Goal: Information Seeking & Learning: Learn about a topic

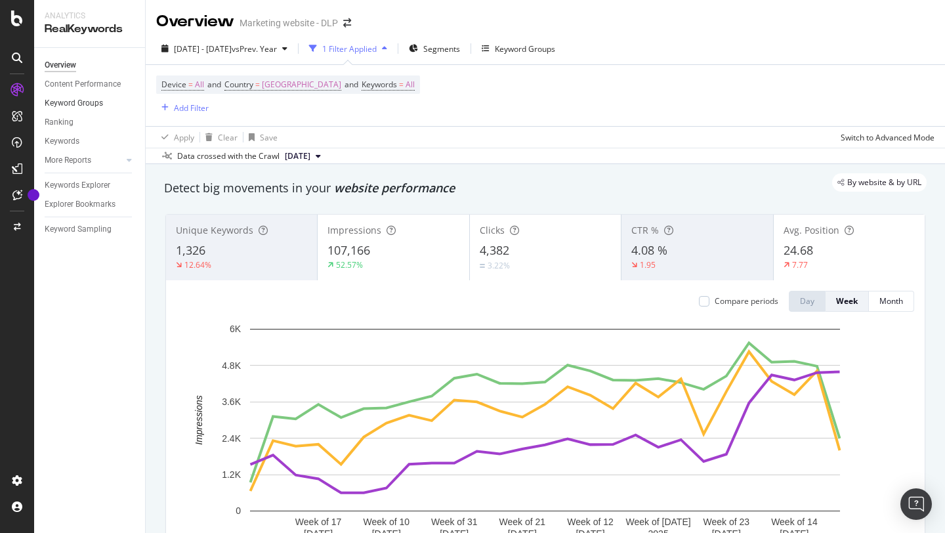
scroll to position [32, 0]
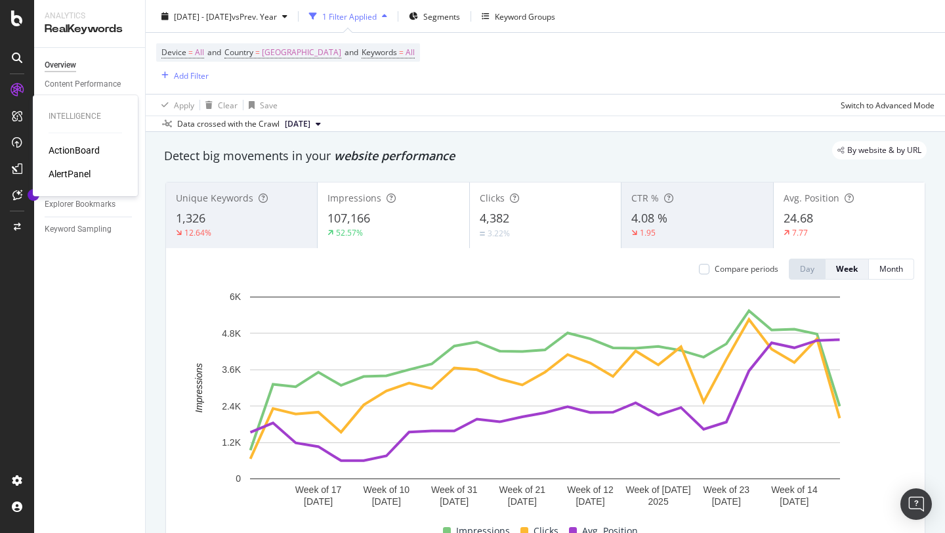
click at [78, 152] on div "ActionBoard" at bounding box center [74, 150] width 51 height 13
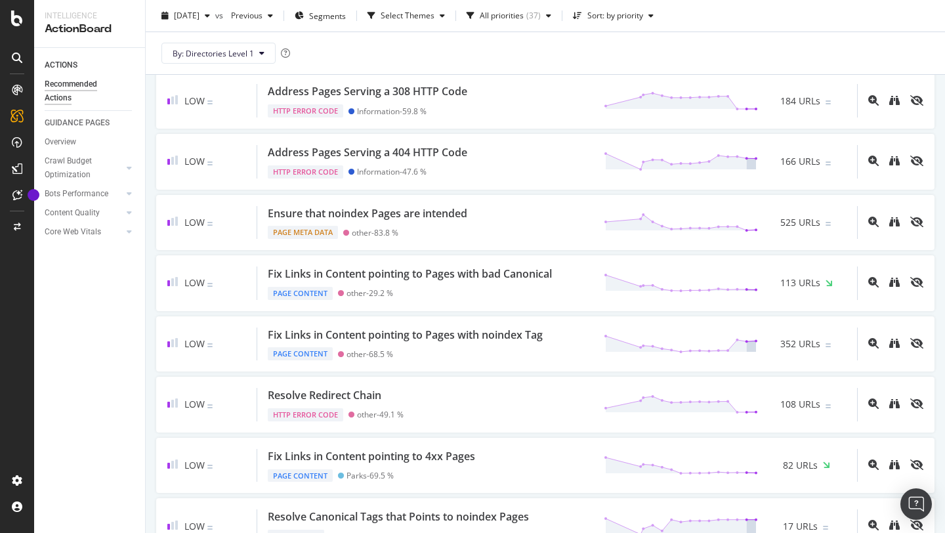
scroll to position [1461, 0]
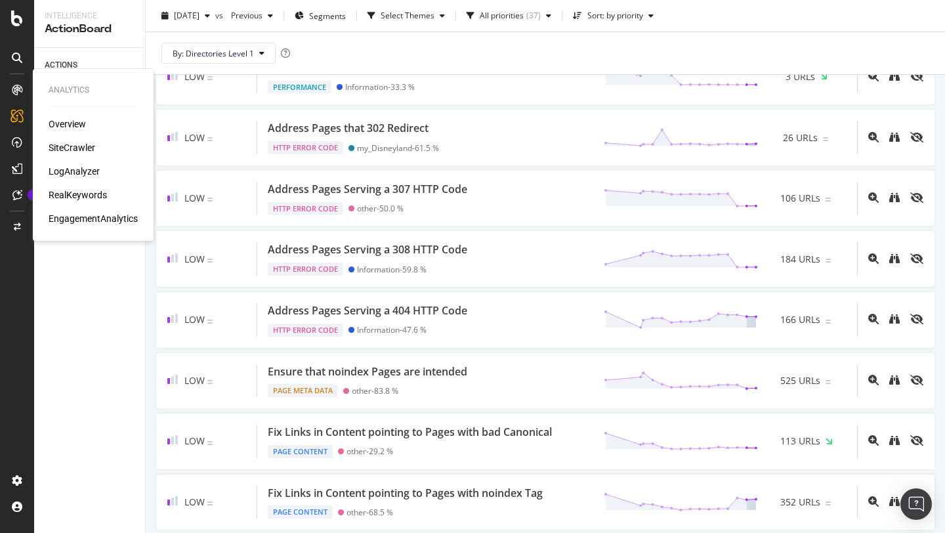
click at [79, 125] on div "Overview" at bounding box center [67, 123] width 37 height 13
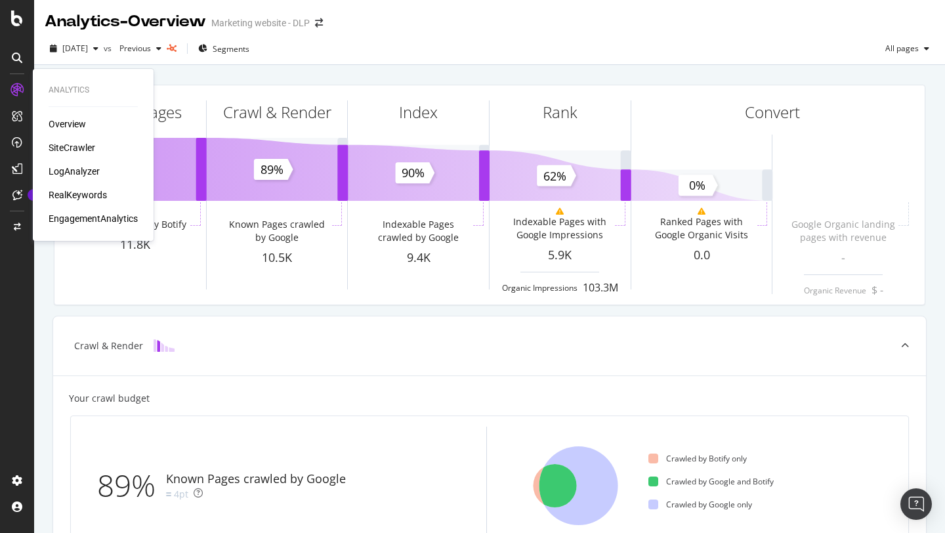
click at [60, 198] on div "RealKeywords" at bounding box center [78, 194] width 58 height 13
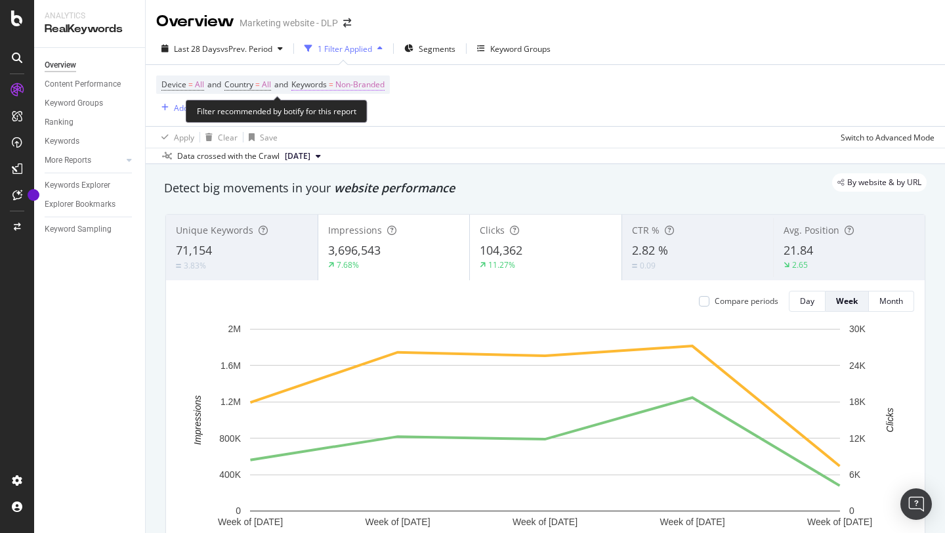
click at [384, 85] on span "Non-Branded" at bounding box center [359, 84] width 49 height 18
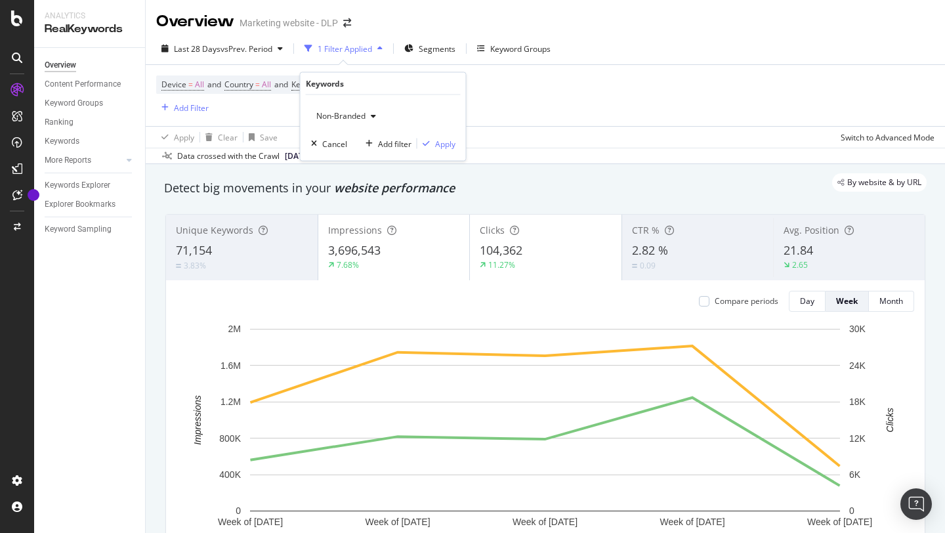
click at [356, 117] on span "Non-Branded" at bounding box center [338, 115] width 54 height 11
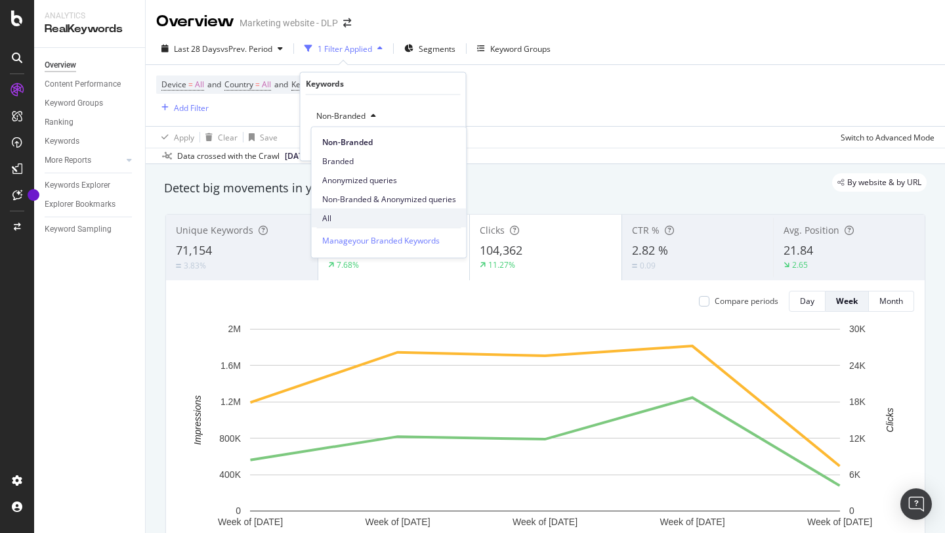
click at [337, 212] on span "All" at bounding box center [389, 218] width 134 height 12
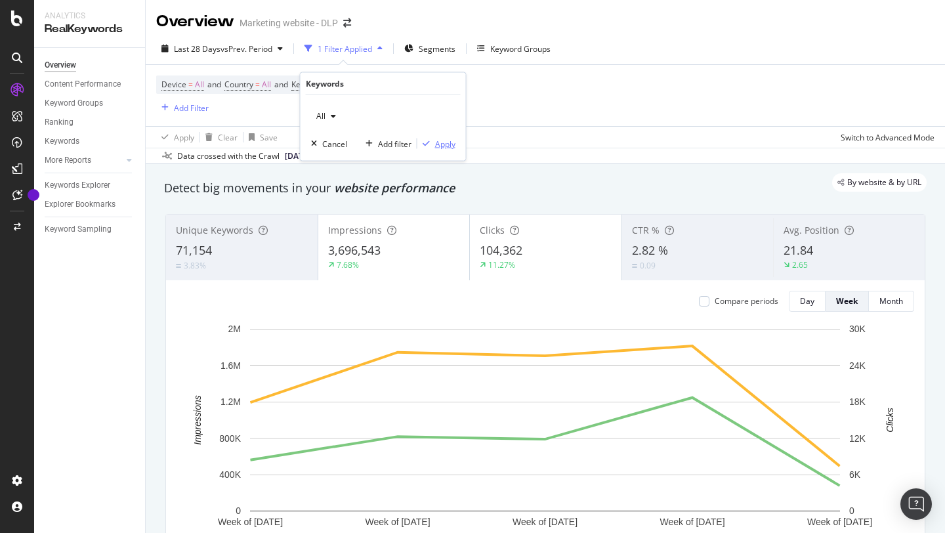
click at [451, 144] on div "Apply" at bounding box center [445, 143] width 20 height 11
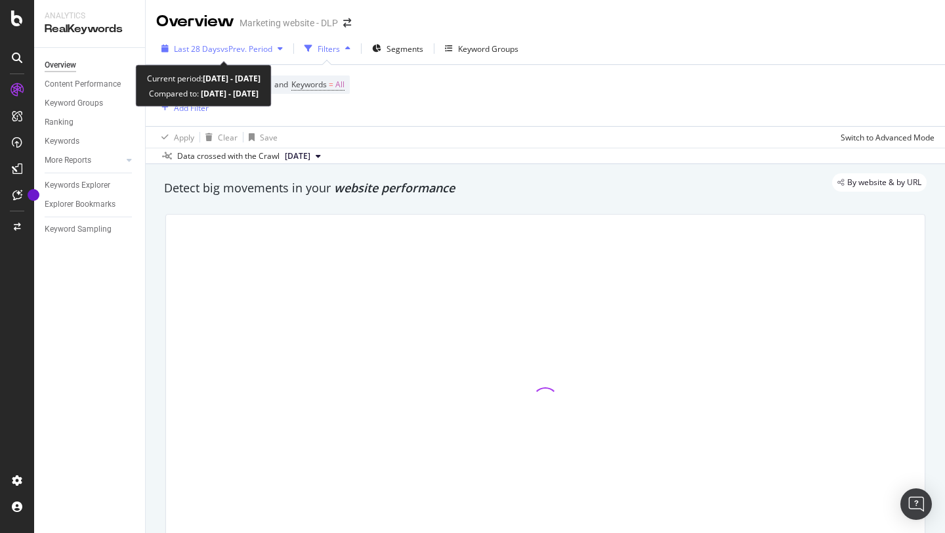
click at [278, 46] on div "button" at bounding box center [280, 49] width 16 height 8
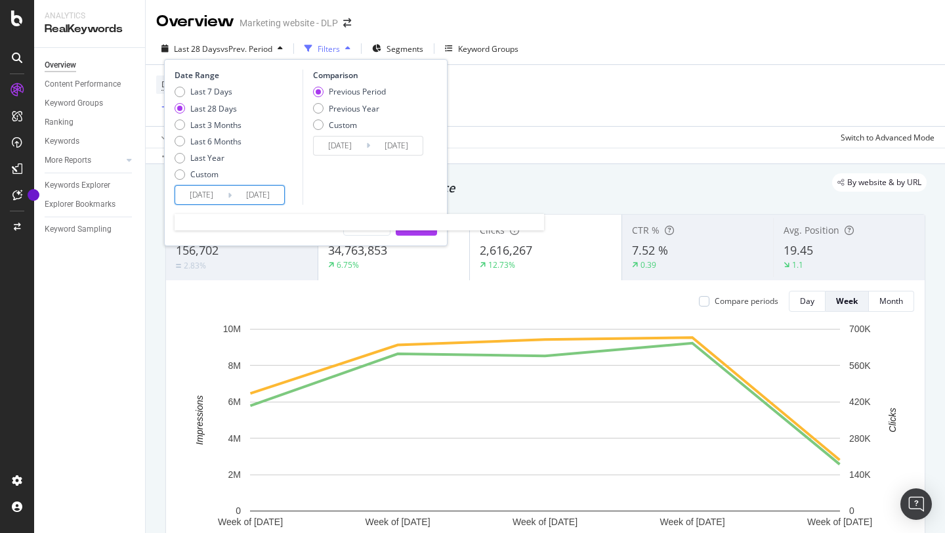
click at [211, 194] on input "[DATE]" at bounding box center [201, 195] width 53 height 18
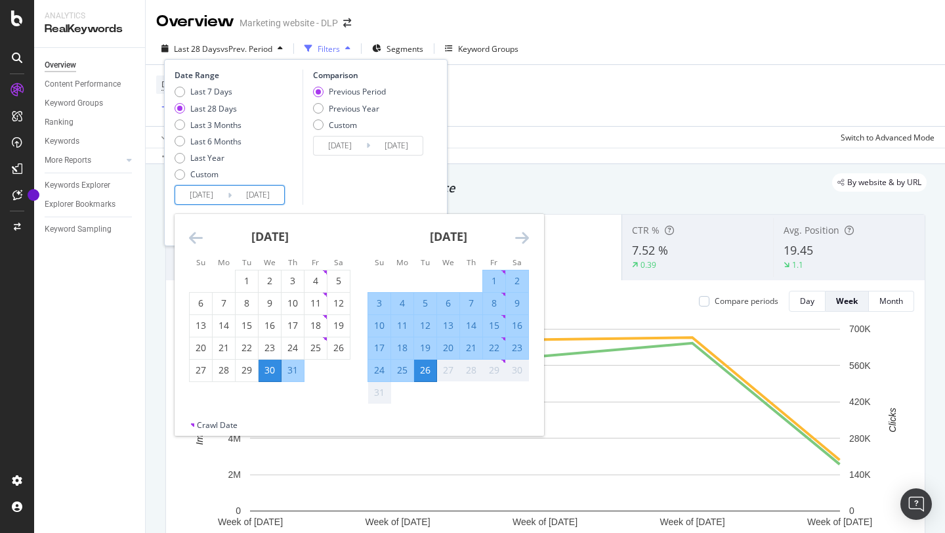
click at [199, 232] on icon "Move backward to switch to the previous month." at bounding box center [196, 238] width 14 height 16
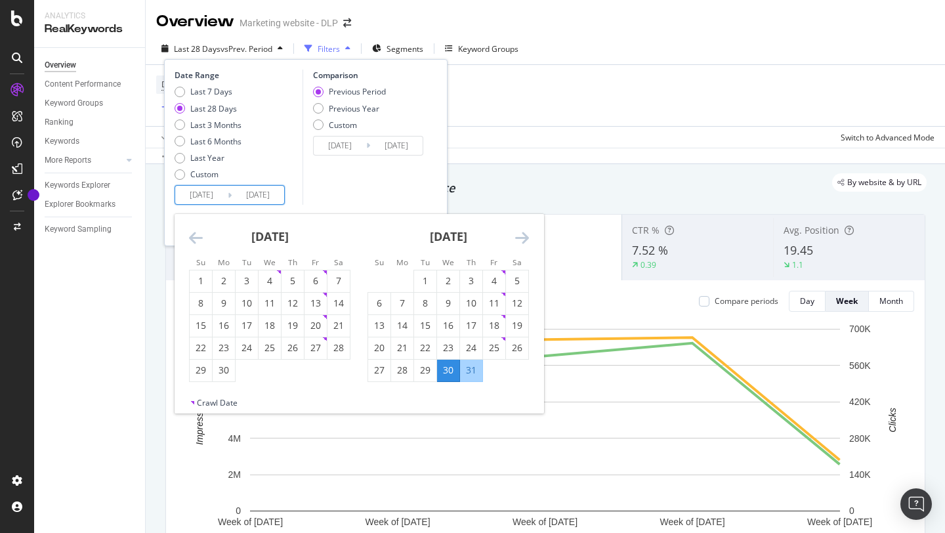
click at [199, 232] on icon "Move backward to switch to the previous month." at bounding box center [196, 238] width 14 height 16
click at [339, 276] on div "1" at bounding box center [339, 280] width 22 height 13
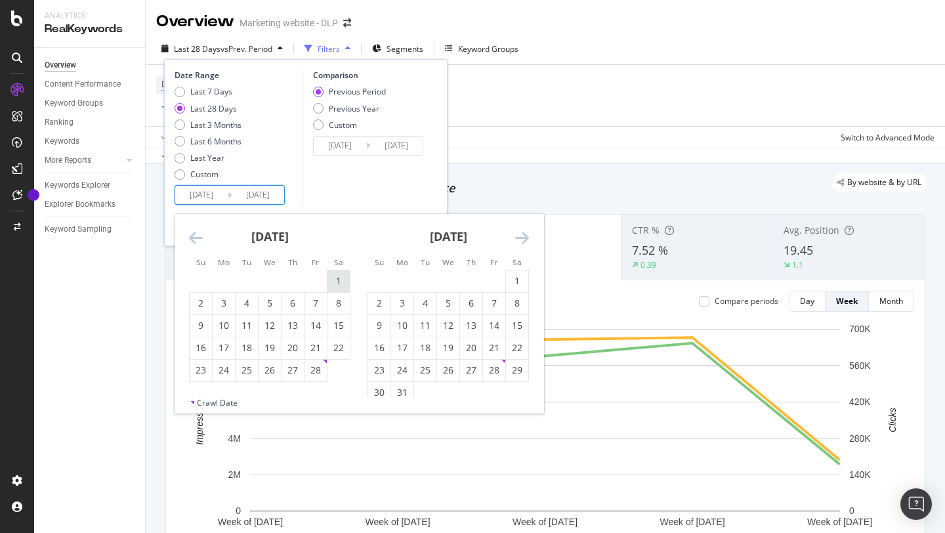
type input "[DATE]"
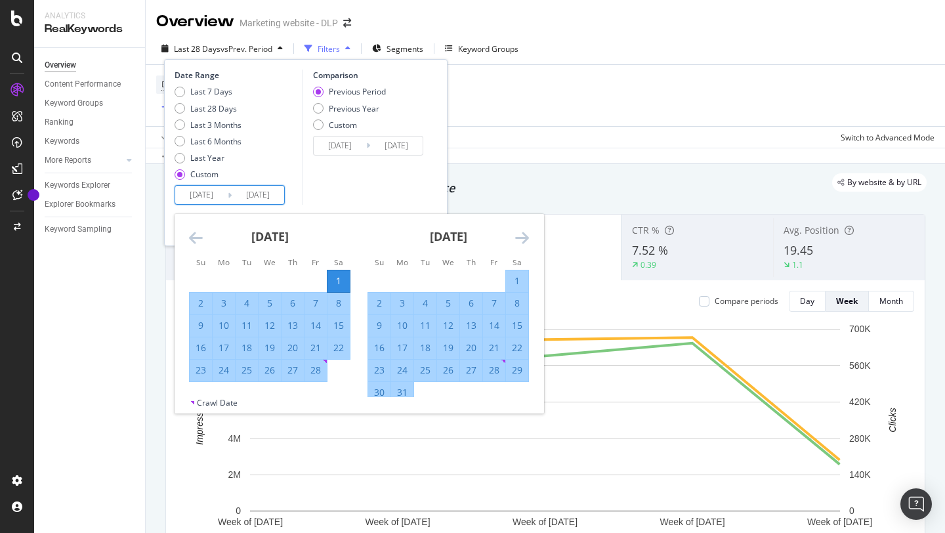
click at [516, 242] on icon "Move forward to switch to the next month." at bounding box center [522, 238] width 14 height 16
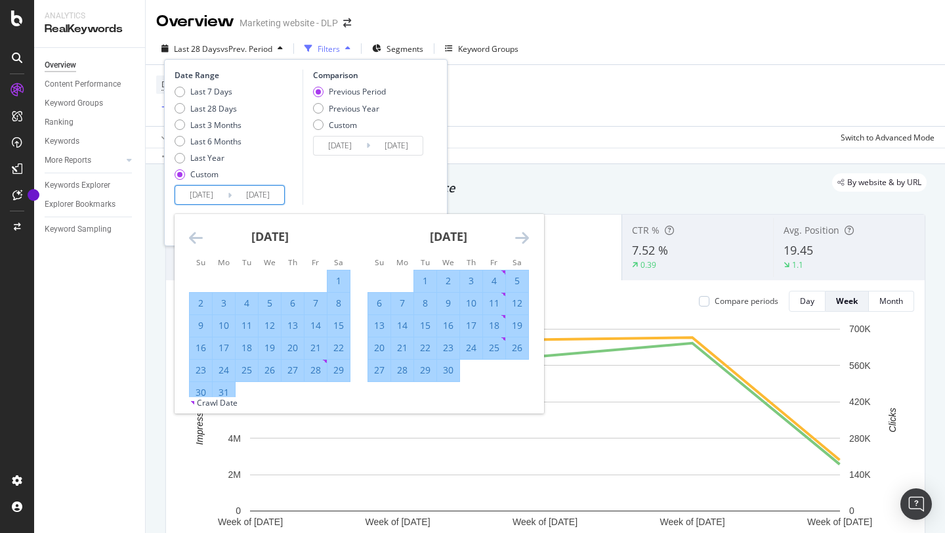
click at [516, 242] on icon "Move forward to switch to the next month." at bounding box center [522, 238] width 14 height 16
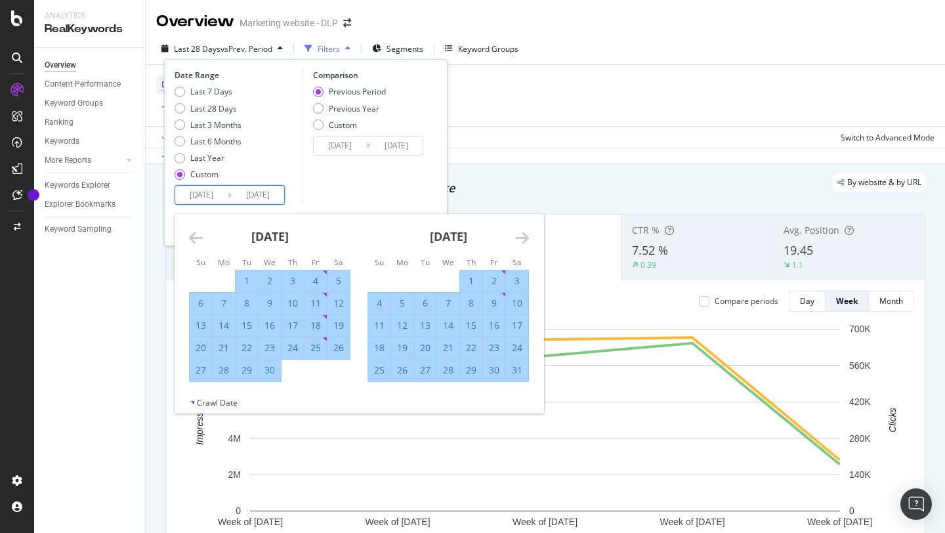
click at [516, 242] on icon "Move forward to switch to the next month." at bounding box center [522, 238] width 14 height 16
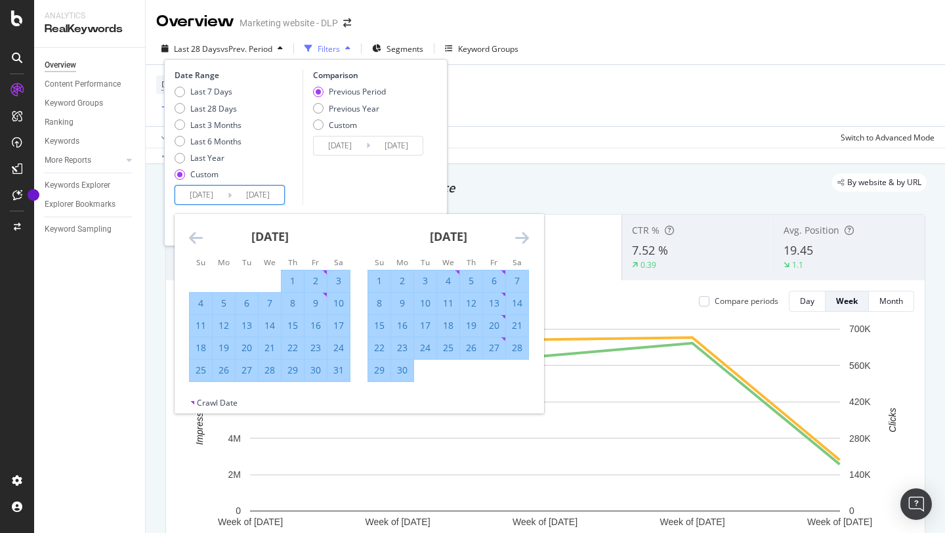
click at [516, 242] on icon "Move forward to switch to the next month." at bounding box center [522, 238] width 14 height 16
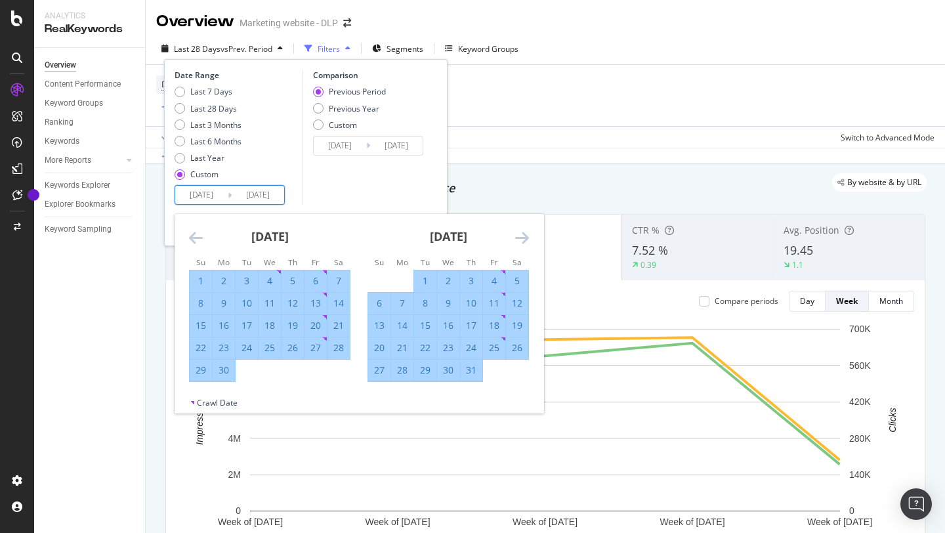
click at [469, 375] on div "31" at bounding box center [471, 370] width 22 height 13
type input "[DATE]"
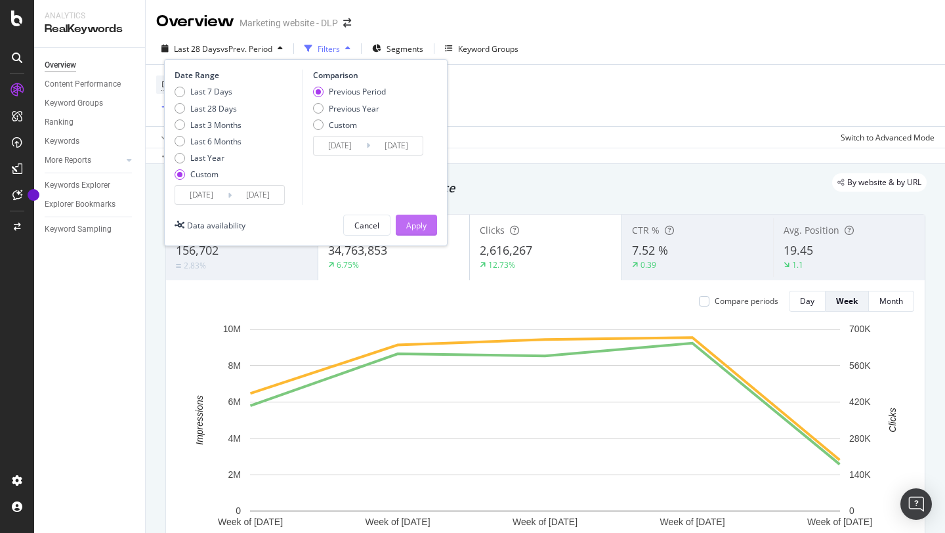
click at [429, 228] on button "Apply" at bounding box center [416, 225] width 41 height 21
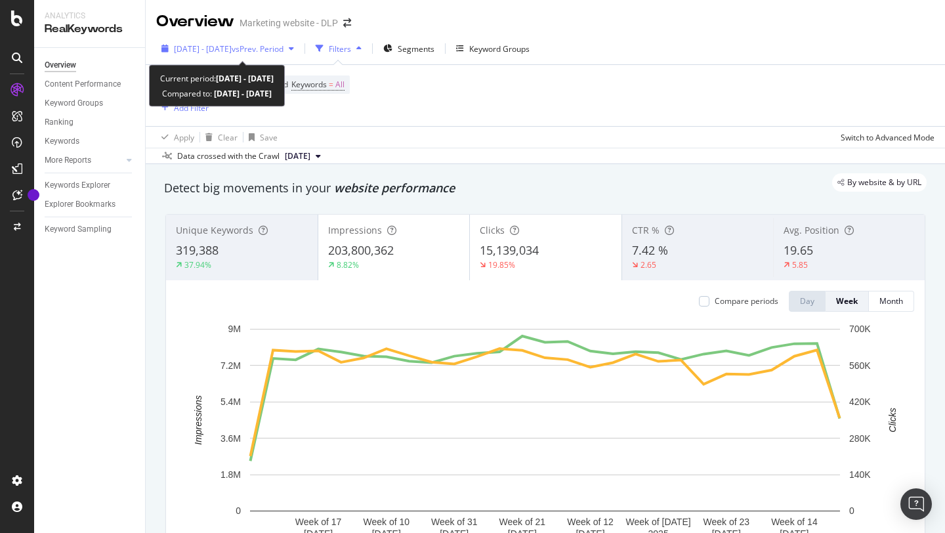
click at [294, 48] on icon "button" at bounding box center [291, 49] width 5 height 8
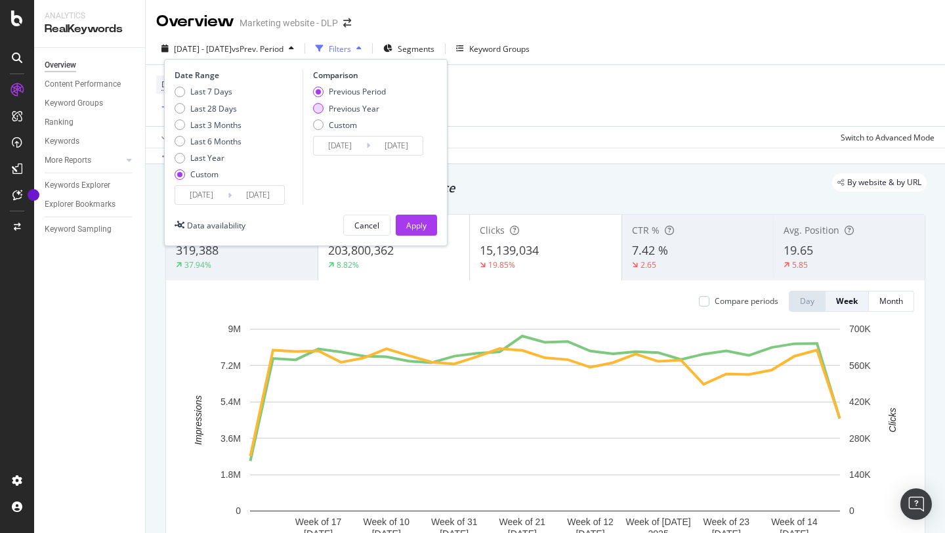
click at [358, 106] on div "Previous Year" at bounding box center [354, 108] width 51 height 11
type input "[DATE]"
click at [420, 228] on div "Apply" at bounding box center [416, 225] width 20 height 11
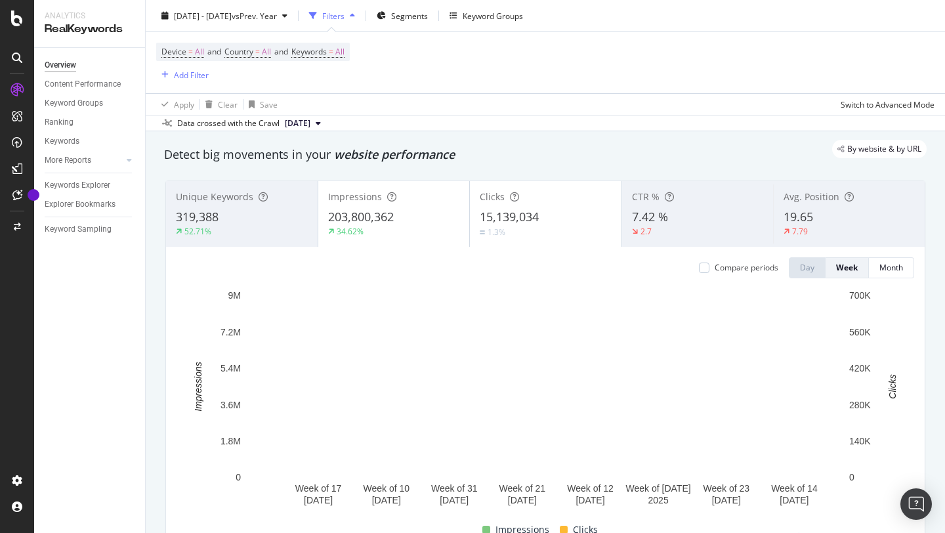
scroll to position [35, 0]
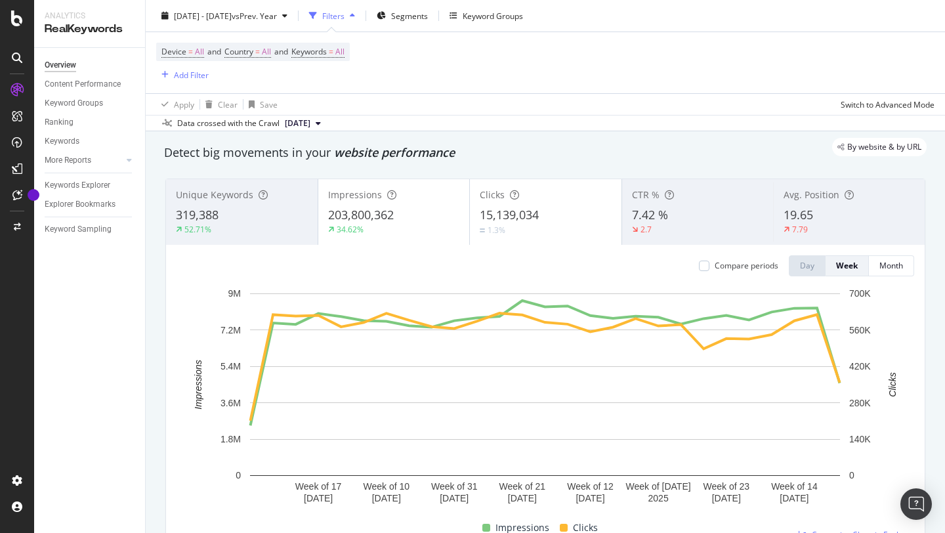
click at [412, 209] on div "203,800,362" at bounding box center [394, 215] width 132 height 17
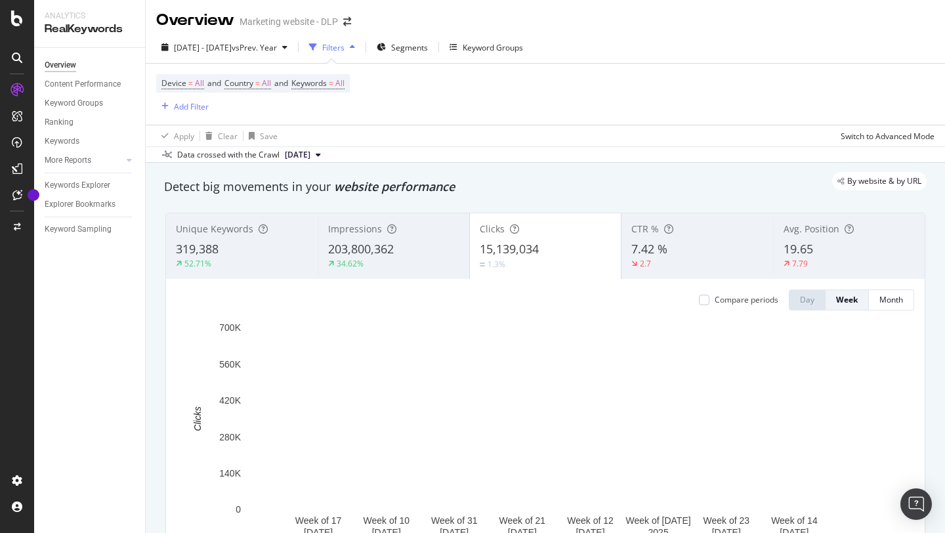
scroll to position [0, 0]
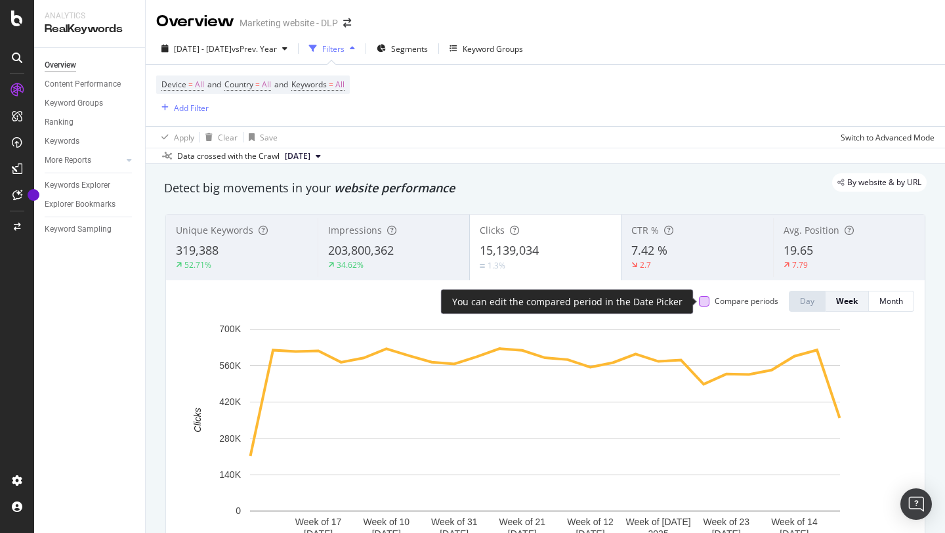
click at [707, 299] on div at bounding box center [704, 301] width 11 height 11
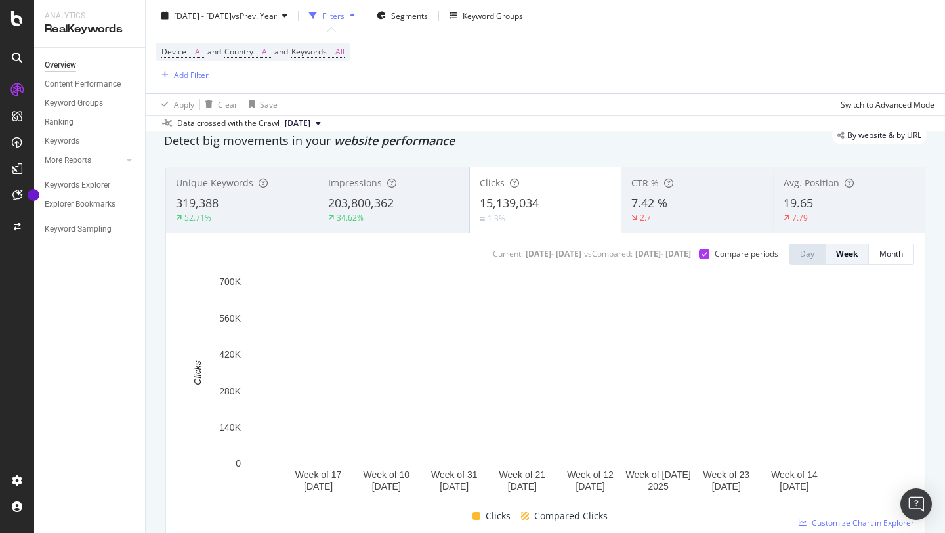
scroll to position [86, 0]
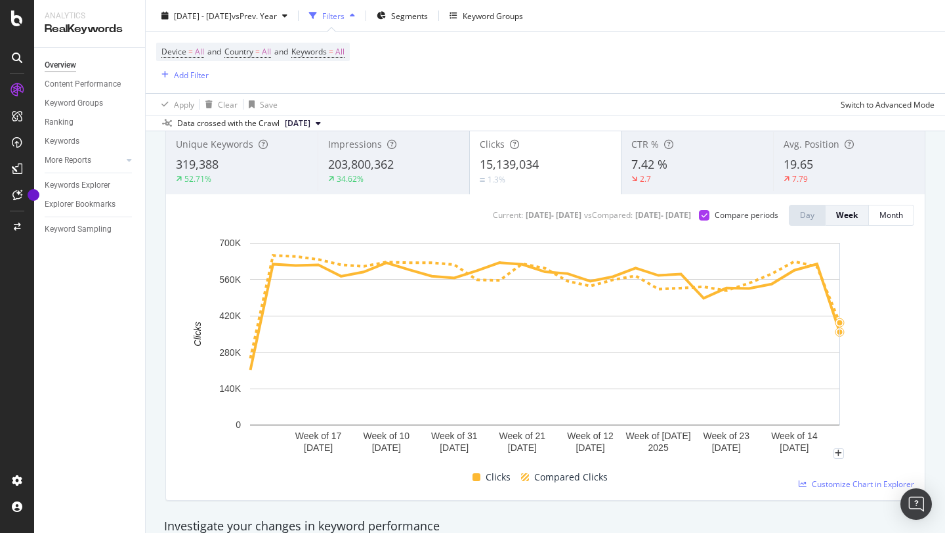
click at [889, 354] on rect "A chart." at bounding box center [546, 350] width 738 height 228
click at [890, 448] on rect "A chart." at bounding box center [546, 350] width 738 height 228
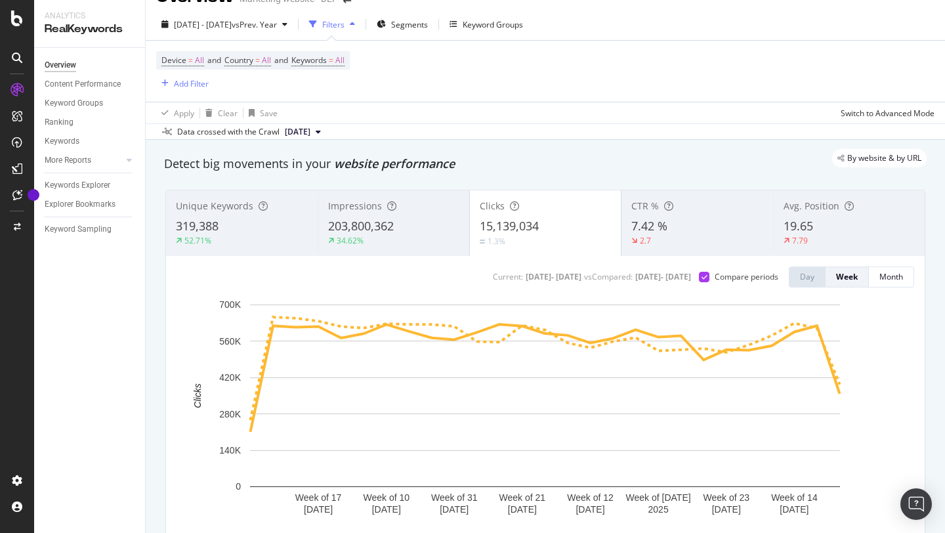
scroll to position [0, 0]
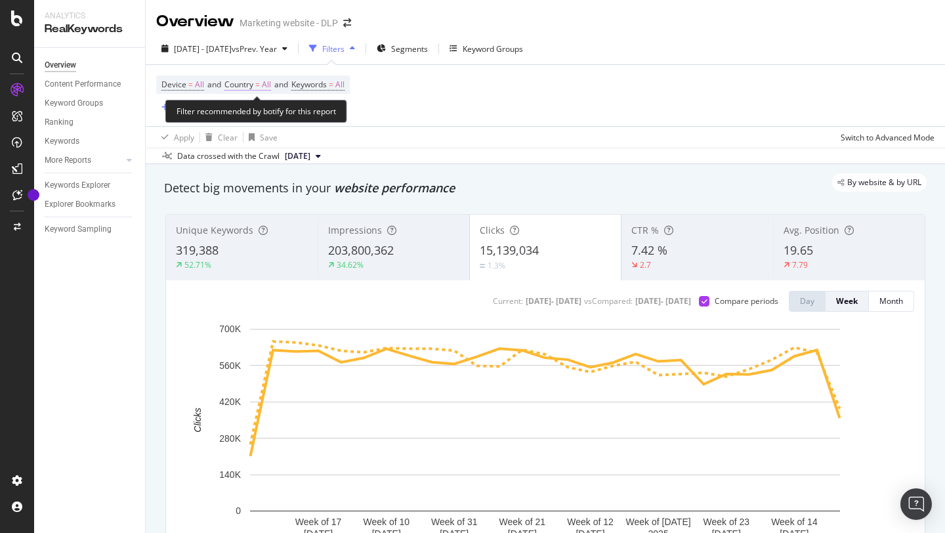
click at [269, 86] on span "All" at bounding box center [266, 84] width 9 height 18
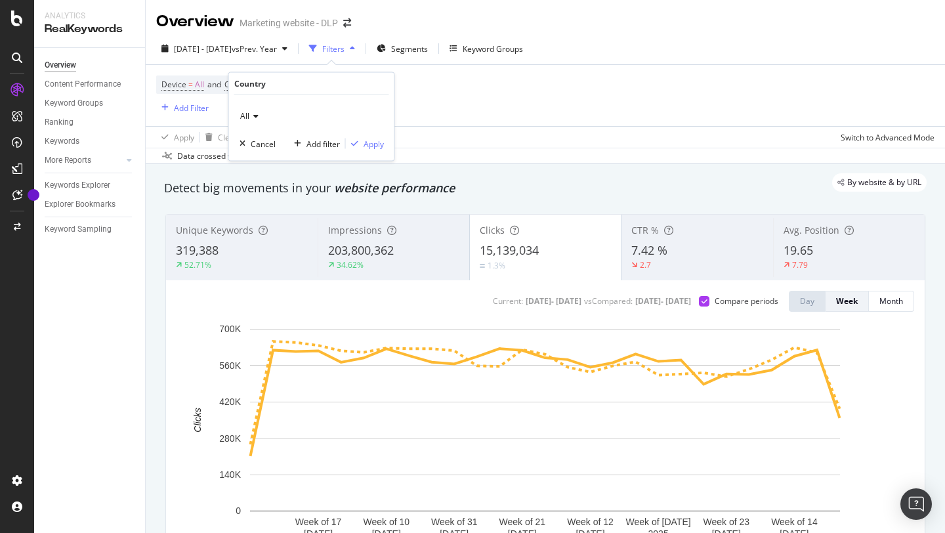
click at [257, 109] on div "All" at bounding box center [312, 116] width 144 height 21
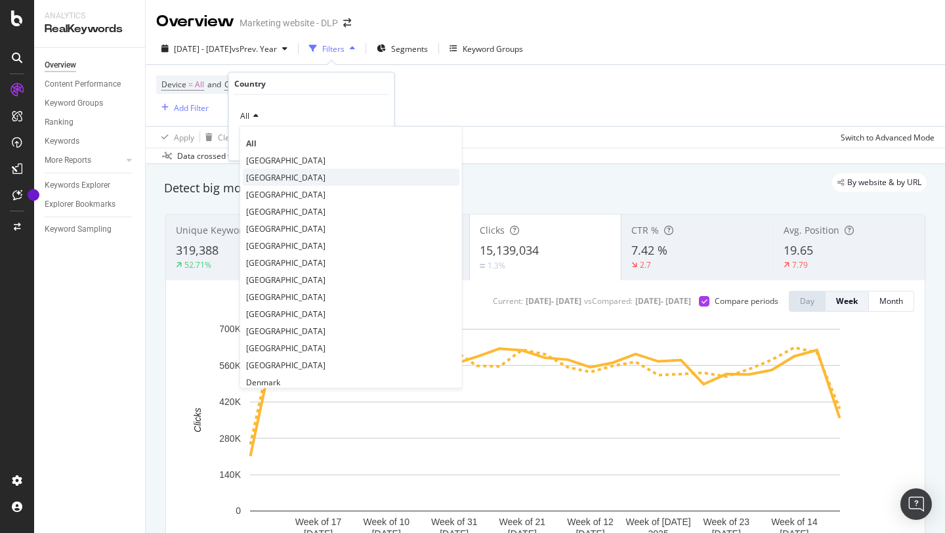
click at [266, 178] on span "[GEOGRAPHIC_DATA]" at bounding box center [285, 176] width 79 height 11
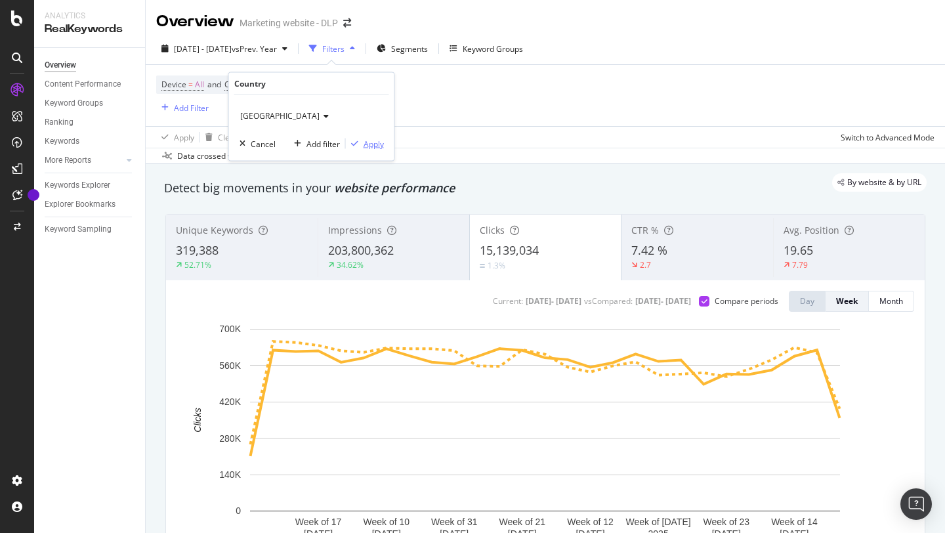
click at [360, 143] on div "button" at bounding box center [355, 144] width 18 height 8
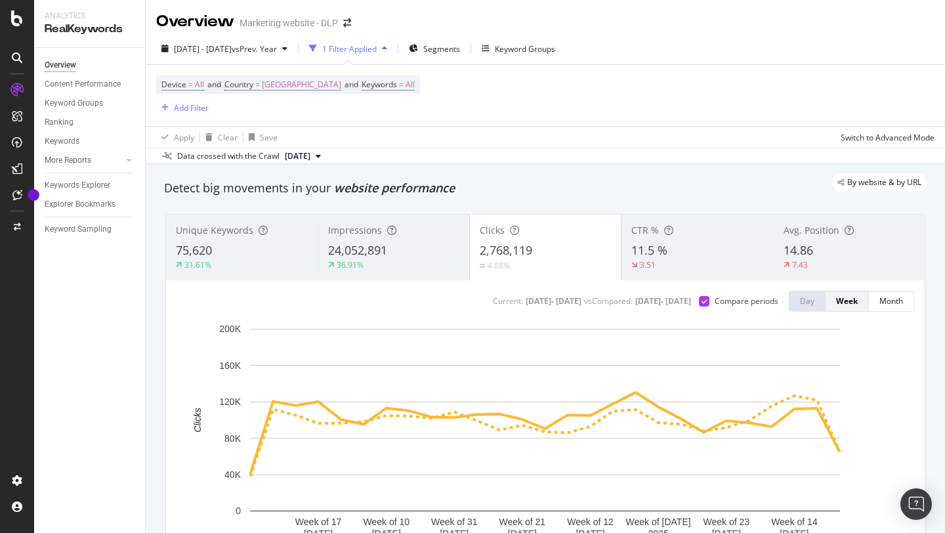
click at [820, 240] on div "Avg. Position 14.86 7.43" at bounding box center [849, 247] width 152 height 59
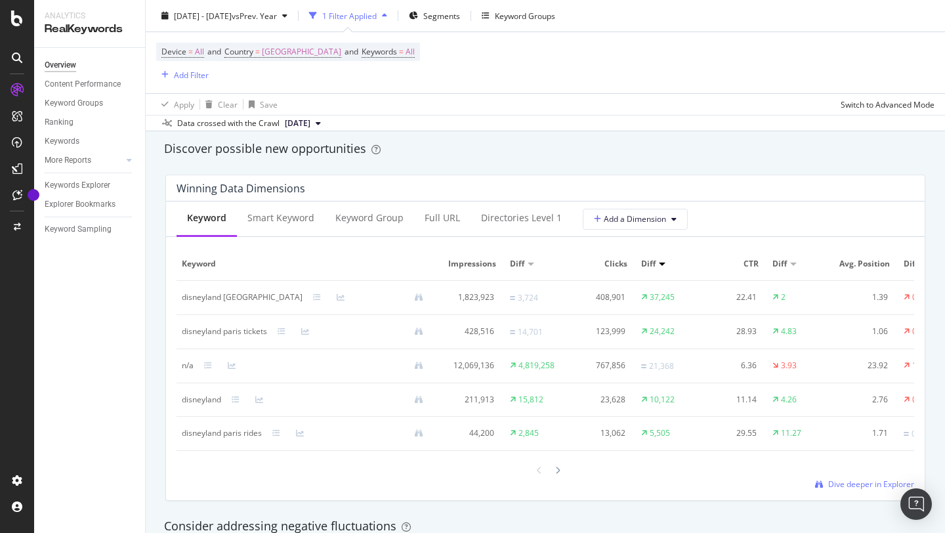
scroll to position [0, 50]
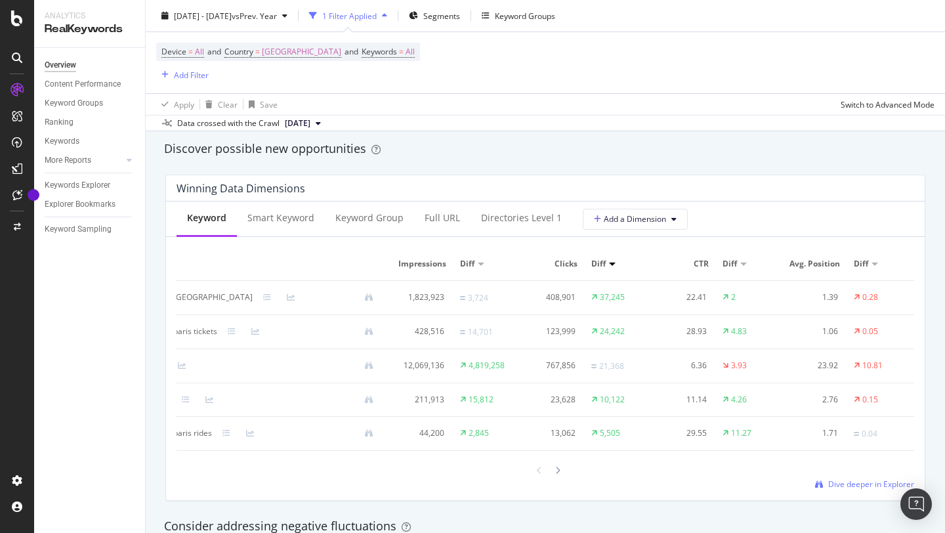
click at [874, 264] on div at bounding box center [875, 264] width 7 height 3
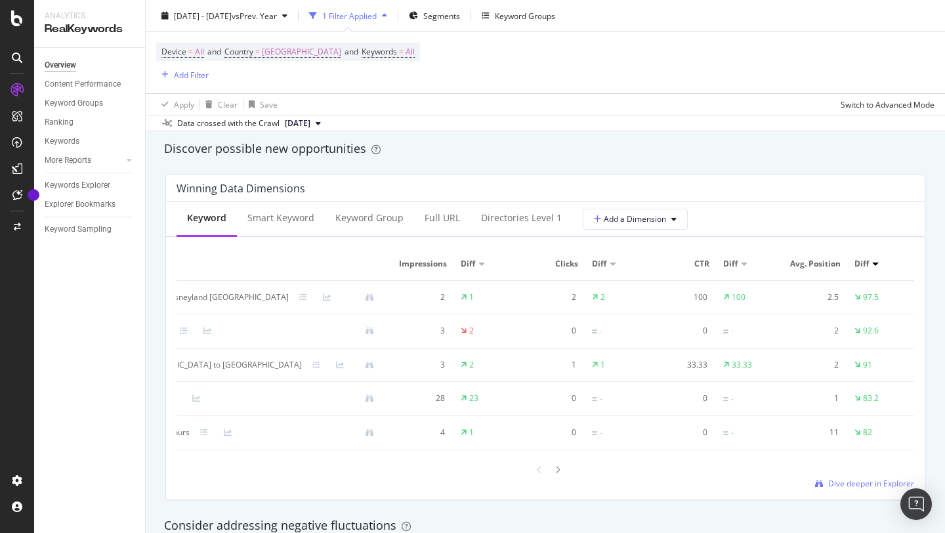
click at [874, 266] on div at bounding box center [875, 264] width 7 height 3
click at [876, 265] on div at bounding box center [875, 264] width 7 height 3
click at [864, 263] on span "Diff" at bounding box center [862, 264] width 14 height 12
click at [873, 264] on div at bounding box center [875, 264] width 7 height 3
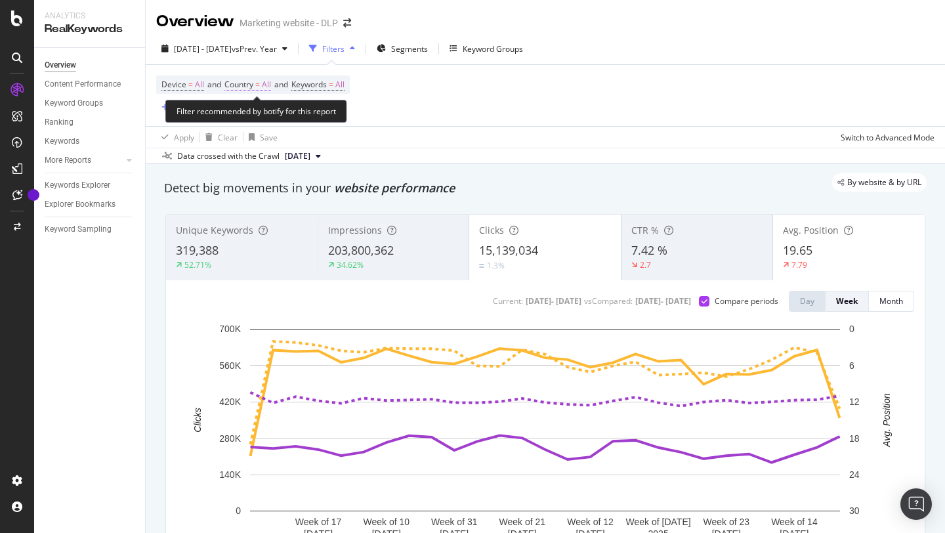
click at [271, 84] on span "All" at bounding box center [266, 84] width 9 height 18
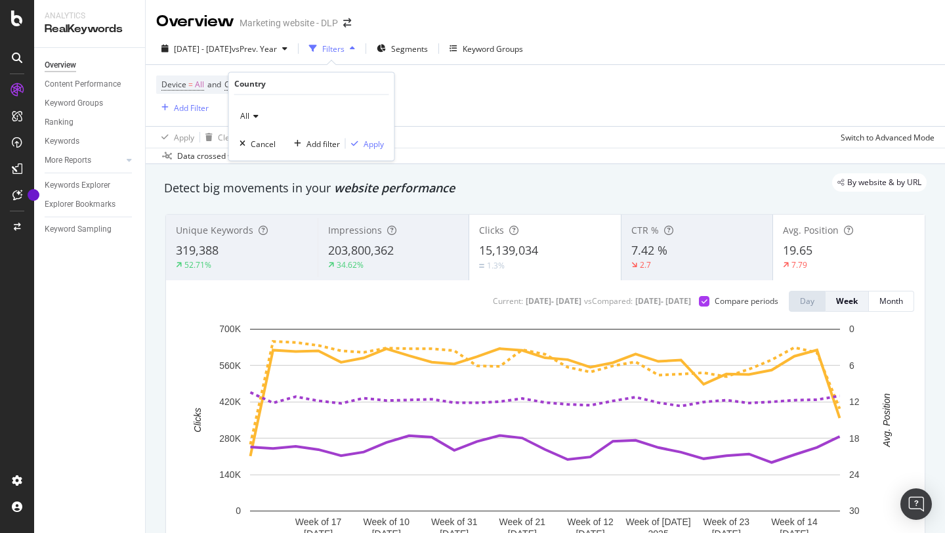
click at [254, 116] on icon at bounding box center [253, 116] width 9 height 8
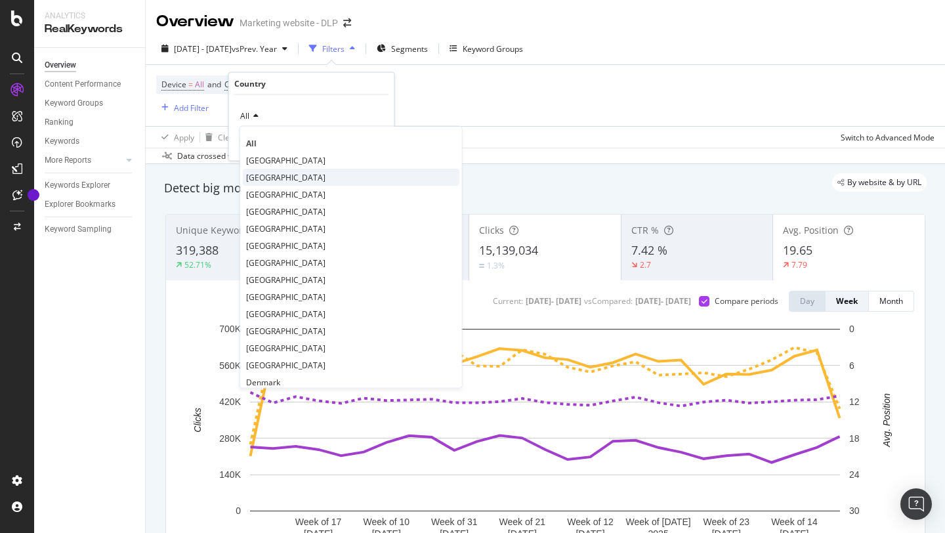
click at [304, 178] on span "[GEOGRAPHIC_DATA]" at bounding box center [285, 176] width 79 height 11
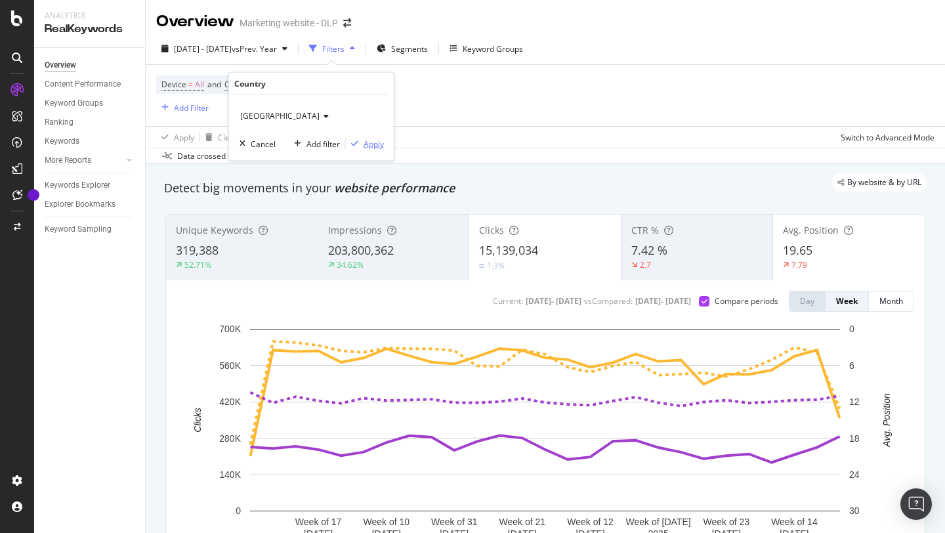
click at [381, 144] on div "Apply" at bounding box center [374, 143] width 20 height 11
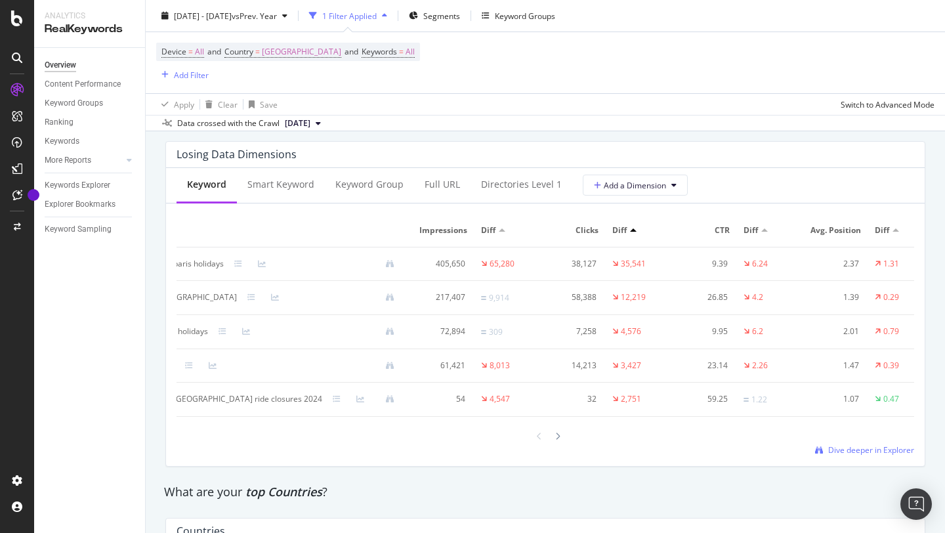
scroll to position [1555, 0]
click at [554, 438] on div at bounding box center [558, 436] width 12 height 18
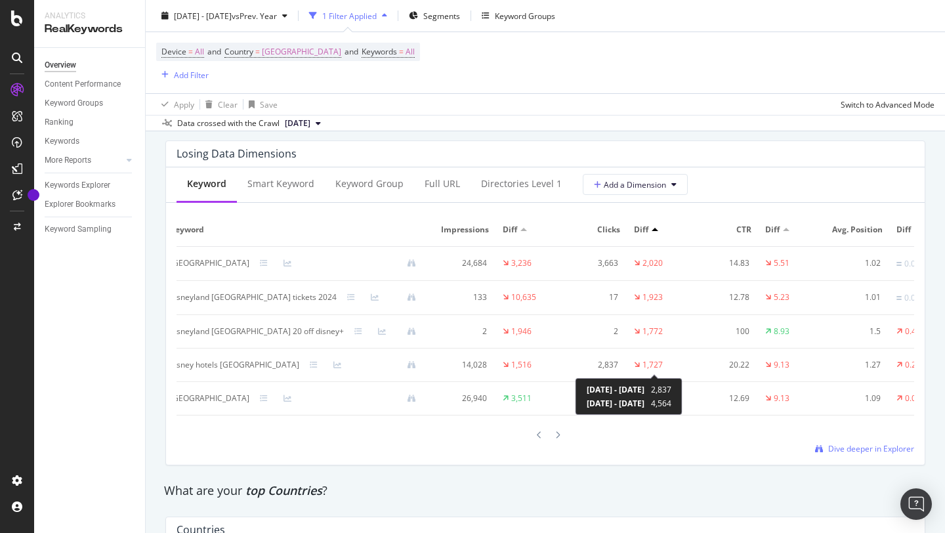
scroll to position [0, 0]
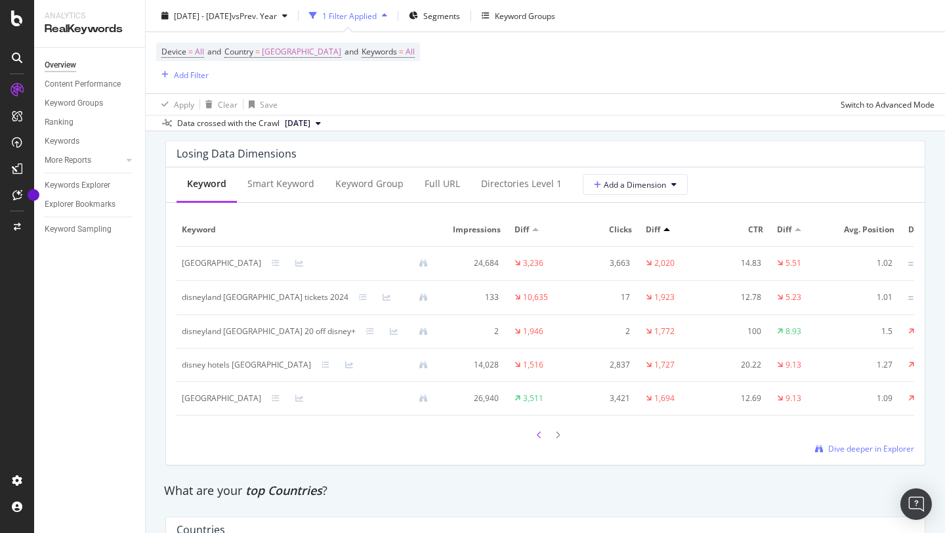
click at [540, 438] on icon at bounding box center [539, 435] width 5 height 8
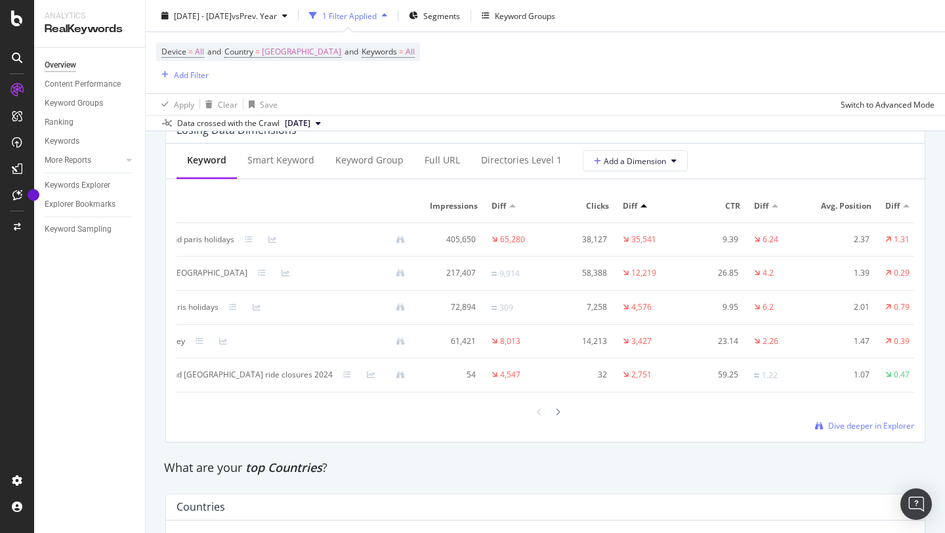
scroll to position [1586, 0]
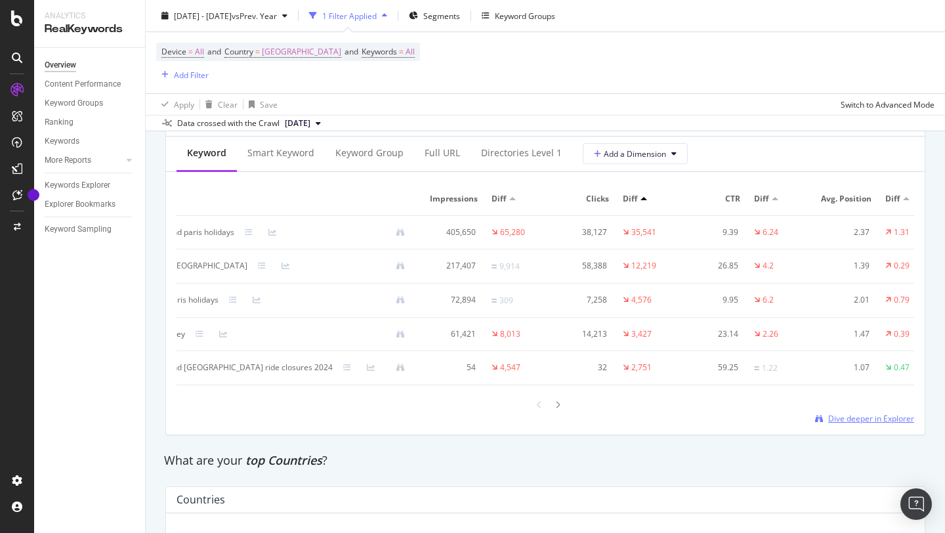
click at [881, 421] on span "Dive deeper in Explorer" at bounding box center [871, 418] width 86 height 11
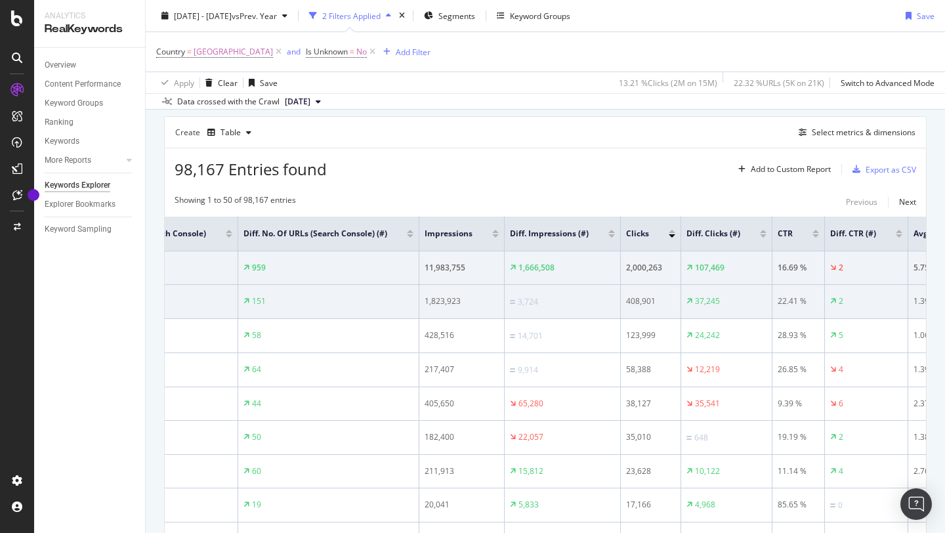
scroll to position [0, 435]
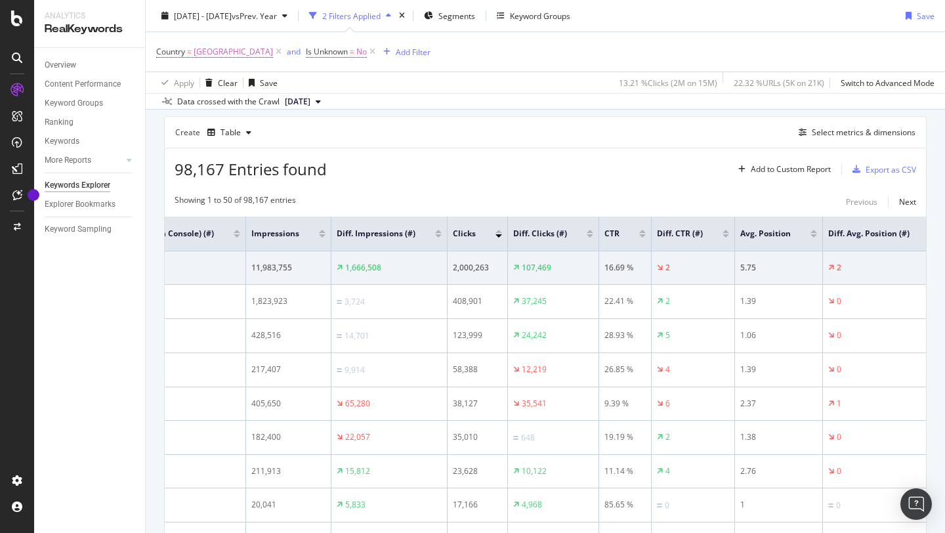
click at [929, 230] on div at bounding box center [932, 231] width 7 height 3
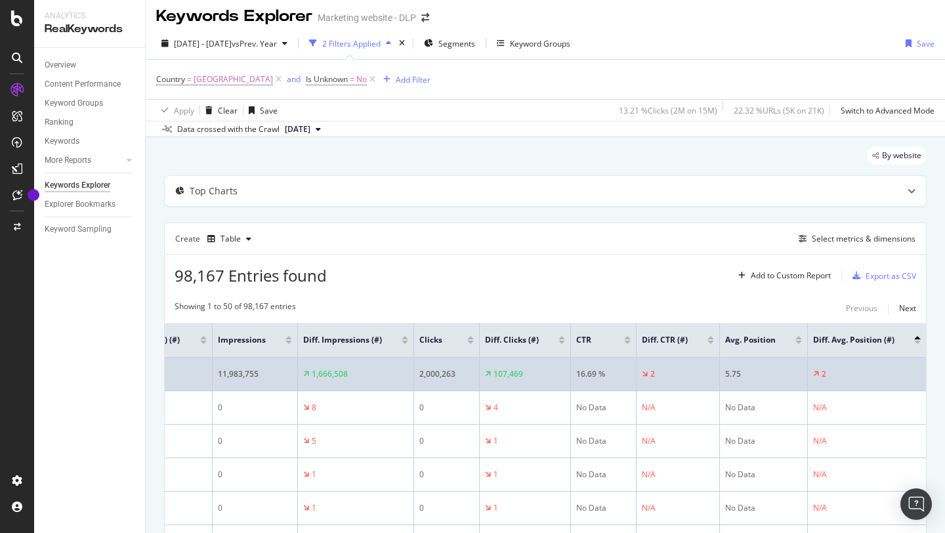
scroll to position [14, 0]
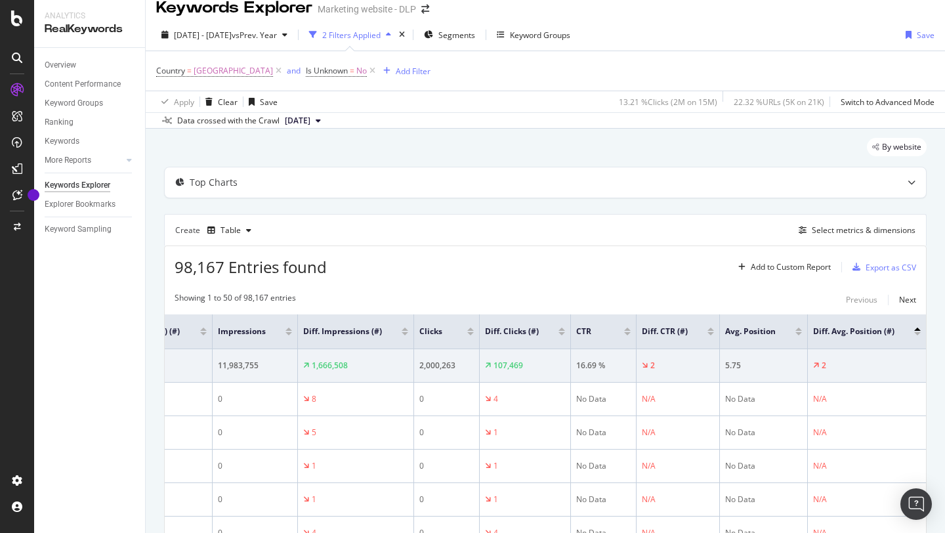
click at [917, 335] on div at bounding box center [917, 333] width 7 height 3
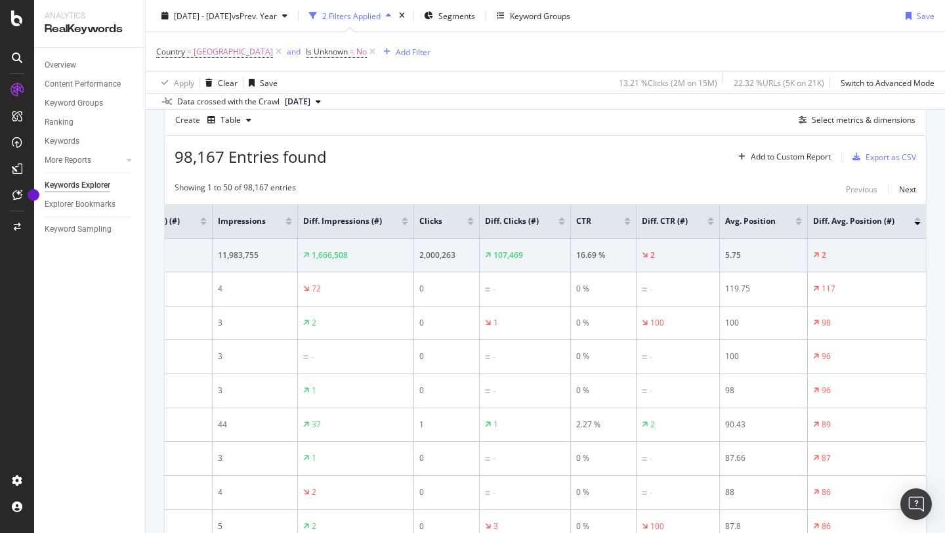
scroll to position [104, 0]
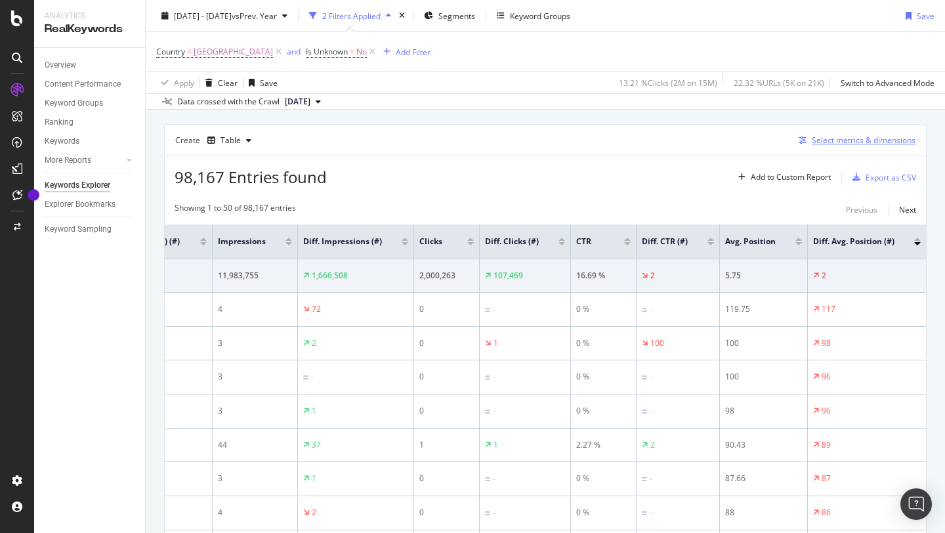
click at [807, 137] on div "button" at bounding box center [803, 141] width 18 height 8
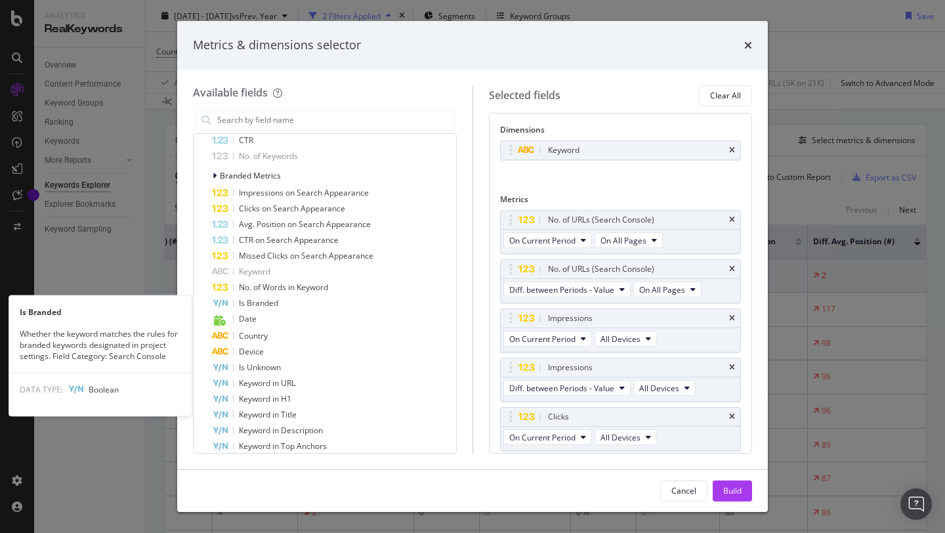
scroll to position [237, 0]
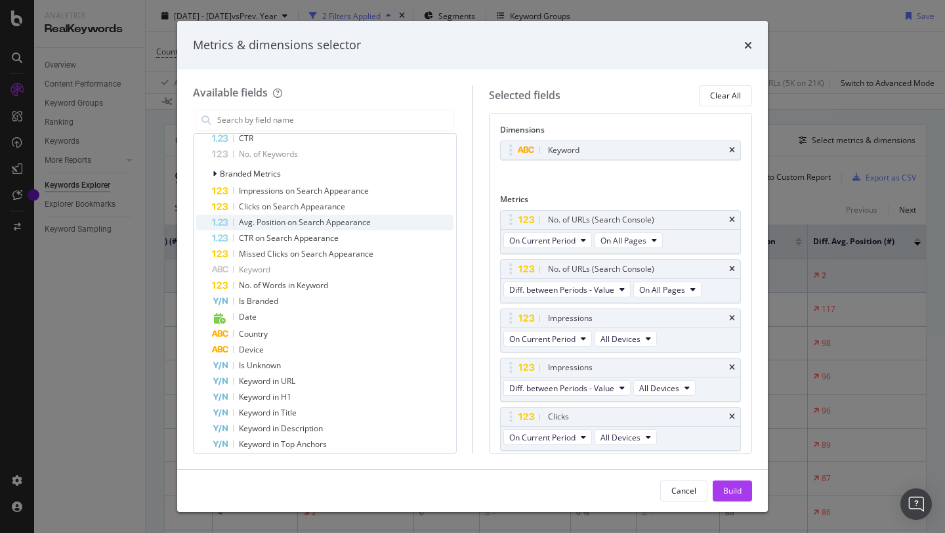
click at [345, 226] on span "Avg. Position on Search Appearance" at bounding box center [305, 222] width 132 height 11
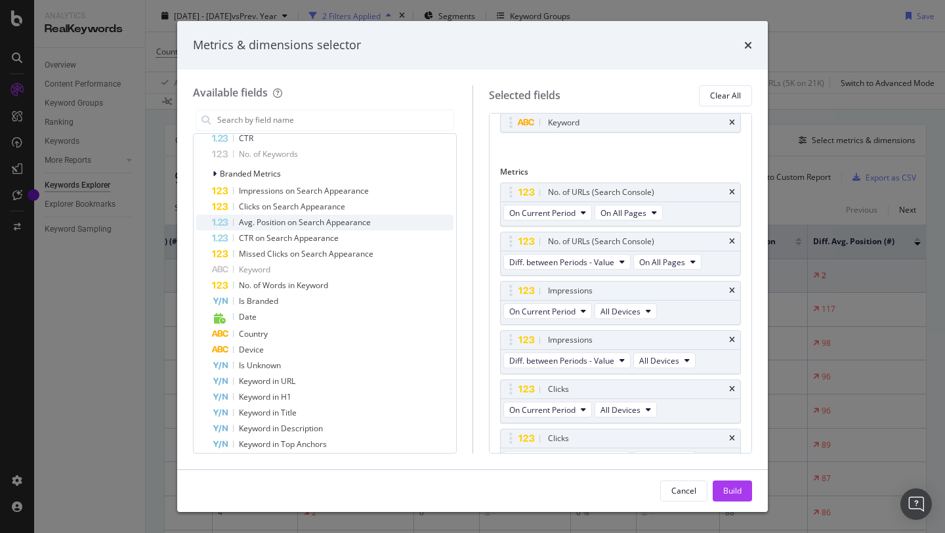
click at [347, 218] on span "Avg. Position on Search Appearance" at bounding box center [305, 222] width 132 height 11
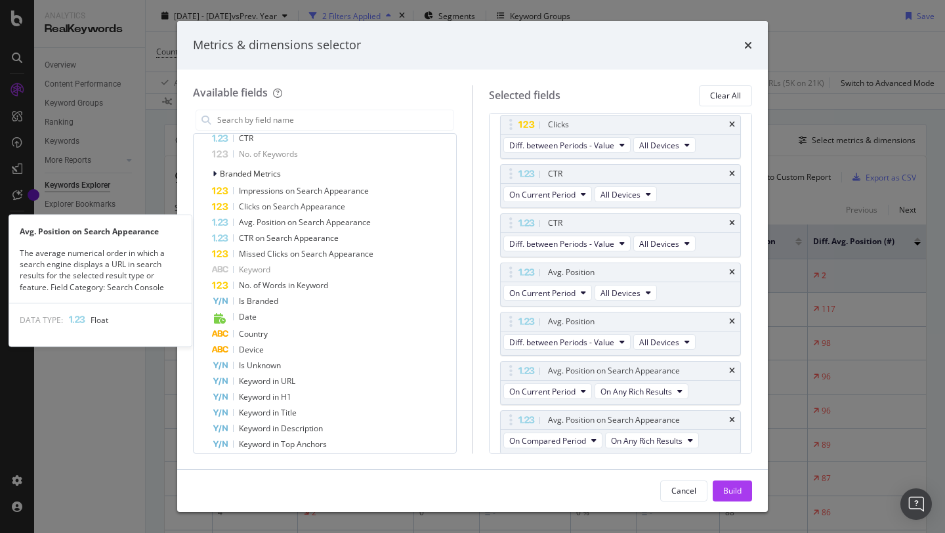
scroll to position [343, 0]
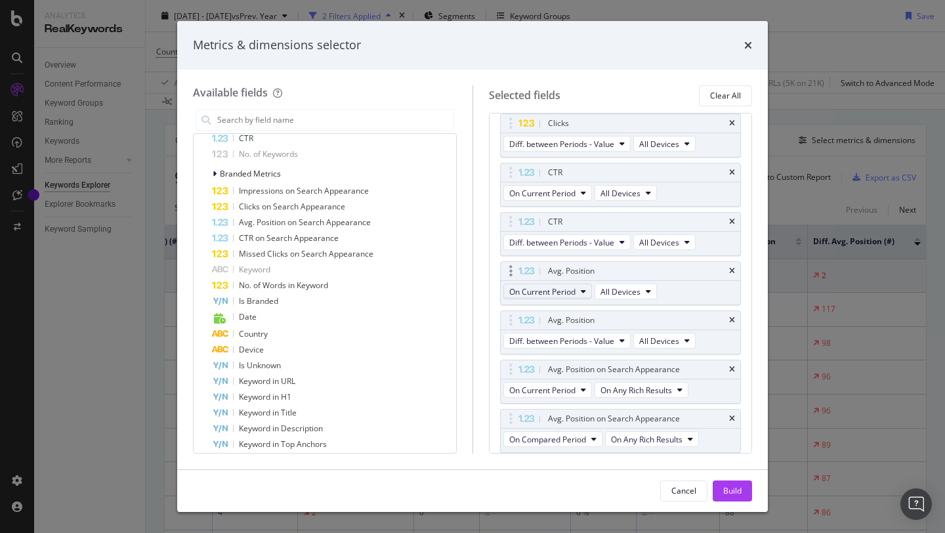
click at [582, 292] on icon "modal" at bounding box center [583, 292] width 5 height 8
click at [632, 289] on span "All Devices" at bounding box center [621, 291] width 40 height 11
click at [590, 289] on button "On Current Period" at bounding box center [547, 292] width 89 height 16
click at [672, 281] on div "Avg. Position On Current Period All Devices" at bounding box center [621, 283] width 242 height 44
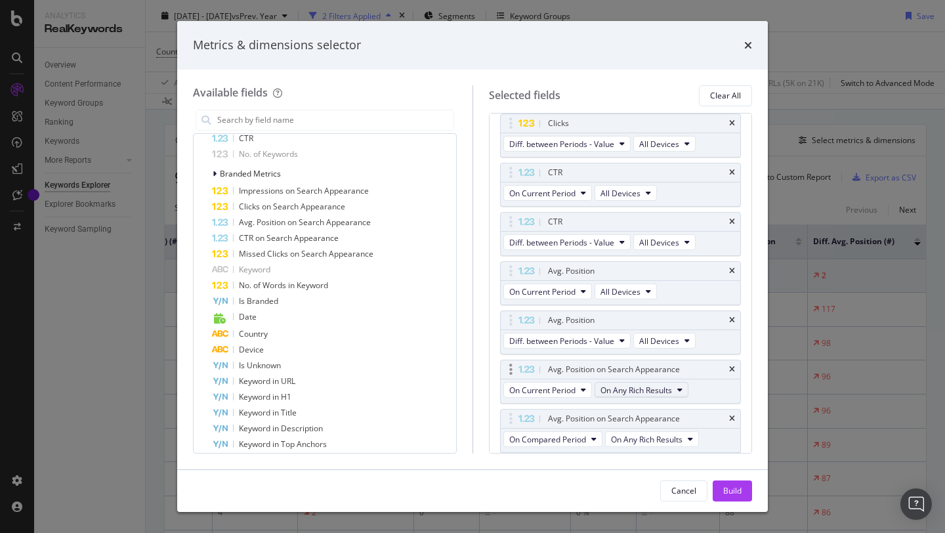
click at [618, 390] on span "On Any Rich Results" at bounding box center [637, 390] width 72 height 11
click at [588, 391] on button "On Current Period" at bounding box center [547, 390] width 89 height 16
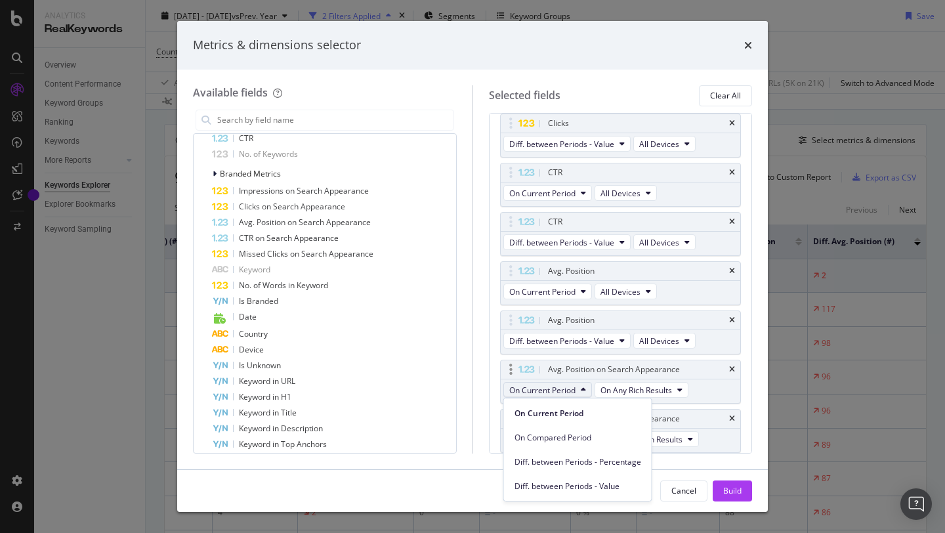
click at [588, 391] on button "On Current Period" at bounding box center [547, 390] width 89 height 16
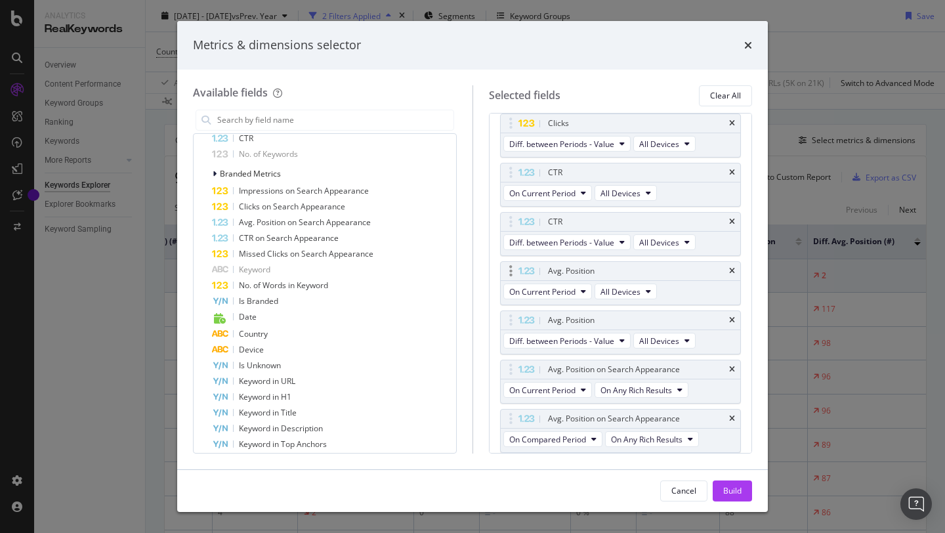
click at [652, 274] on div "Avg. Position" at bounding box center [636, 271] width 182 height 13
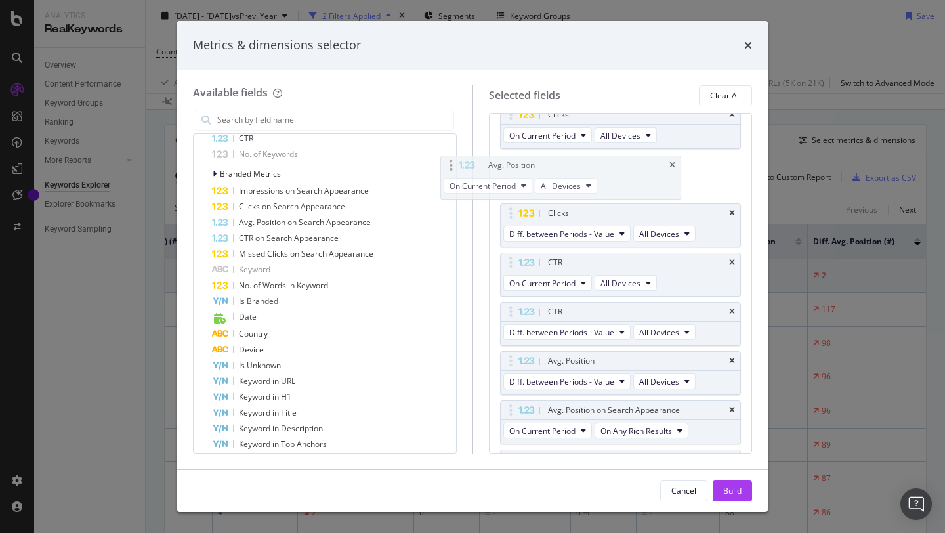
scroll to position [302, 0]
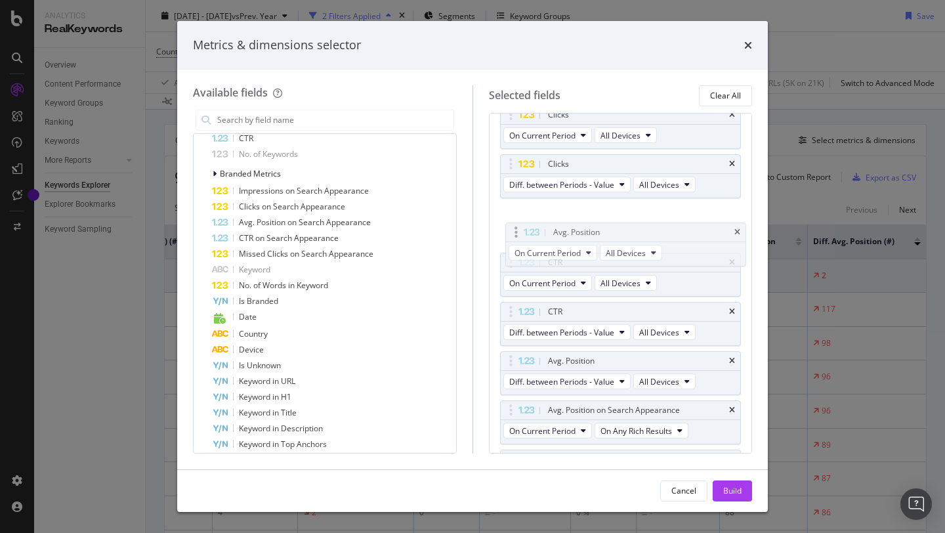
drag, startPoint x: 652, startPoint y: 273, endPoint x: 647, endPoint y: 217, distance: 56.7
click at [647, 217] on body "Analytics RealKeywords Overview Content Performance Keyword Groups Ranking Keyw…" at bounding box center [472, 266] width 945 height 533
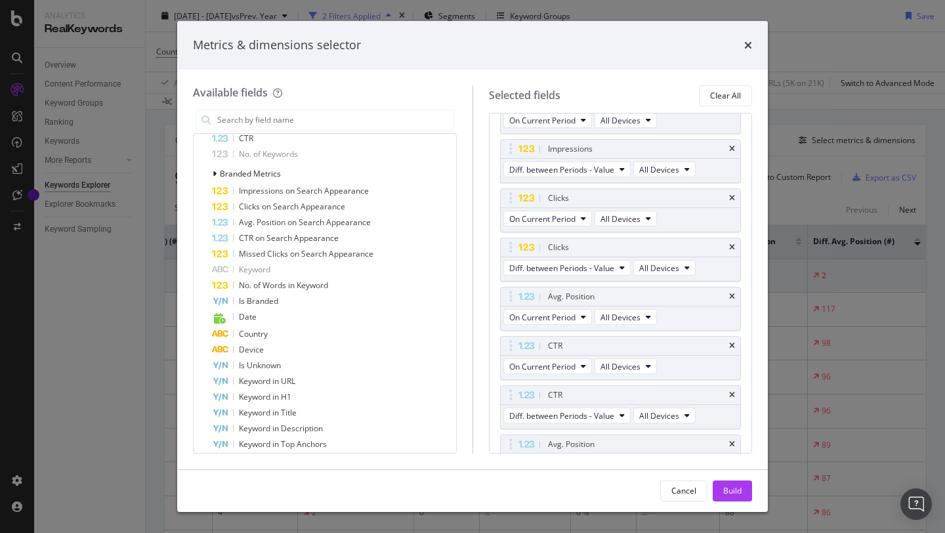
scroll to position [0, 0]
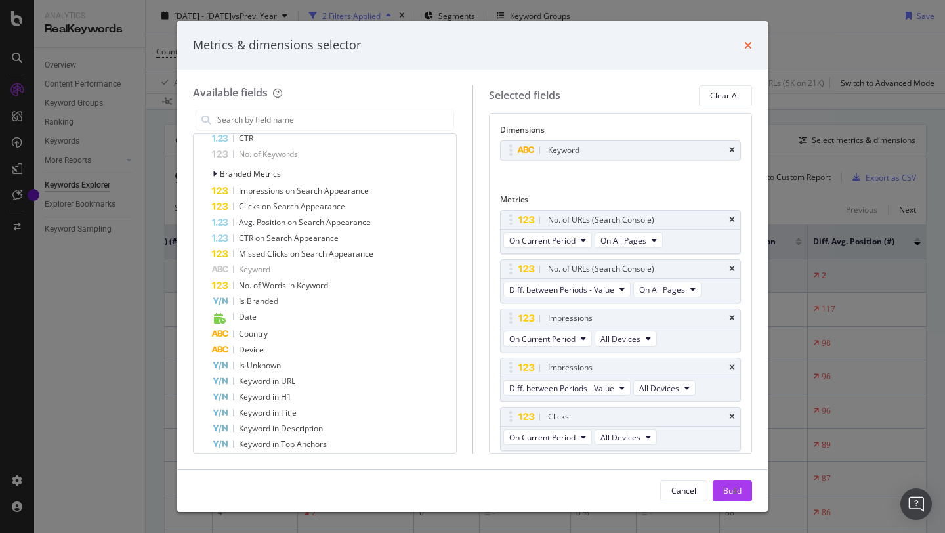
click at [751, 47] on icon "times" at bounding box center [748, 45] width 8 height 11
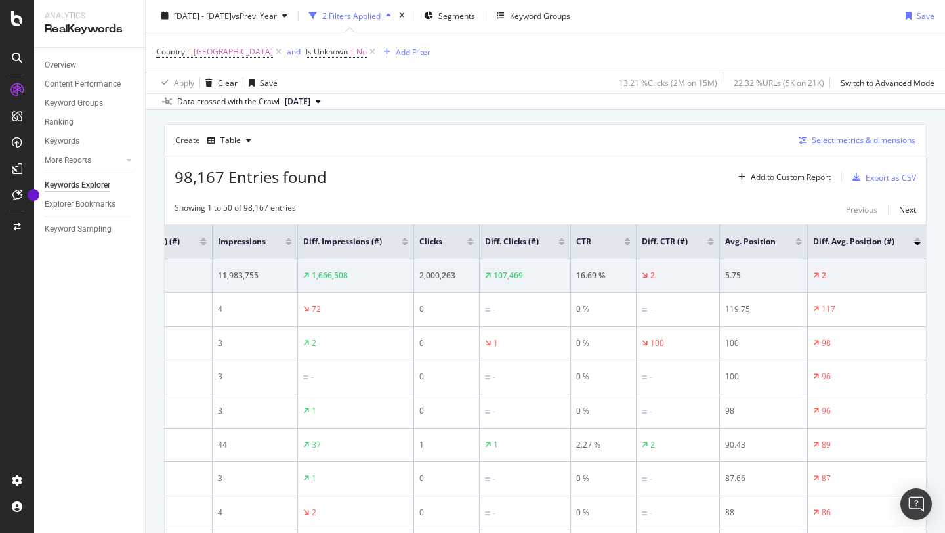
click at [856, 141] on div "Select metrics & dimensions" at bounding box center [864, 140] width 104 height 11
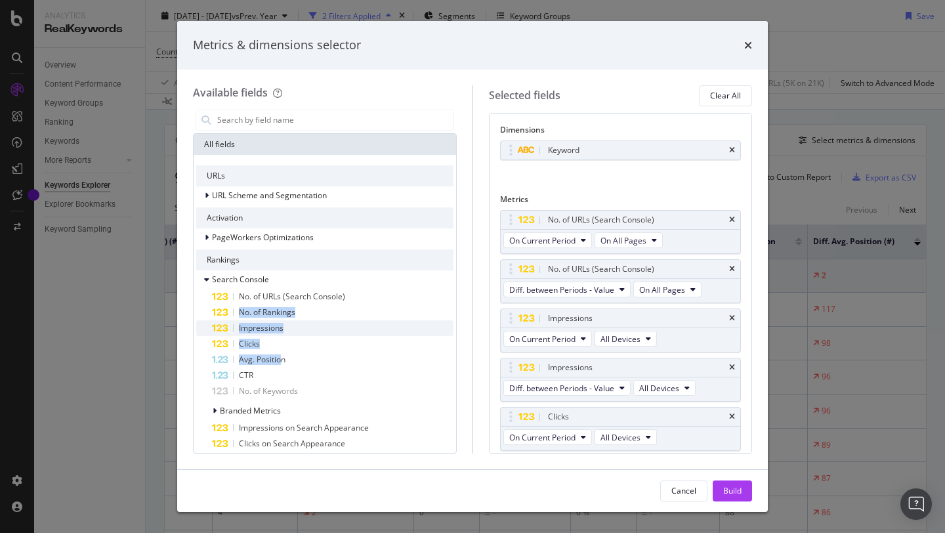
drag, startPoint x: 282, startPoint y: 355, endPoint x: 385, endPoint y: 320, distance: 109.0
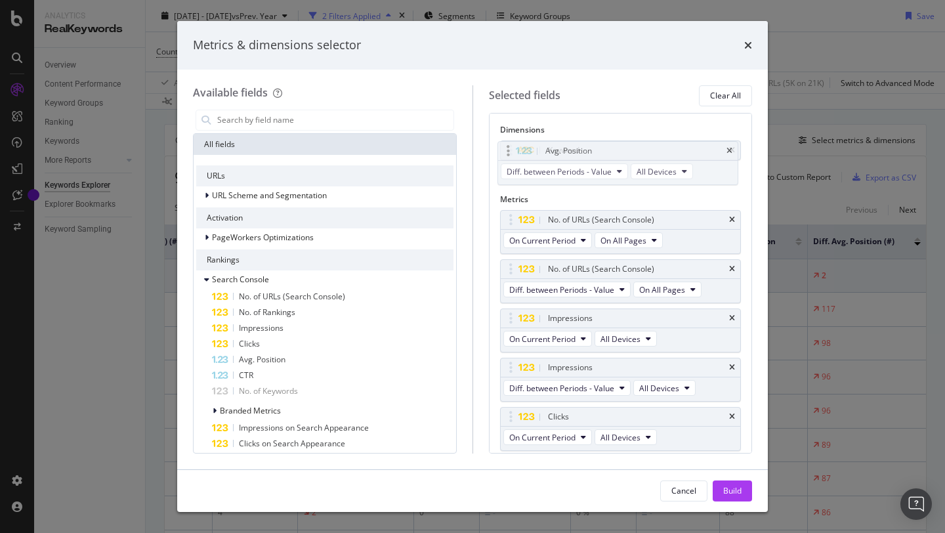
drag, startPoint x: 645, startPoint y: 377, endPoint x: 643, endPoint y: 153, distance: 223.8
click at [643, 153] on body "Analytics RealKeywords Overview Content Performance Keyword Groups Ranking Keyw…" at bounding box center [472, 266] width 945 height 533
click at [752, 47] on icon "times" at bounding box center [748, 45] width 8 height 11
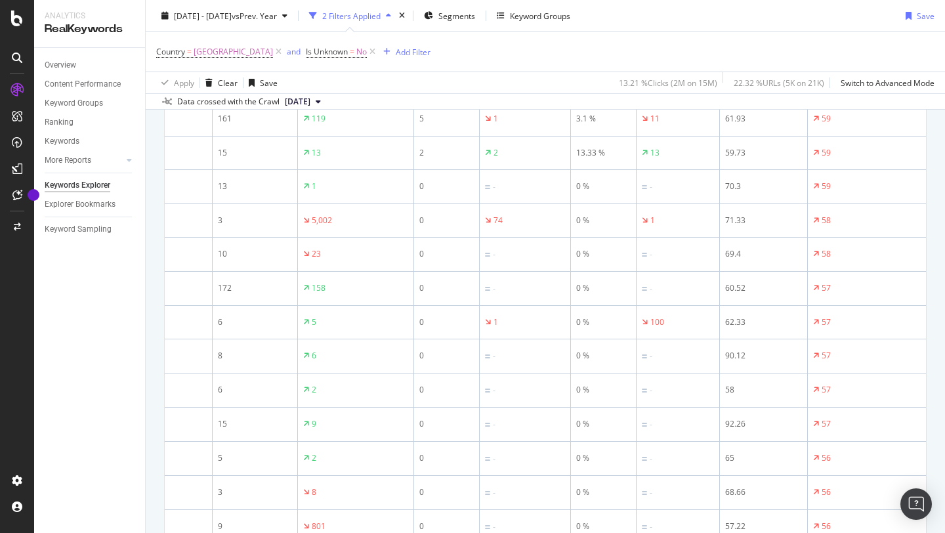
scroll to position [1657, 0]
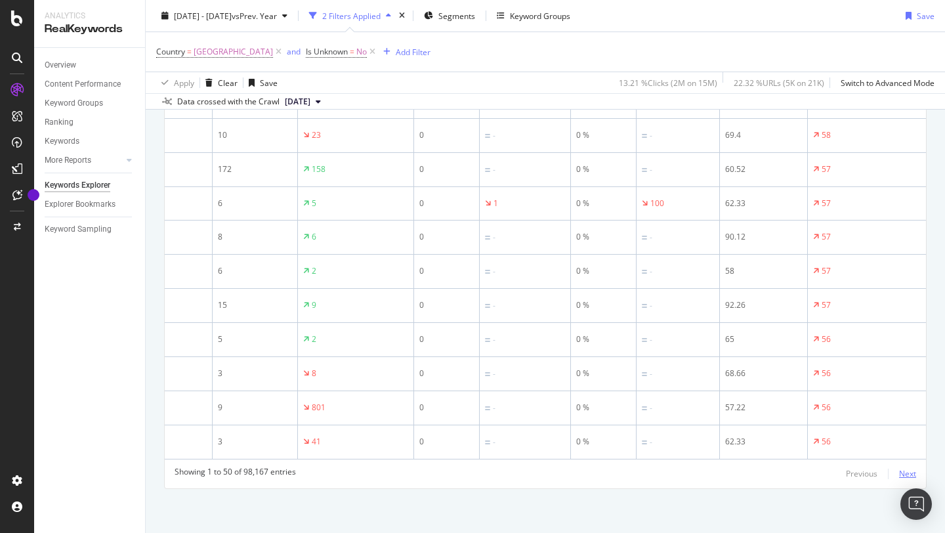
click at [905, 471] on div "Next" at bounding box center [907, 473] width 17 height 11
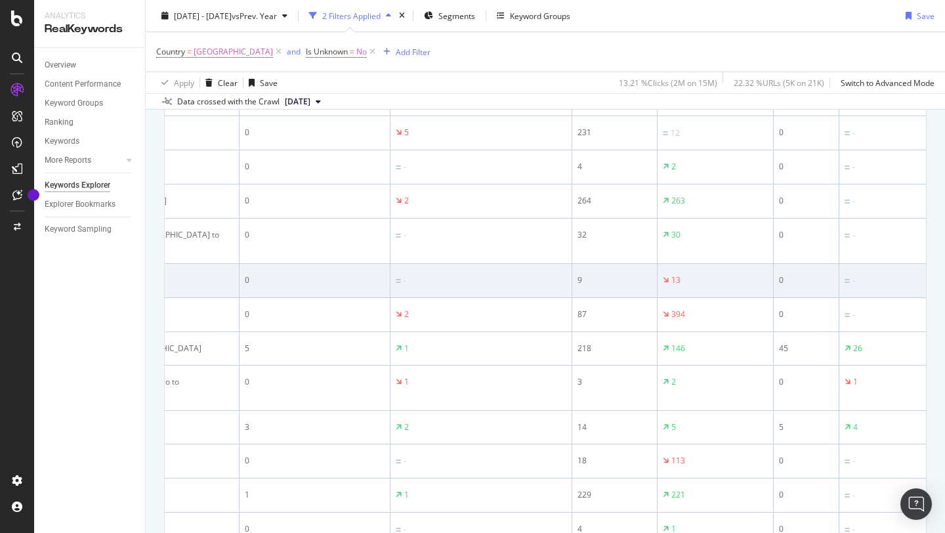
scroll to position [0, 0]
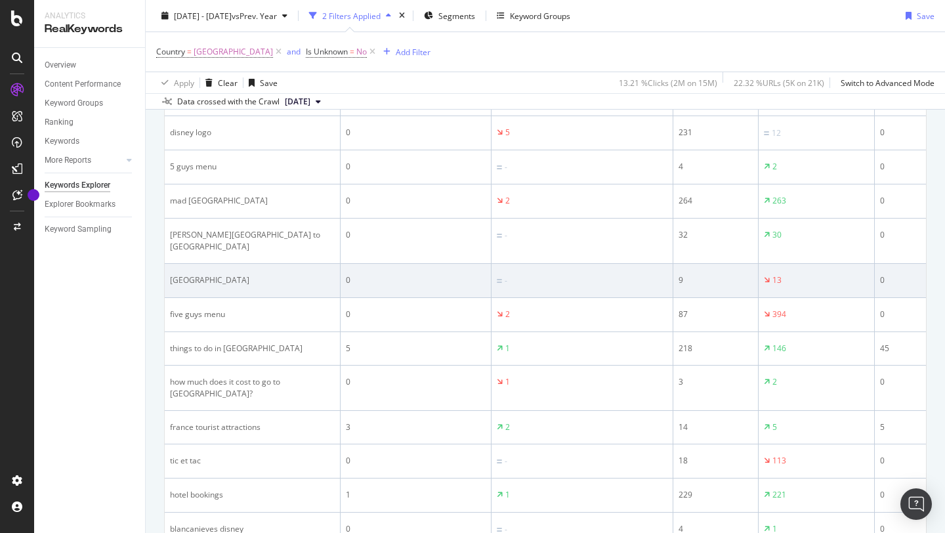
drag, startPoint x: 293, startPoint y: 287, endPoint x: 170, endPoint y: 289, distance: 122.8
click at [170, 286] on div "[GEOGRAPHIC_DATA]" at bounding box center [252, 280] width 165 height 12
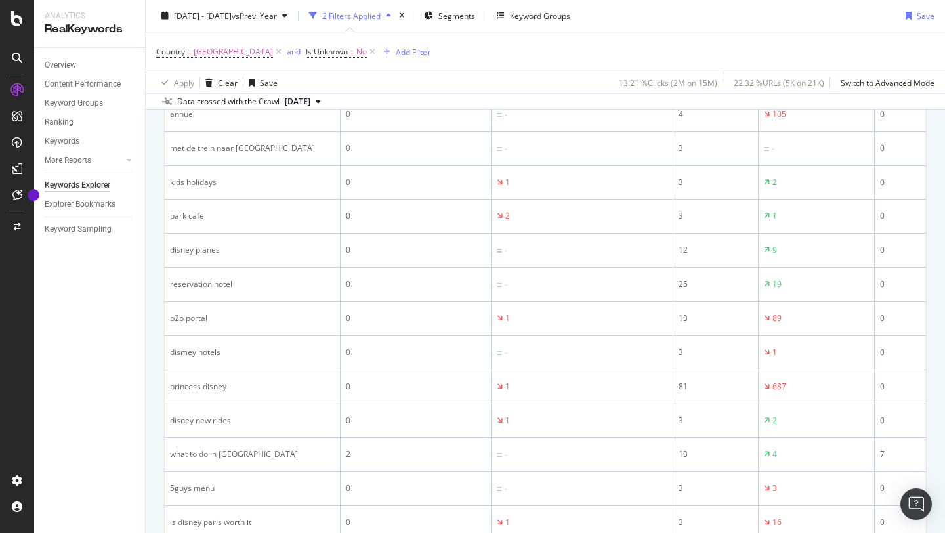
scroll to position [1476, 0]
click at [234, 51] on span "[GEOGRAPHIC_DATA]" at bounding box center [233, 52] width 79 height 18
type input "[GEOGRAPHIC_DATA]"
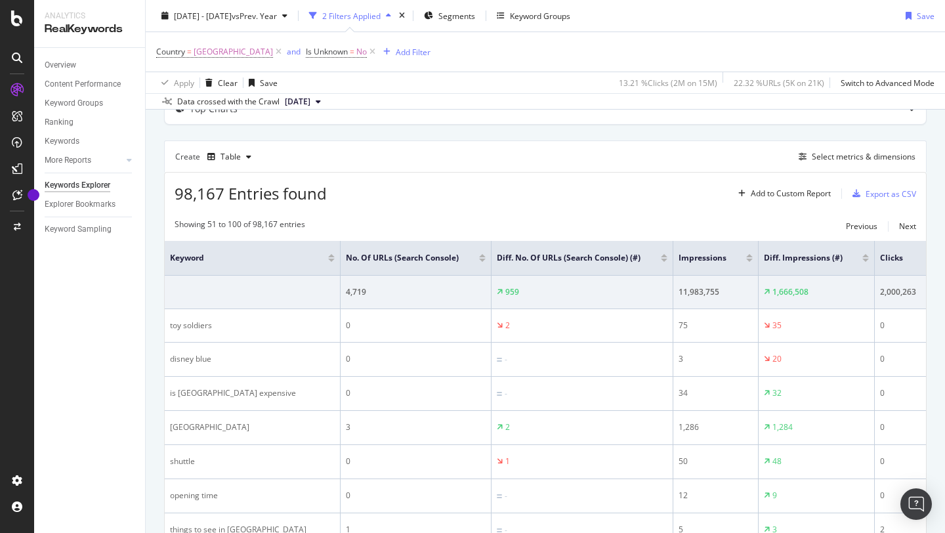
scroll to position [91, 0]
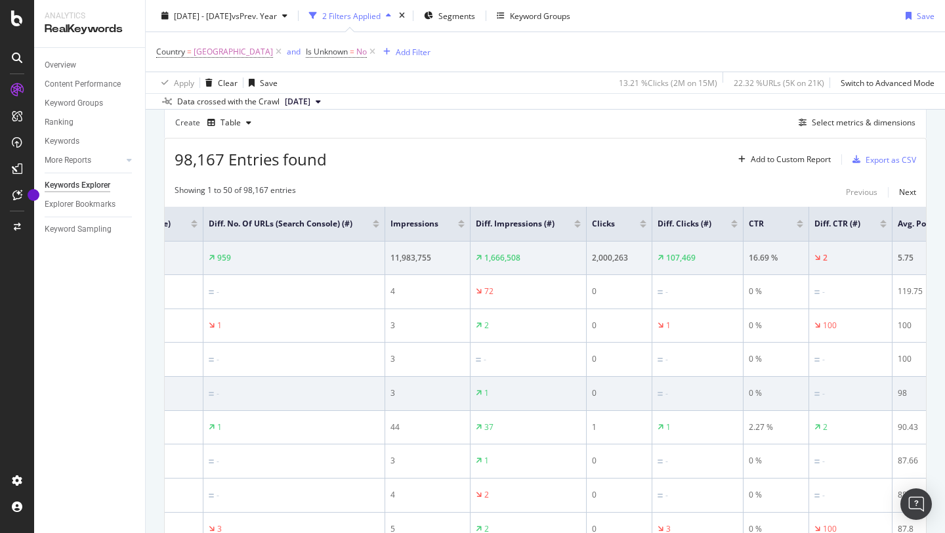
scroll to position [0, 331]
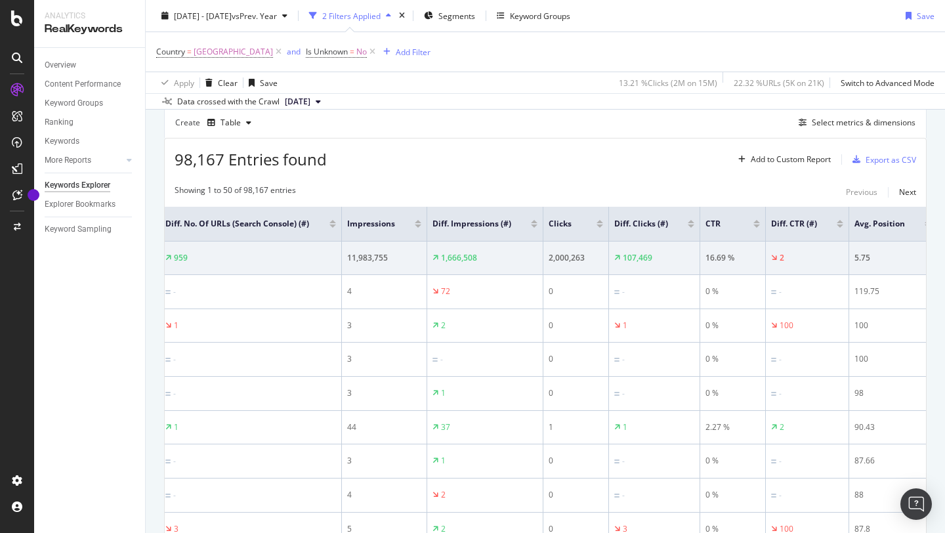
click at [691, 228] on div at bounding box center [691, 225] width 7 height 3
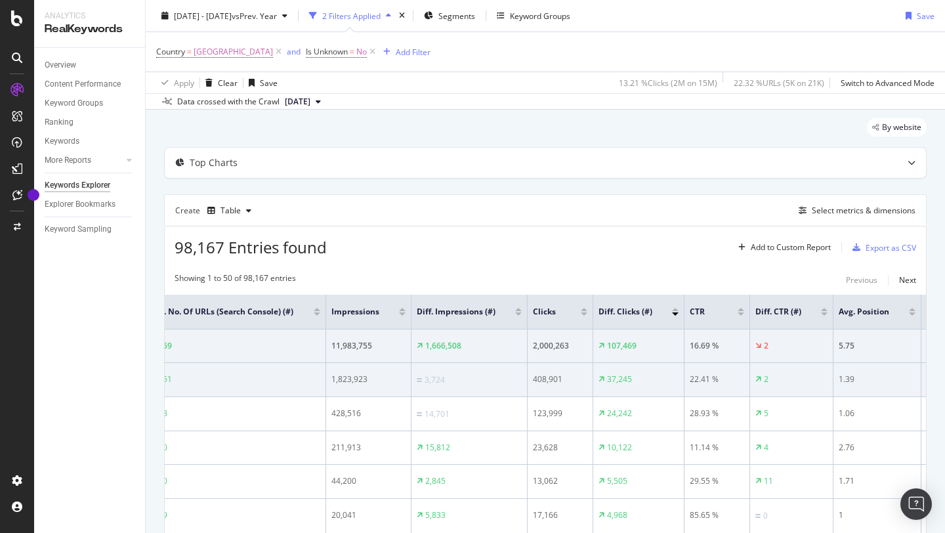
scroll to position [33, 0]
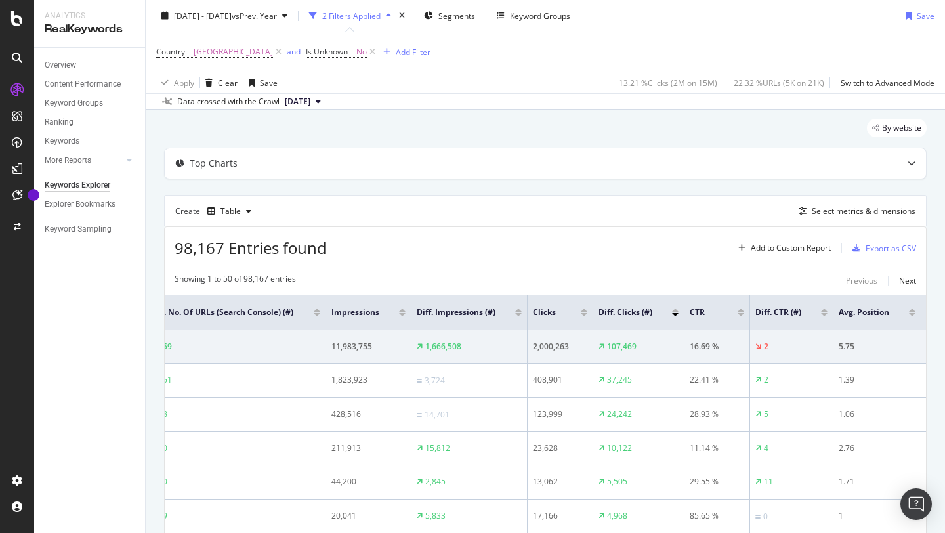
click at [675, 312] on div at bounding box center [675, 310] width 7 height 3
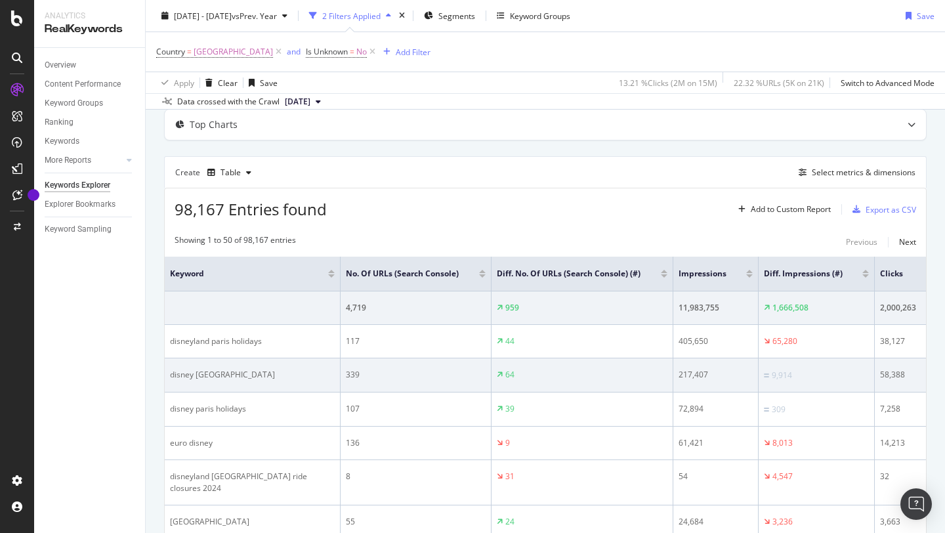
scroll to position [75, 0]
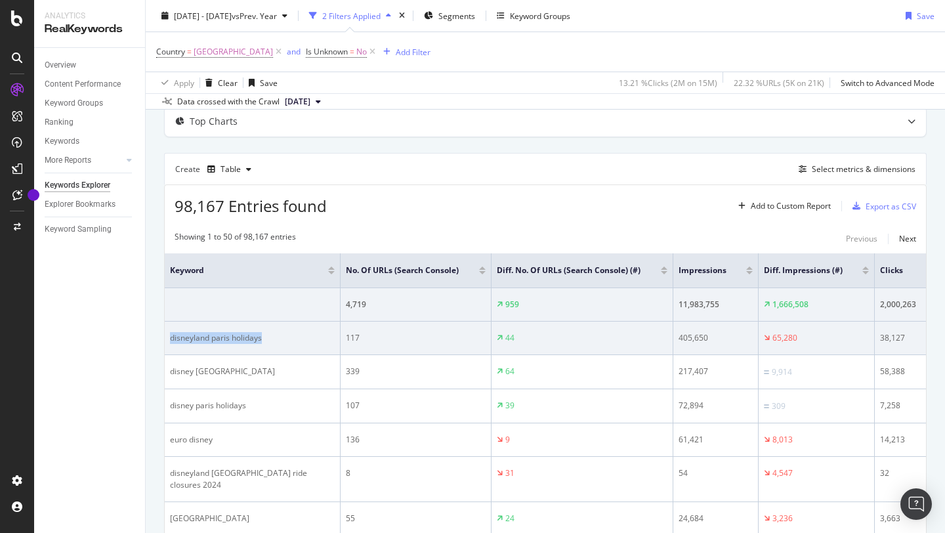
drag, startPoint x: 314, startPoint y: 349, endPoint x: 169, endPoint y: 349, distance: 144.4
click at [170, 344] on div "disneyland paris holidays" at bounding box center [252, 338] width 165 height 12
copy div "disneyland paris holidays"
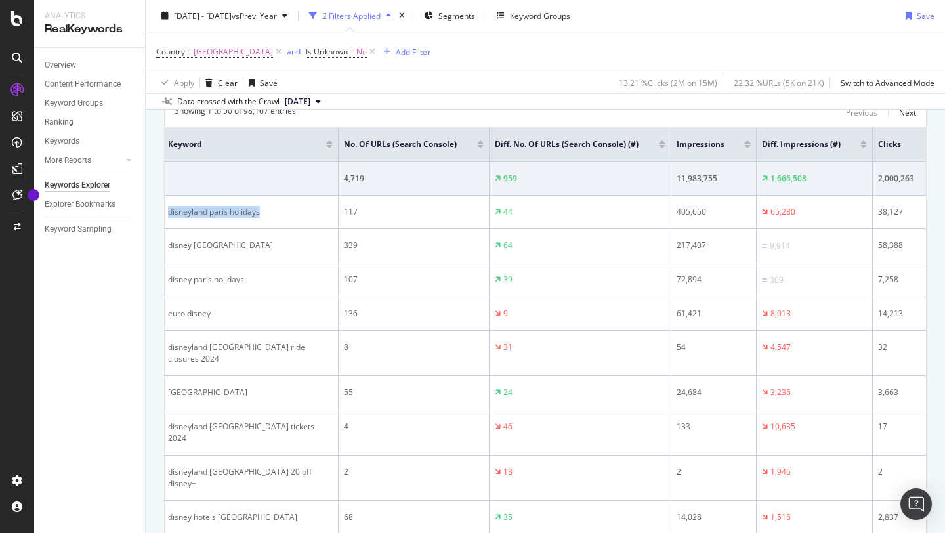
scroll to position [0, 0]
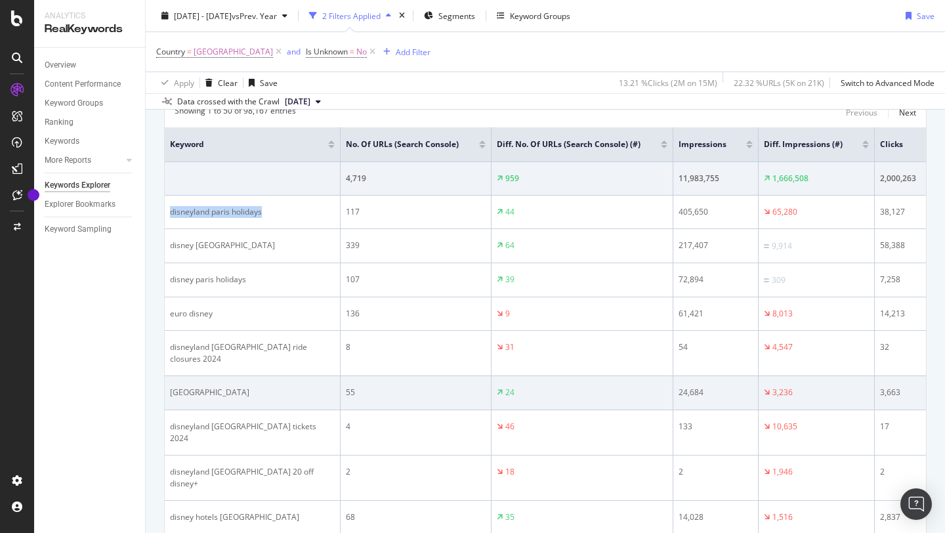
drag, startPoint x: 268, startPoint y: 398, endPoint x: 169, endPoint y: 394, distance: 99.8
click at [169, 394] on td "[GEOGRAPHIC_DATA]" at bounding box center [253, 393] width 176 height 34
copy div "[GEOGRAPHIC_DATA]"
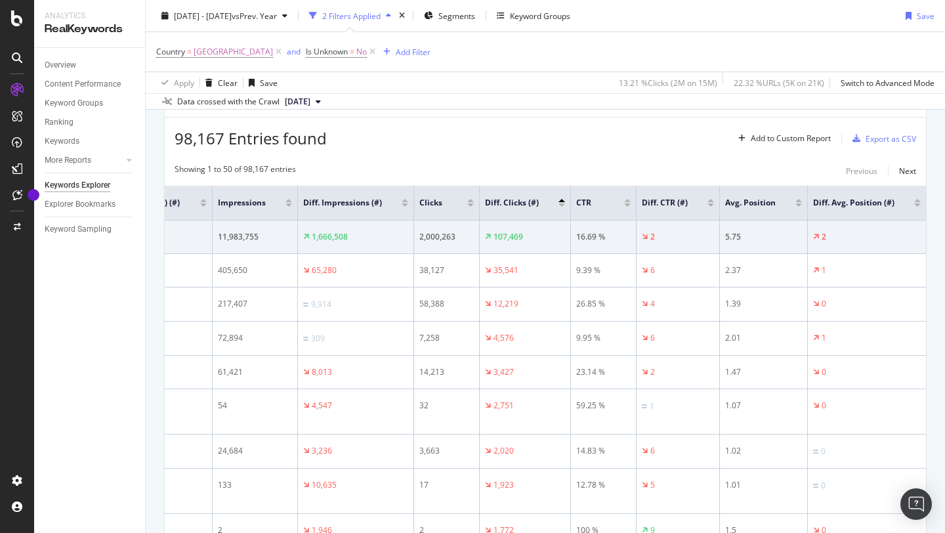
scroll to position [140, 0]
click at [918, 209] on div at bounding box center [917, 207] width 7 height 3
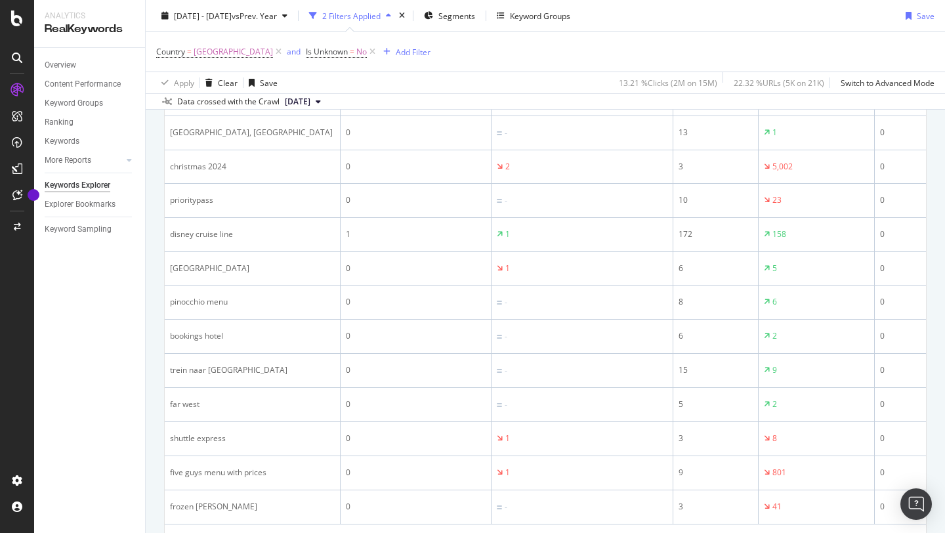
scroll to position [1657, 0]
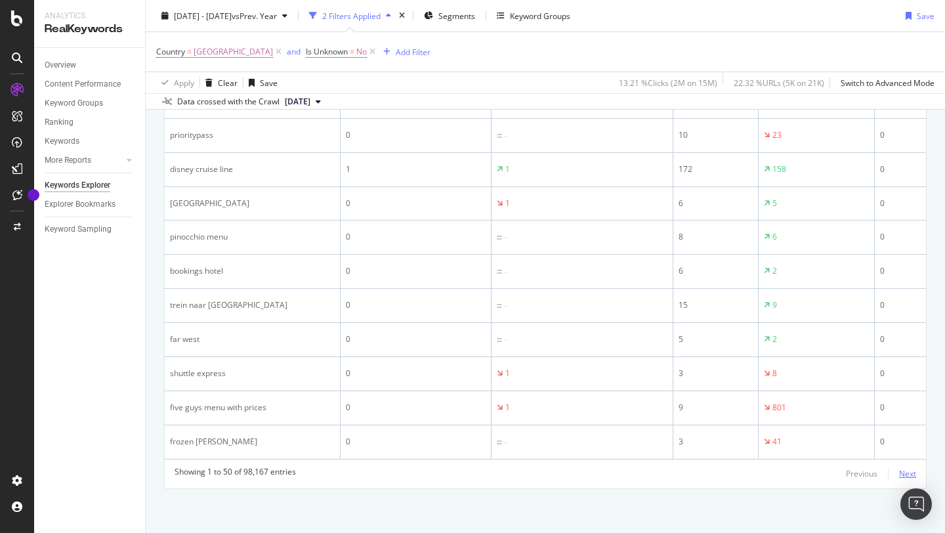
click at [909, 472] on div "Next" at bounding box center [907, 473] width 17 height 11
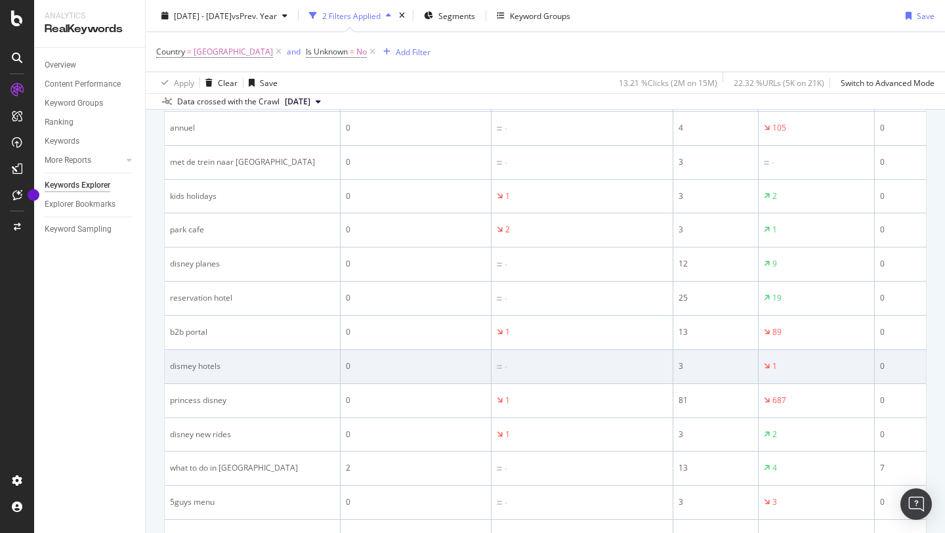
scroll to position [1659, 0]
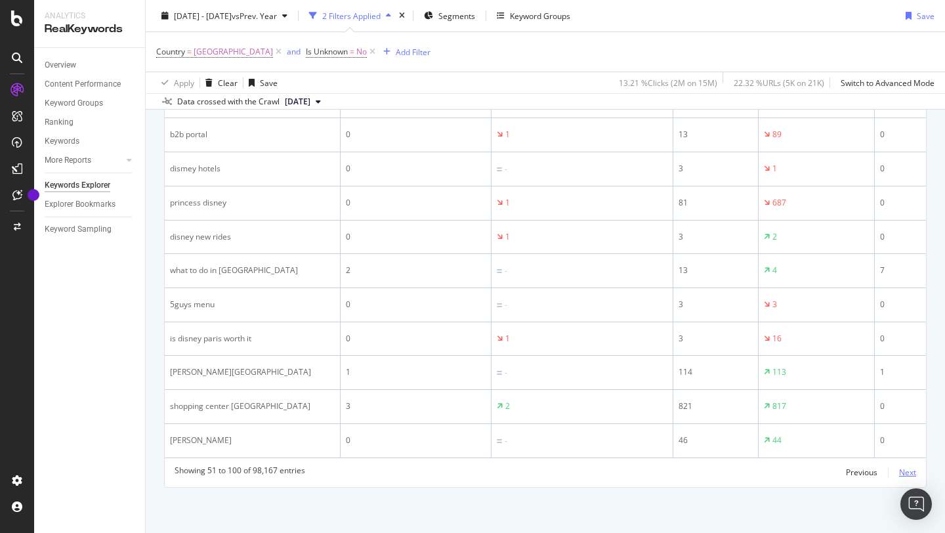
click at [915, 473] on div "Next" at bounding box center [907, 472] width 17 height 11
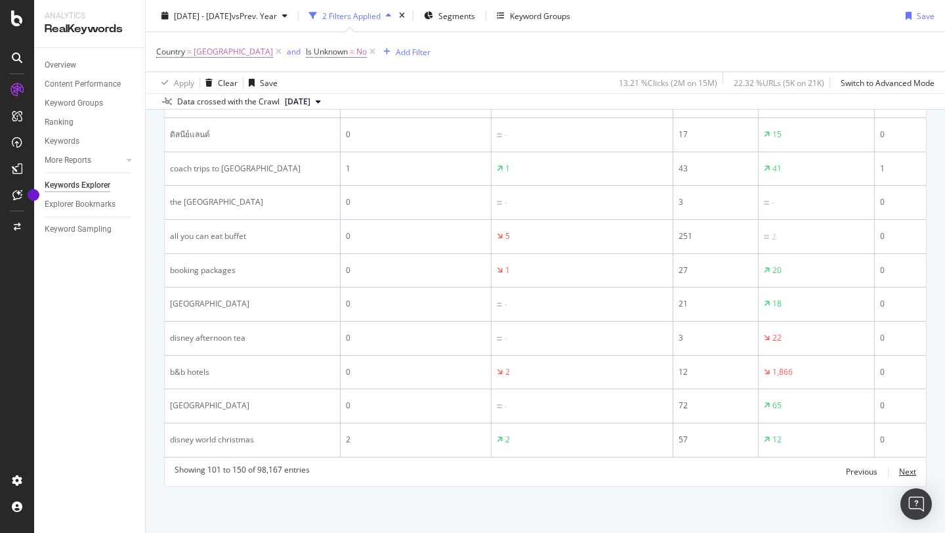
scroll to position [1661, 0]
click at [863, 468] on div "Previous" at bounding box center [862, 471] width 32 height 11
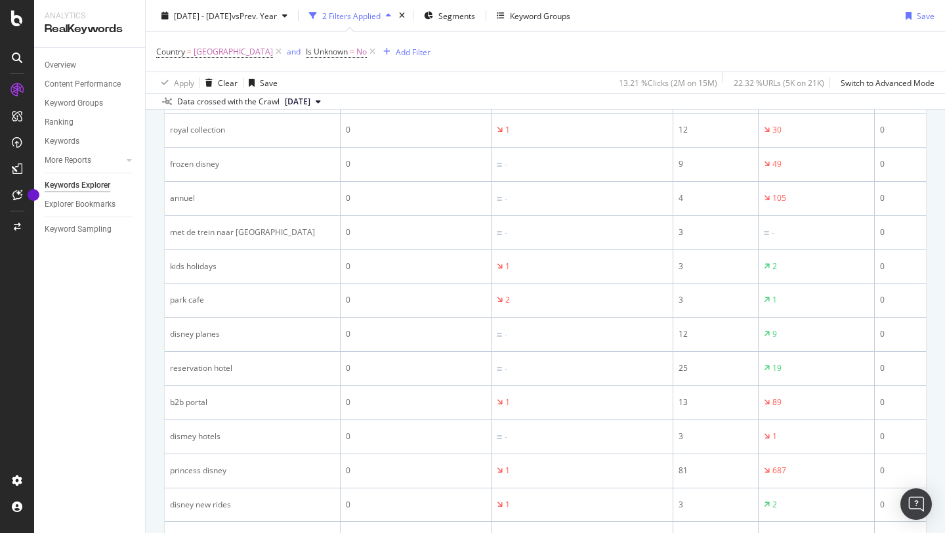
scroll to position [1659, 0]
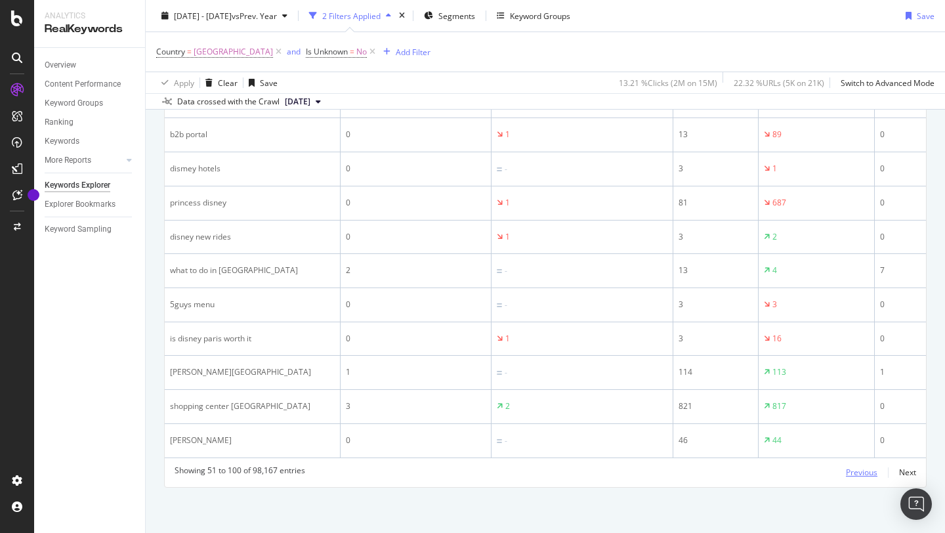
click at [863, 475] on div "Previous" at bounding box center [862, 472] width 32 height 11
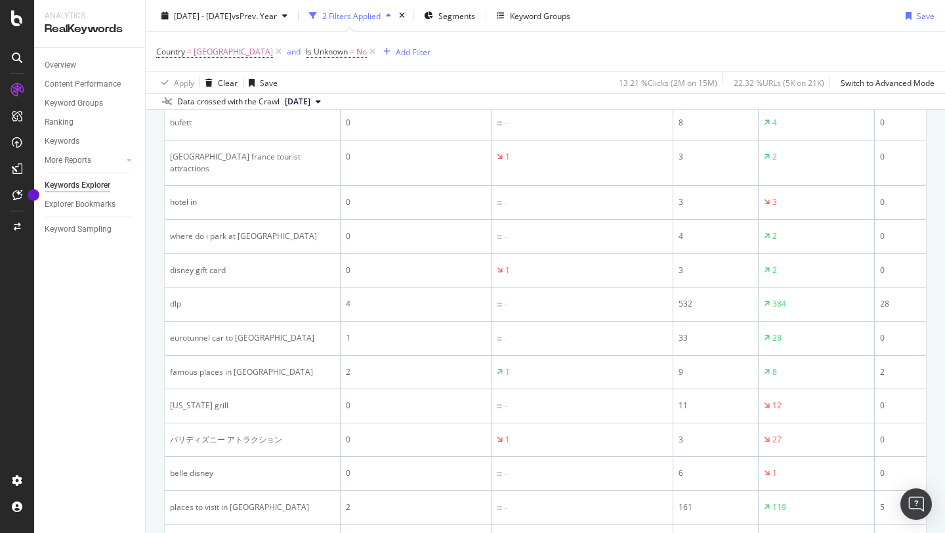
scroll to position [1176, 0]
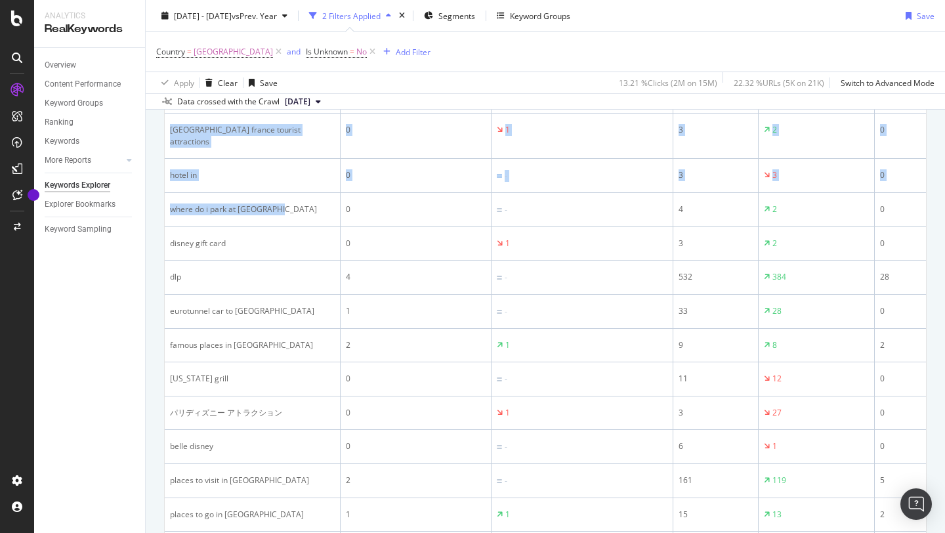
drag, startPoint x: 283, startPoint y: 211, endPoint x: 160, endPoint y: 201, distance: 123.1
copy table "Keyword No. of URLs (Search Console) Diff. No. of URLs (Search Console) (#) Imp…"
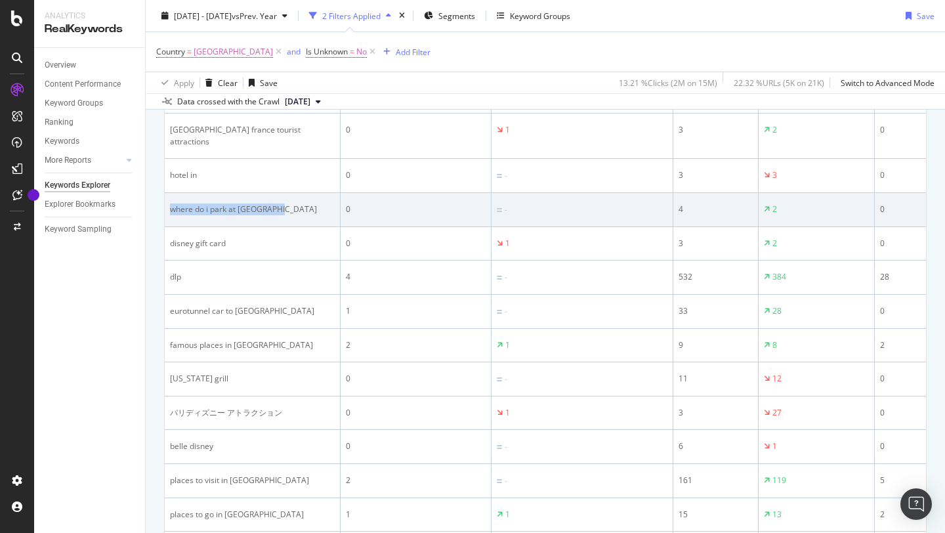
drag, startPoint x: 282, startPoint y: 201, endPoint x: 171, endPoint y: 207, distance: 111.1
click at [171, 207] on div "where do i park at [GEOGRAPHIC_DATA]" at bounding box center [252, 209] width 165 height 12
copy div "where do i park at [GEOGRAPHIC_DATA]"
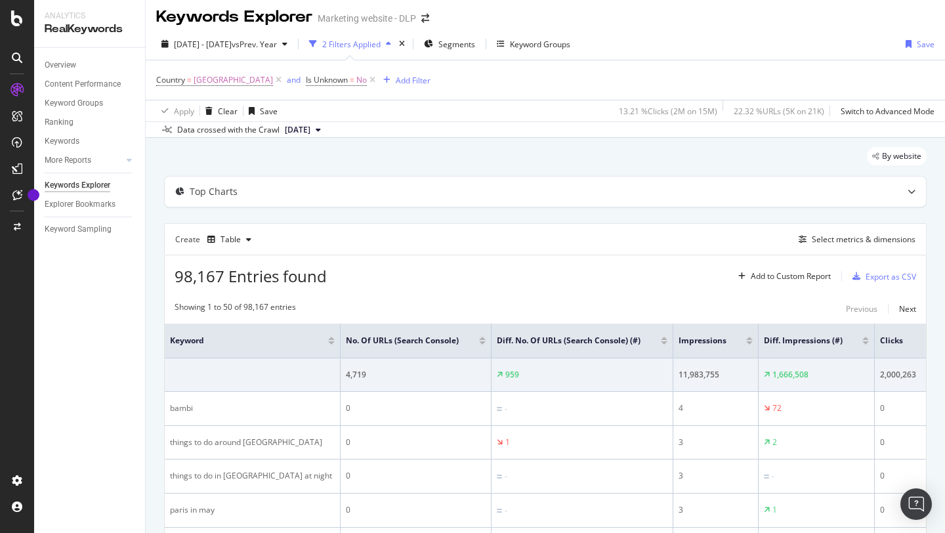
scroll to position [0, 0]
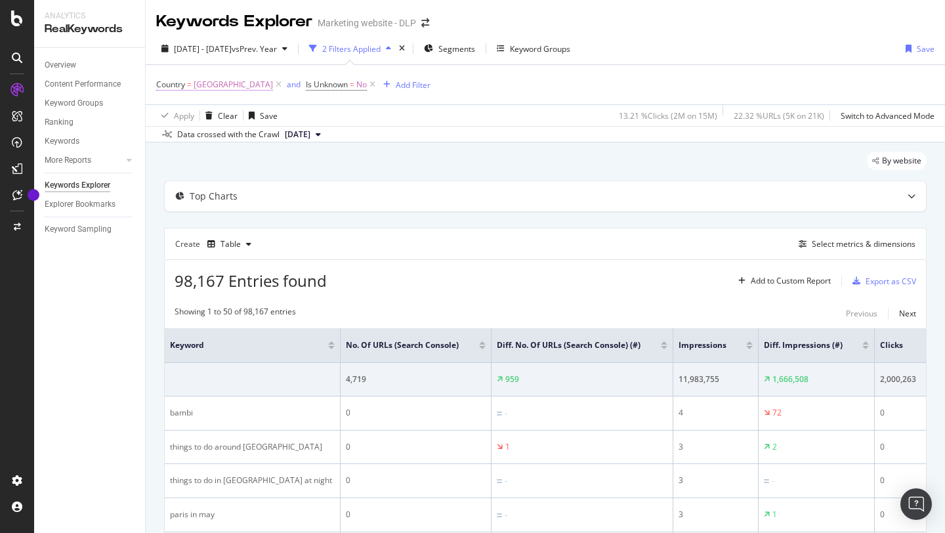
click at [233, 84] on span "[GEOGRAPHIC_DATA]" at bounding box center [233, 84] width 79 height 18
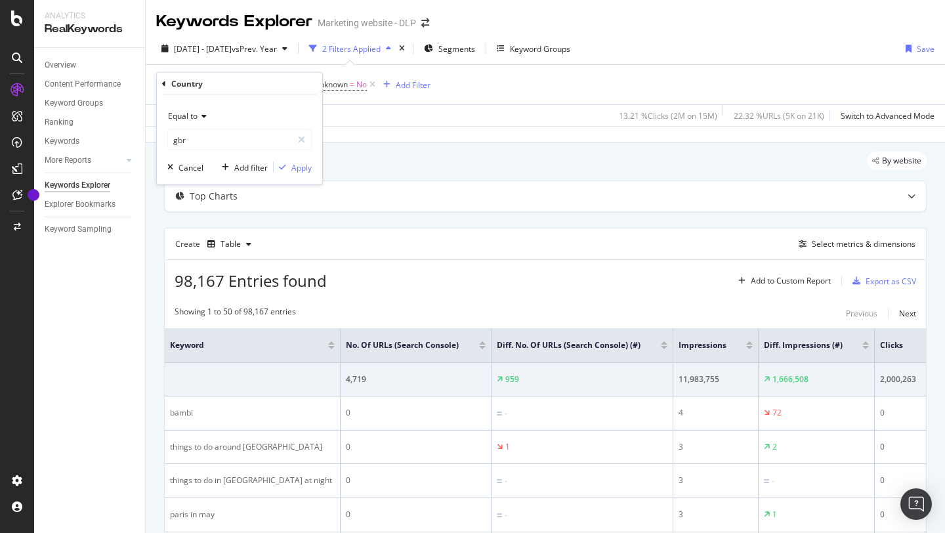
type input "[GEOGRAPHIC_DATA]"
click at [300, 138] on icon at bounding box center [301, 139] width 7 height 9
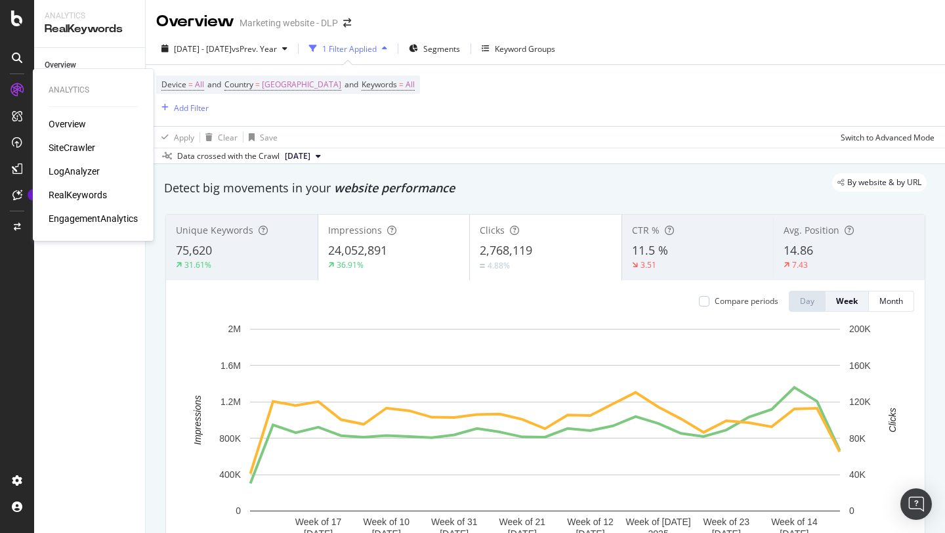
click at [78, 192] on div "RealKeywords" at bounding box center [78, 194] width 58 height 13
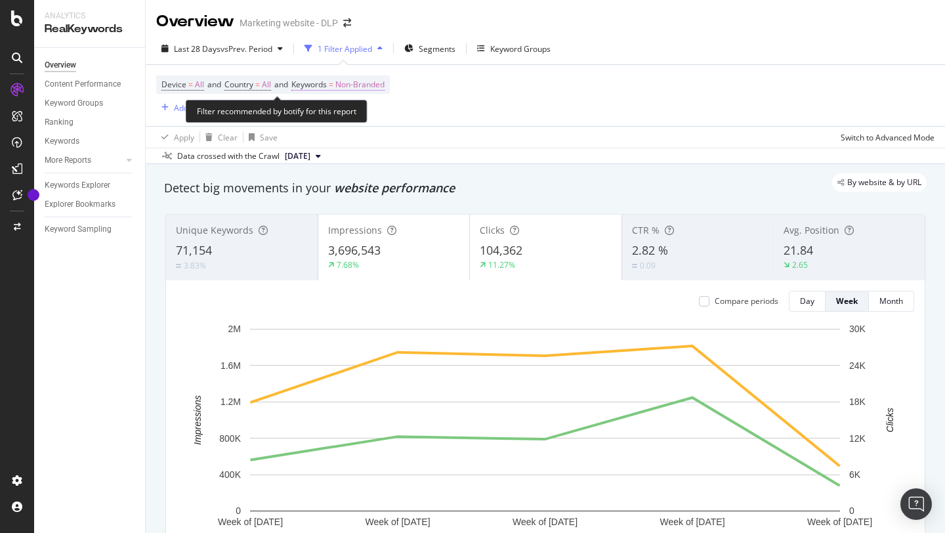
click at [369, 87] on span "Non-Branded" at bounding box center [359, 84] width 49 height 18
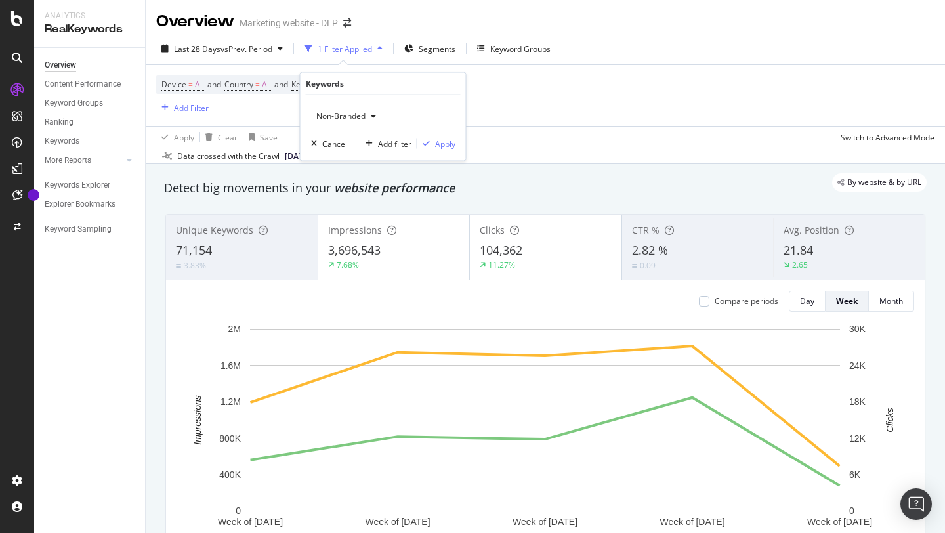
click at [519, 102] on div "Device = All and Country = All and Keywords = Non-Branded Add Filter" at bounding box center [545, 95] width 778 height 61
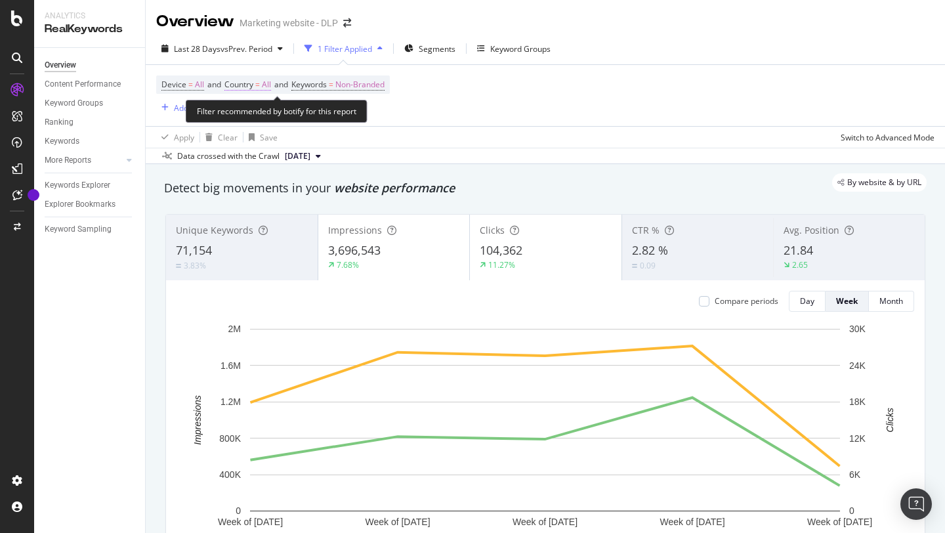
click at [264, 85] on span "Country = All" at bounding box center [247, 85] width 47 height 12
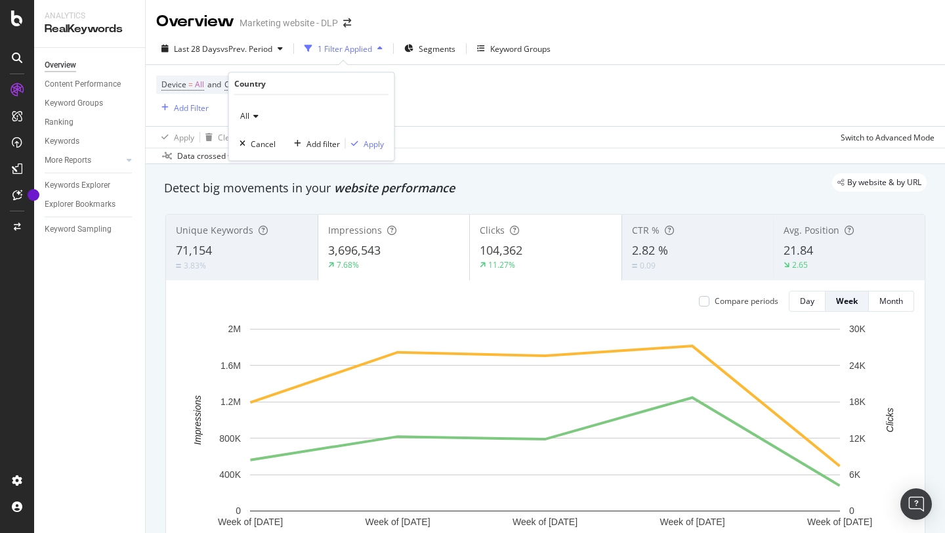
click at [250, 118] on icon at bounding box center [253, 116] width 9 height 8
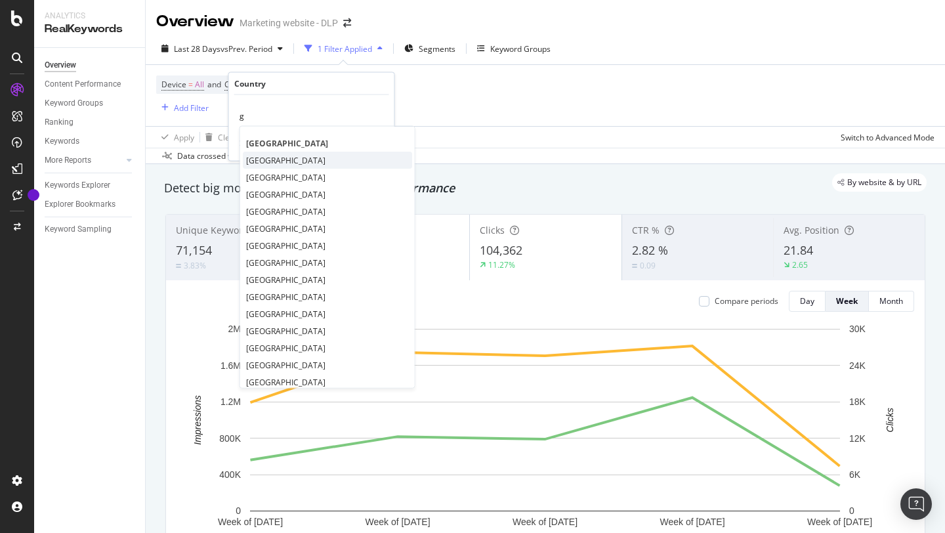
type input "g"
click at [268, 167] on div "[GEOGRAPHIC_DATA]" at bounding box center [327, 160] width 169 height 17
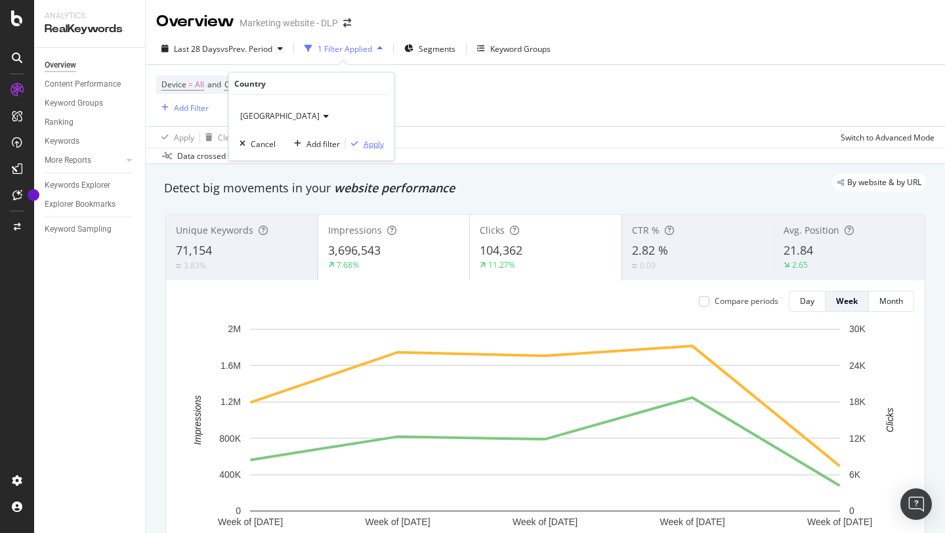
click at [373, 147] on div "Apply" at bounding box center [374, 143] width 20 height 11
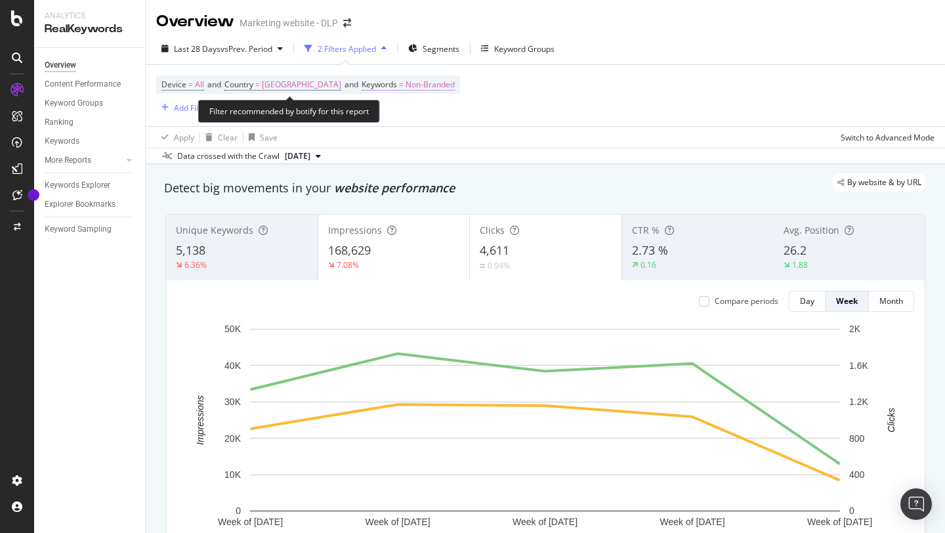
click at [406, 83] on span "Non-Branded" at bounding box center [430, 84] width 49 height 18
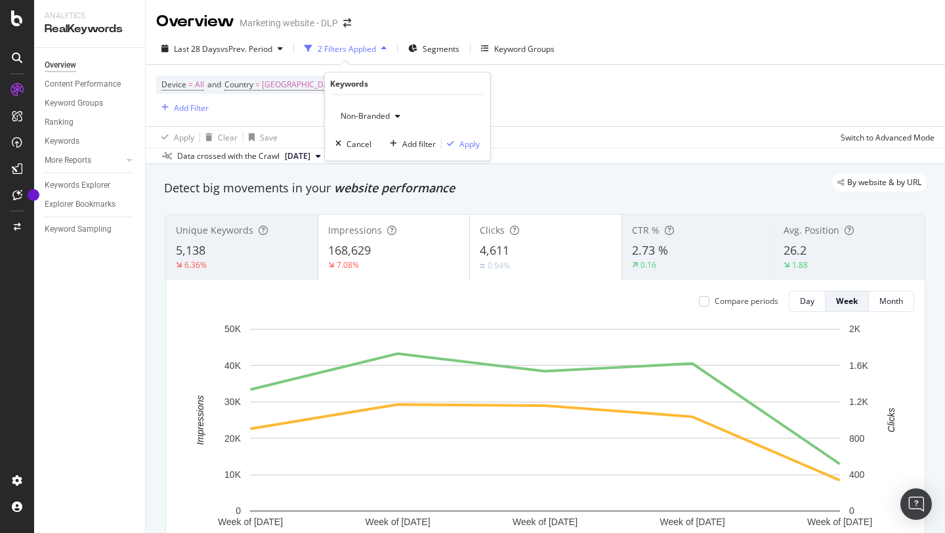
click at [392, 112] on div "button" at bounding box center [398, 116] width 16 height 8
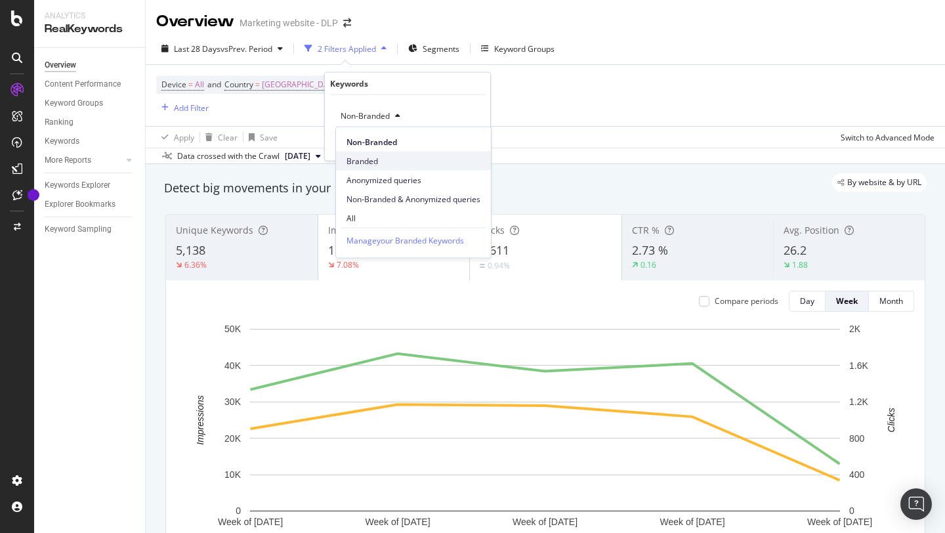
click at [370, 167] on div "Branded" at bounding box center [413, 161] width 155 height 19
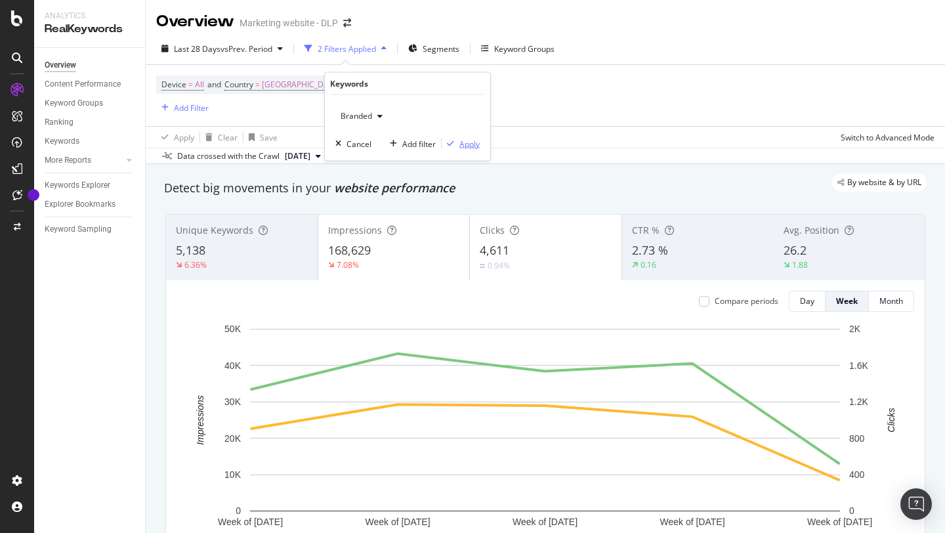
click at [479, 142] on div "Apply" at bounding box center [469, 143] width 20 height 11
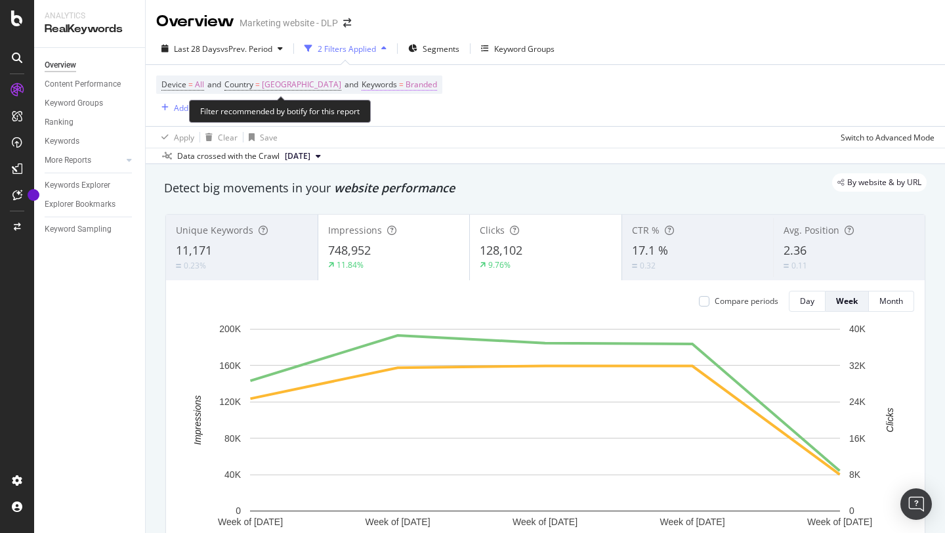
click at [406, 79] on span "Branded" at bounding box center [422, 84] width 32 height 18
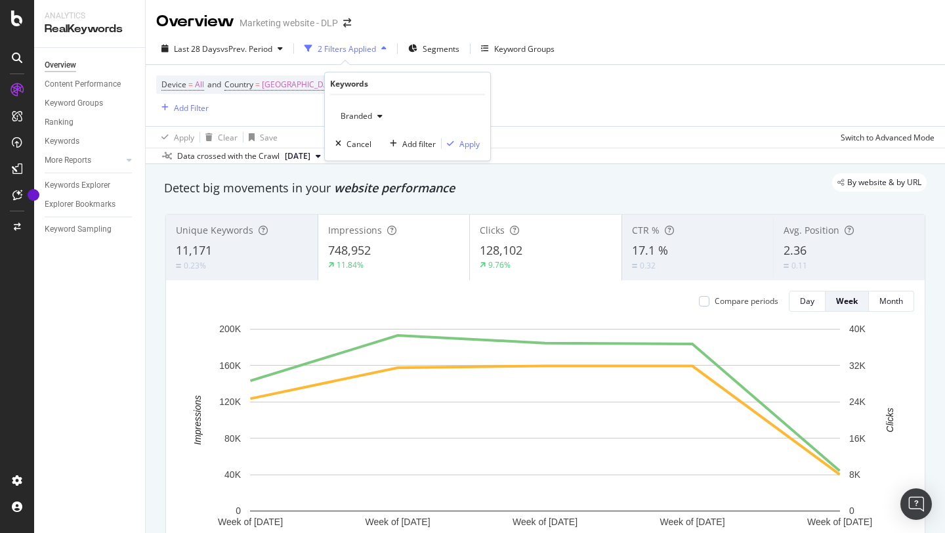
click at [364, 116] on span "Branded" at bounding box center [353, 115] width 37 height 11
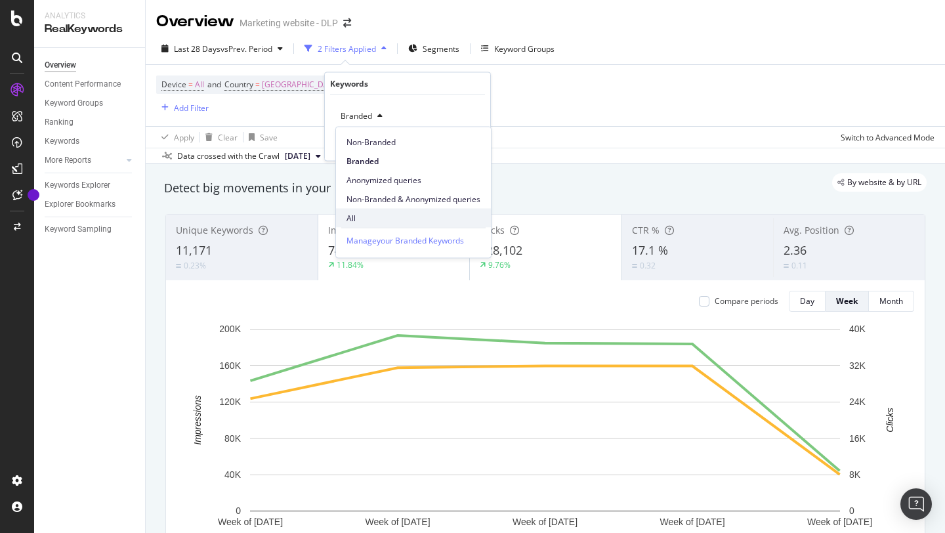
click at [373, 213] on span "All" at bounding box center [414, 218] width 134 height 12
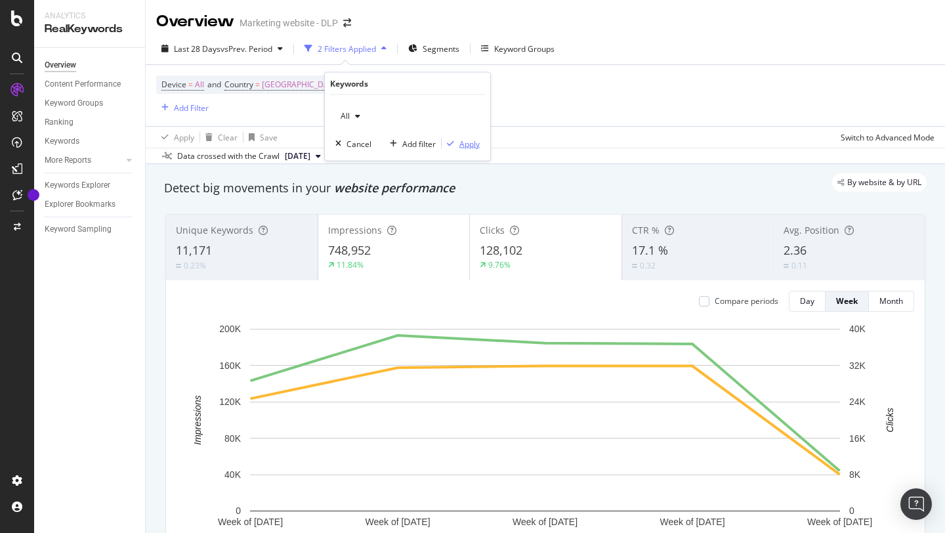
click at [479, 140] on div "Apply" at bounding box center [469, 143] width 20 height 11
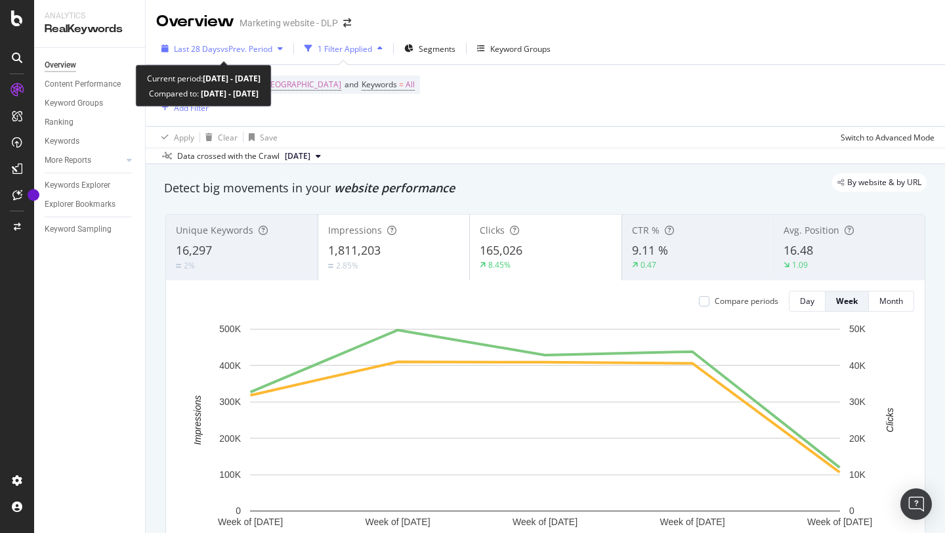
click at [282, 47] on icon "button" at bounding box center [280, 49] width 5 height 8
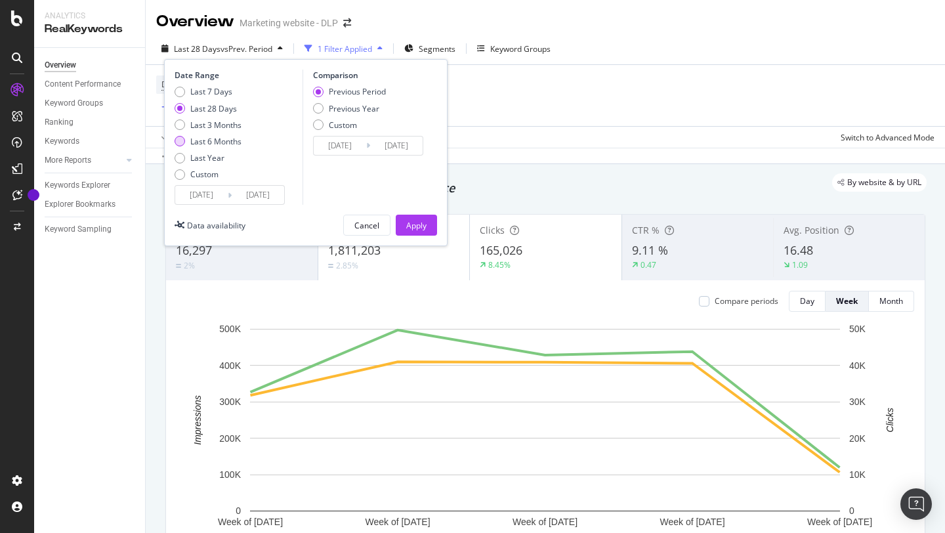
click at [177, 141] on div "Last 6 Months" at bounding box center [180, 141] width 11 height 11
type input "[DATE]"
click at [221, 194] on input "[DATE]" at bounding box center [201, 195] width 53 height 18
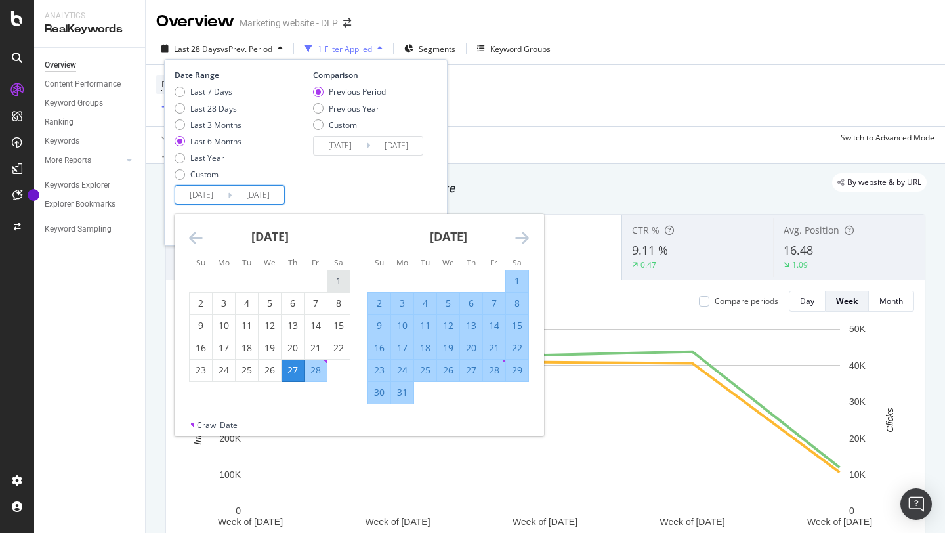
click at [339, 276] on div "1" at bounding box center [339, 280] width 22 height 13
type input "[DATE]"
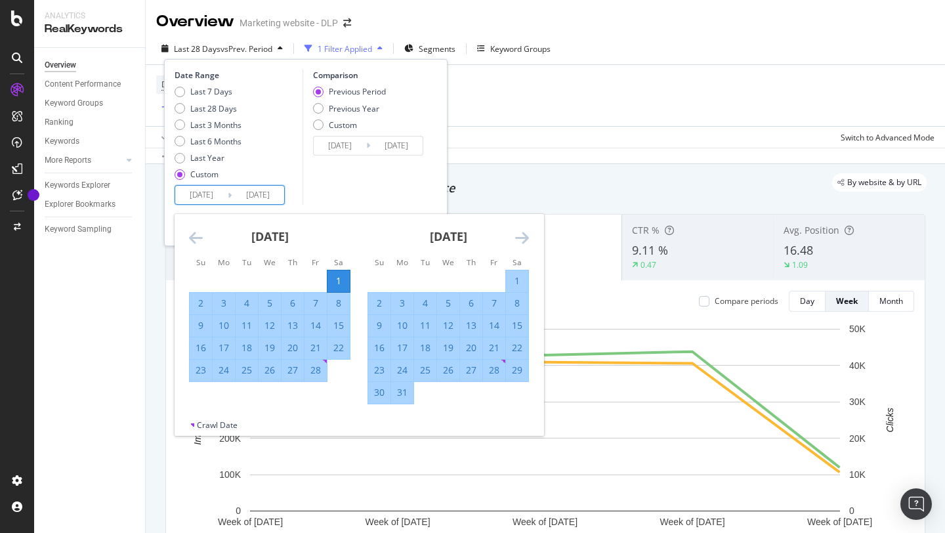
click at [515, 242] on icon "Move forward to switch to the next month." at bounding box center [522, 238] width 14 height 16
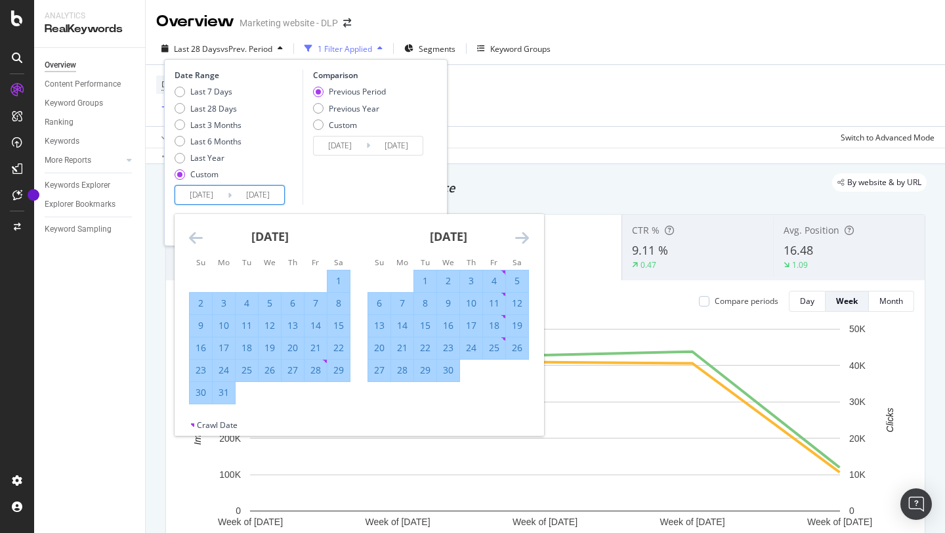
click at [515, 242] on icon "Move forward to switch to the next month." at bounding box center [522, 238] width 14 height 16
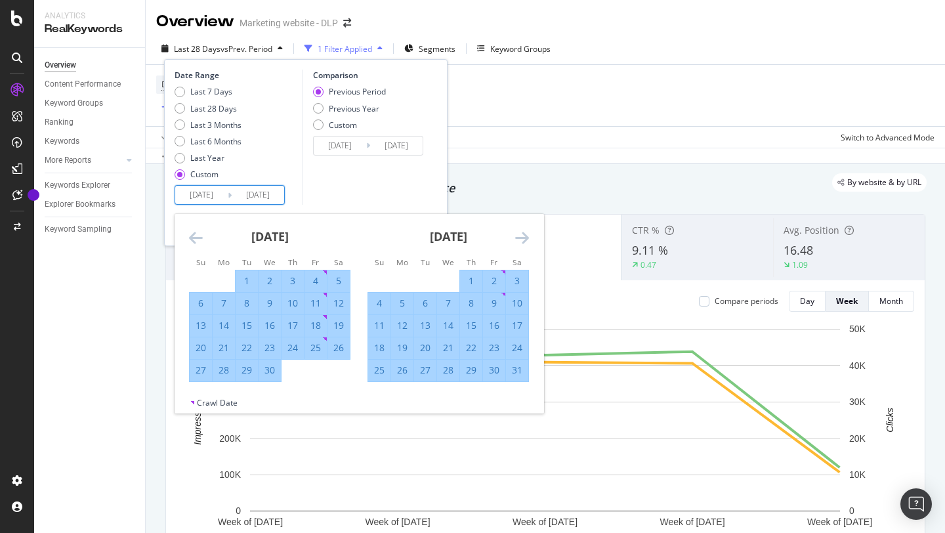
click at [515, 242] on icon "Move forward to switch to the next month." at bounding box center [522, 238] width 14 height 16
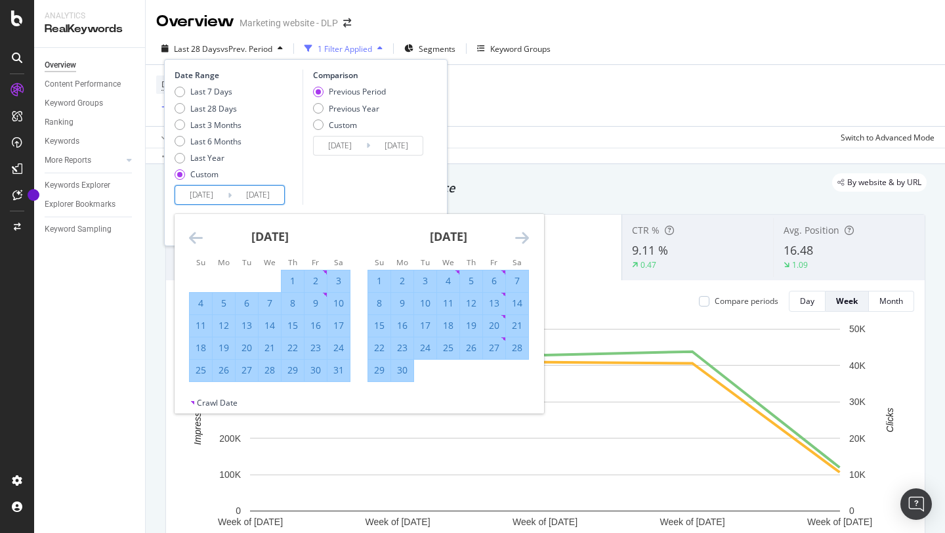
click at [515, 242] on icon "Move forward to switch to the next month." at bounding box center [522, 238] width 14 height 16
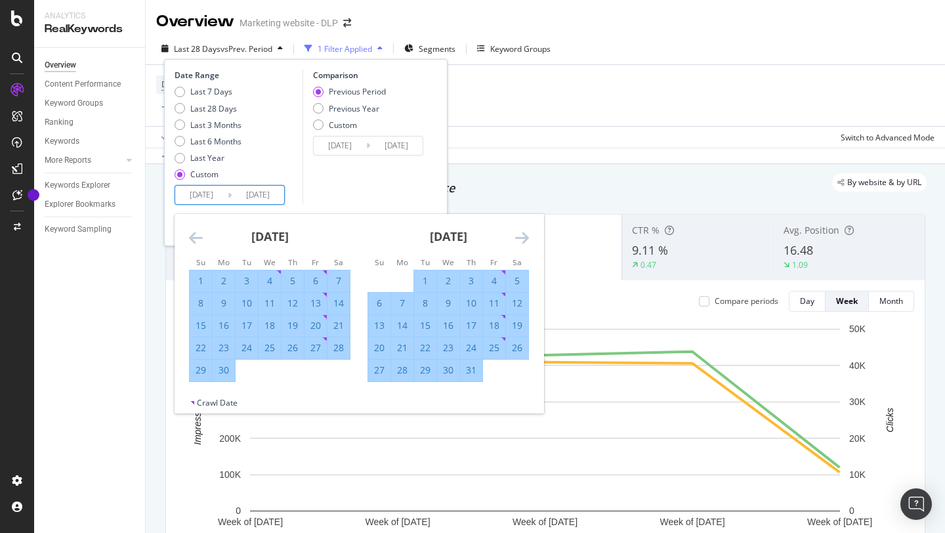
click at [467, 367] on div "31" at bounding box center [471, 370] width 22 height 13
type input "[DATE]"
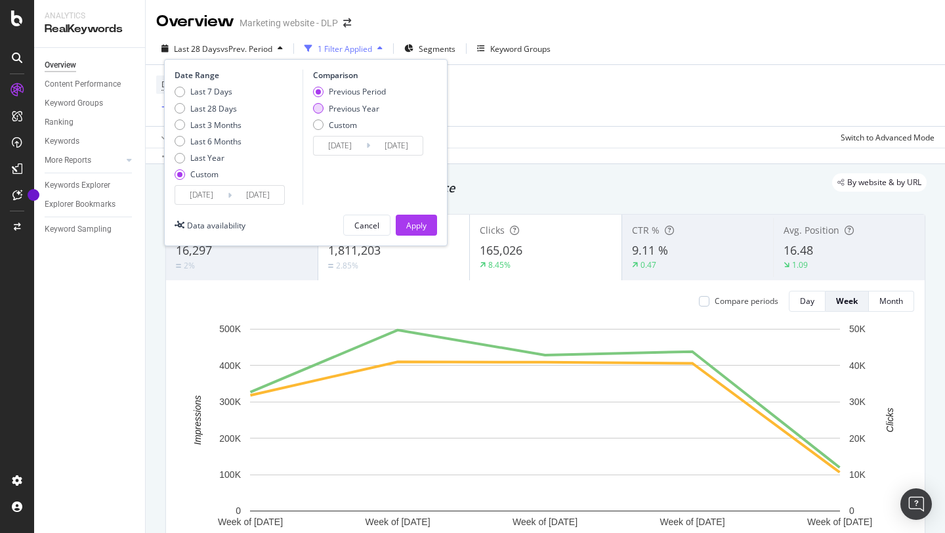
click at [322, 108] on div "Previous Year" at bounding box center [318, 108] width 11 height 11
type input "[DATE]"
click at [409, 225] on div "Apply" at bounding box center [416, 225] width 20 height 11
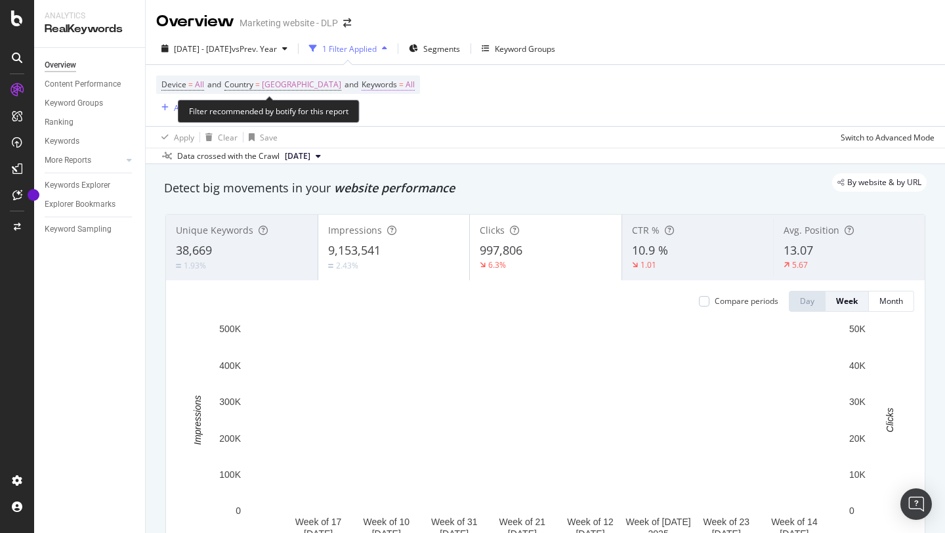
click at [406, 82] on span "All" at bounding box center [410, 84] width 9 height 18
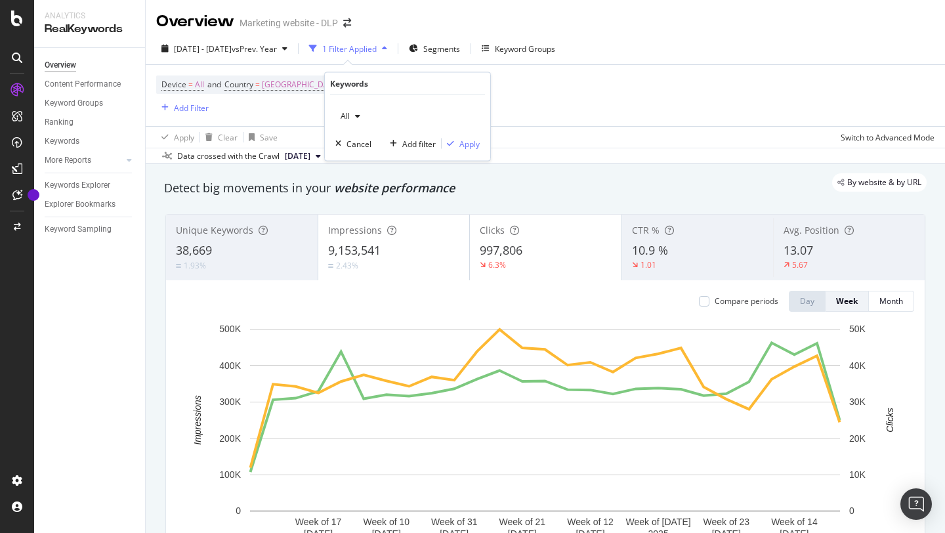
click at [359, 116] on icon "button" at bounding box center [357, 116] width 5 height 8
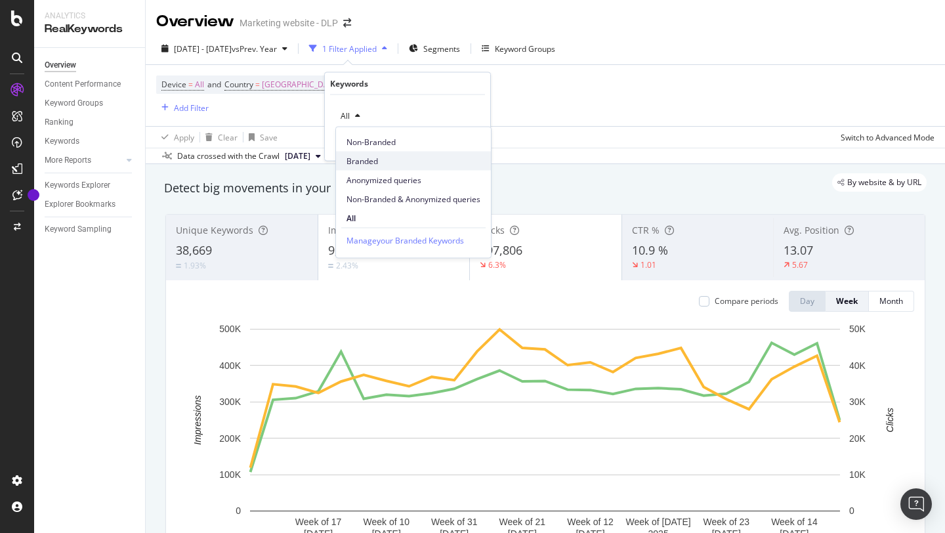
click at [366, 158] on span "Branded" at bounding box center [414, 161] width 134 height 12
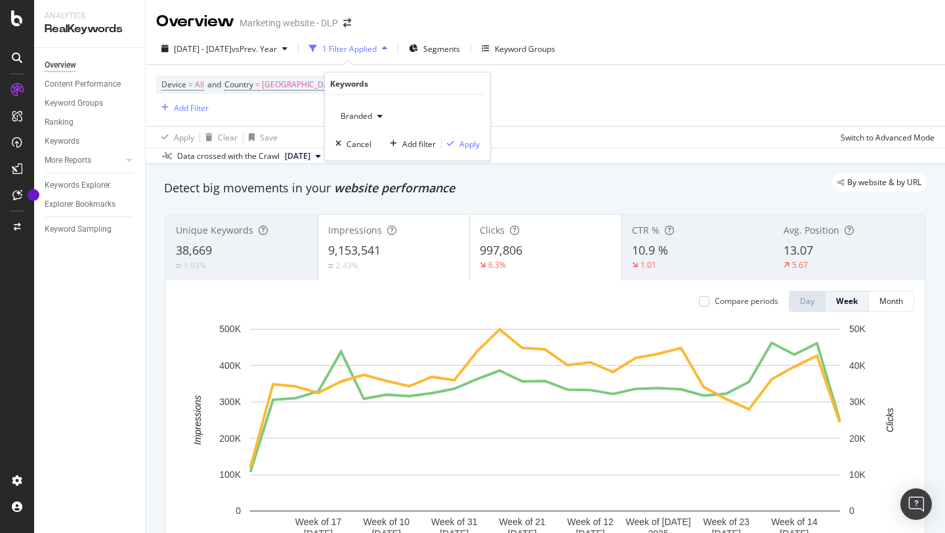
click at [372, 112] on span "Branded" at bounding box center [353, 115] width 37 height 11
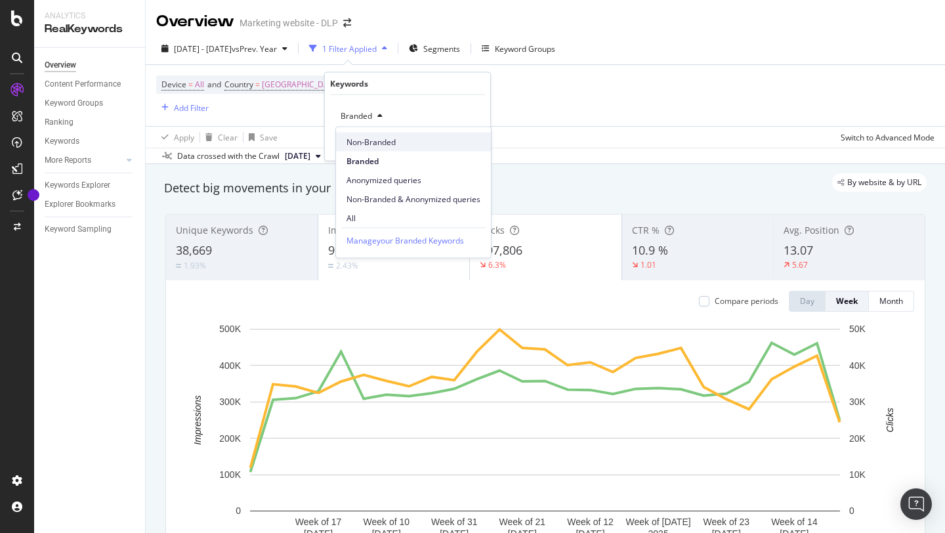
click at [385, 143] on span "Non-Branded" at bounding box center [414, 142] width 134 height 12
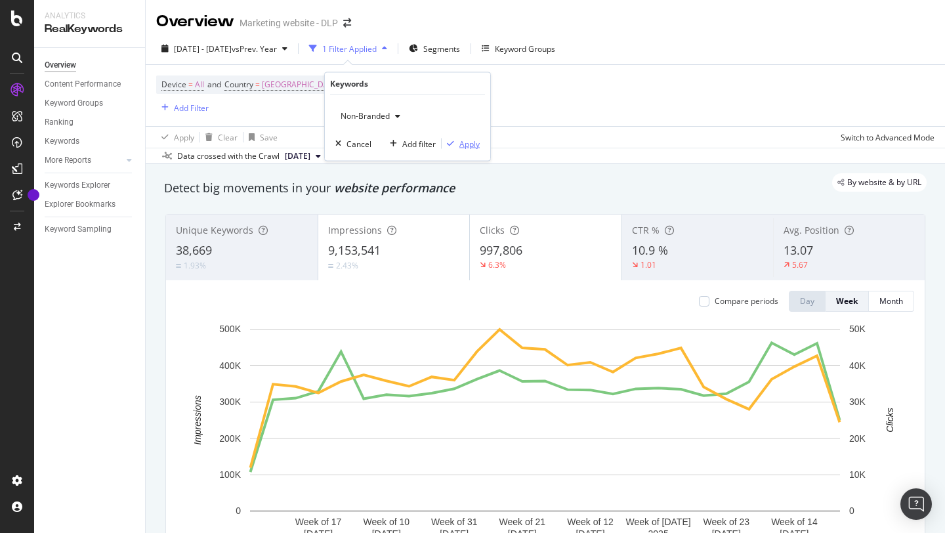
click at [471, 144] on div "Apply" at bounding box center [469, 143] width 20 height 11
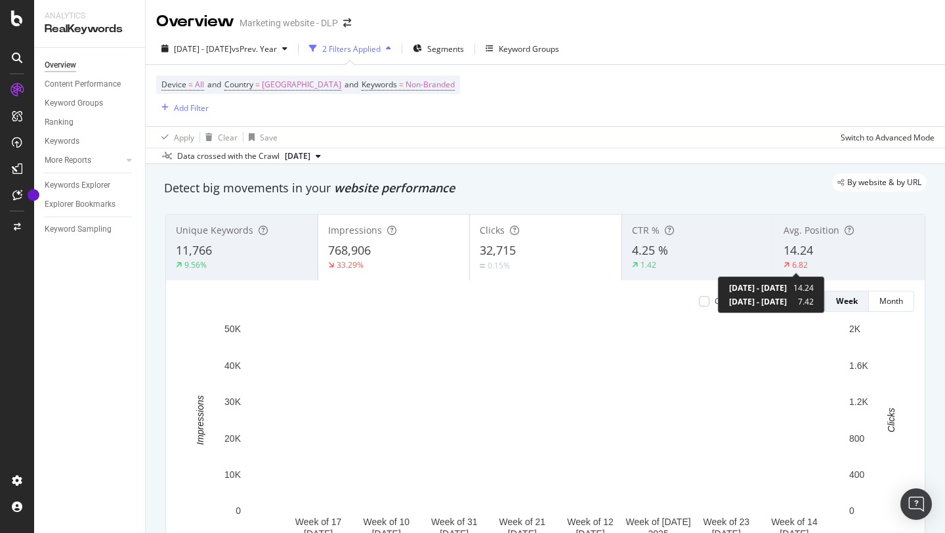
click at [792, 271] on div "Avg. Position 14.24 6.82" at bounding box center [849, 247] width 152 height 59
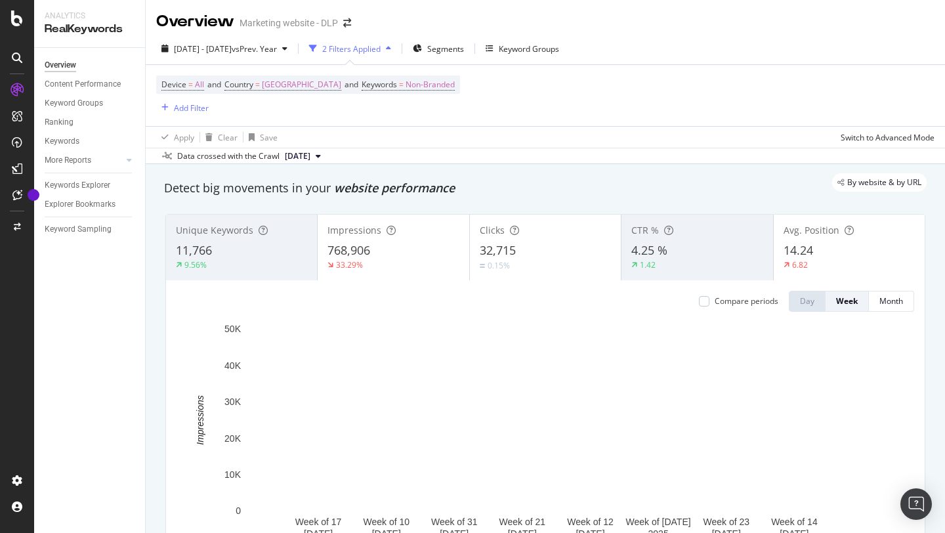
click at [575, 261] on div "0.15%" at bounding box center [545, 265] width 131 height 12
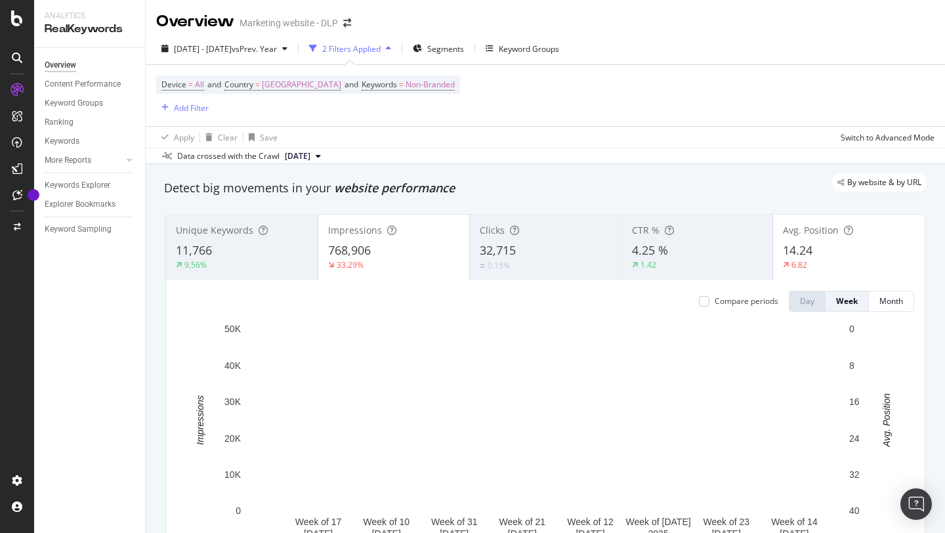
click at [417, 255] on div "768,906" at bounding box center [394, 250] width 132 height 17
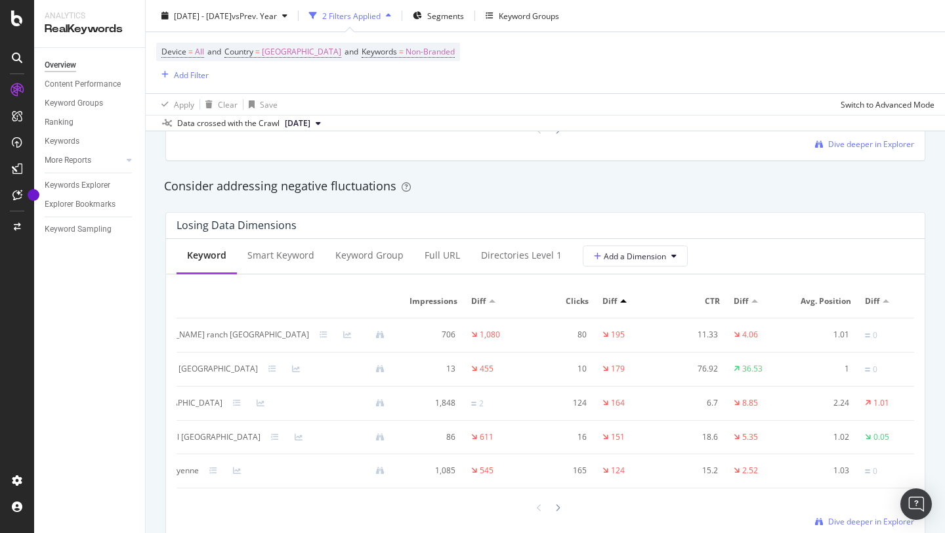
scroll to position [0, 50]
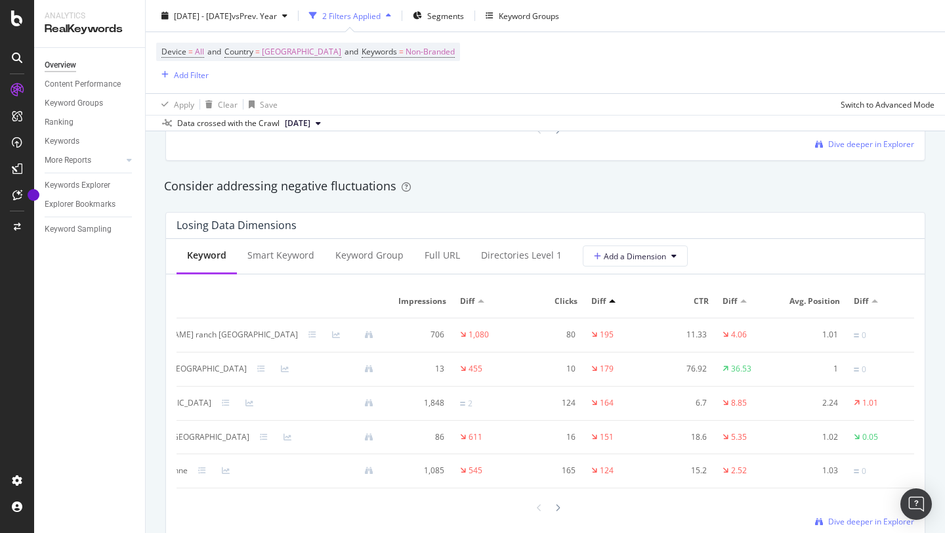
click at [876, 303] on div at bounding box center [875, 300] width 7 height 3
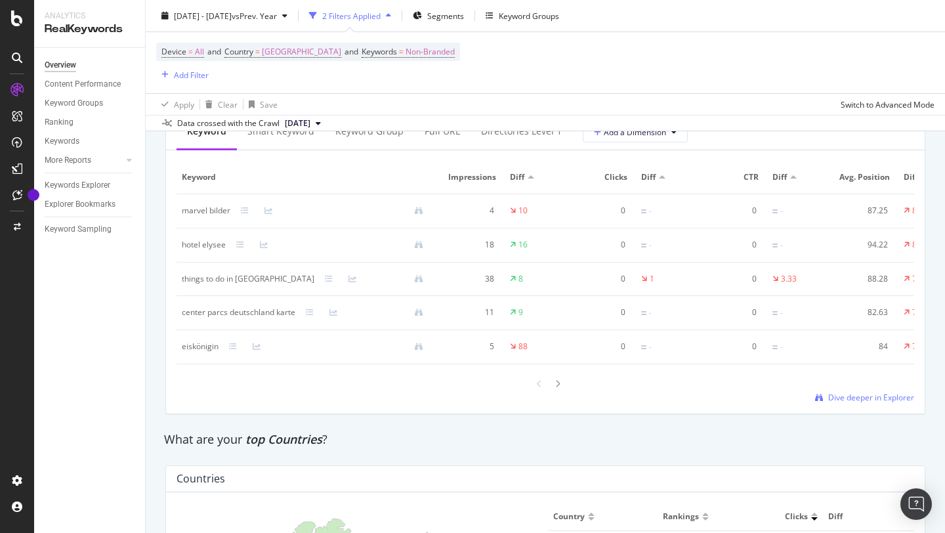
scroll to position [1609, 0]
click at [841, 398] on span "Dive deeper in Explorer" at bounding box center [871, 395] width 86 height 11
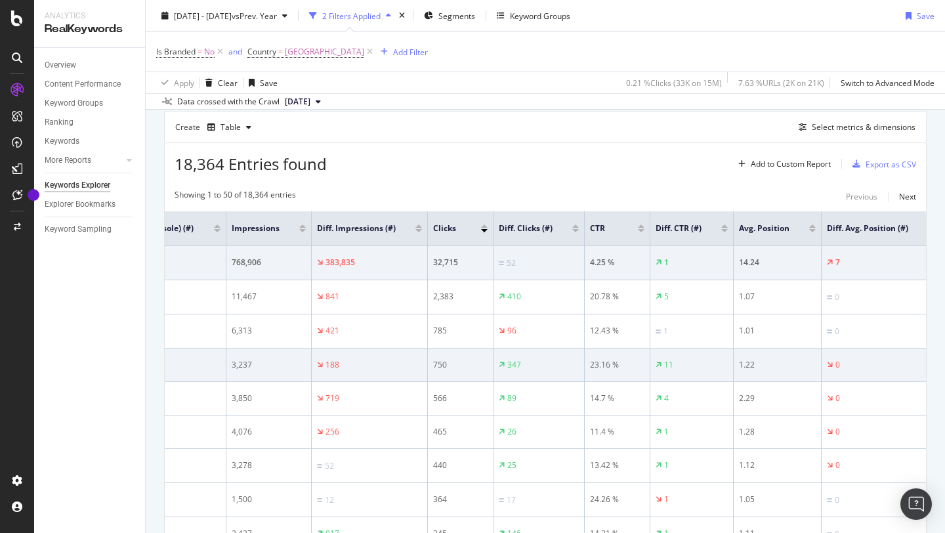
scroll to position [0, 461]
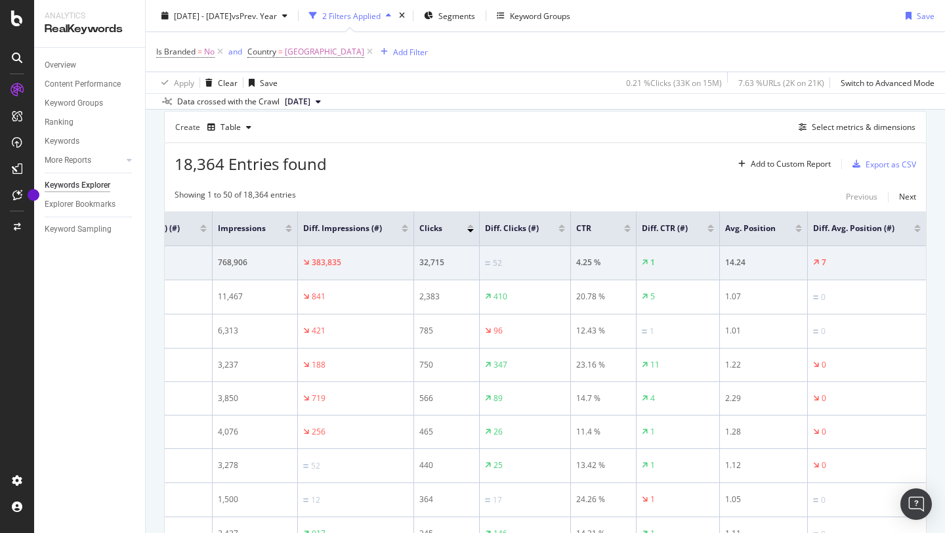
click at [918, 232] on div at bounding box center [917, 230] width 7 height 3
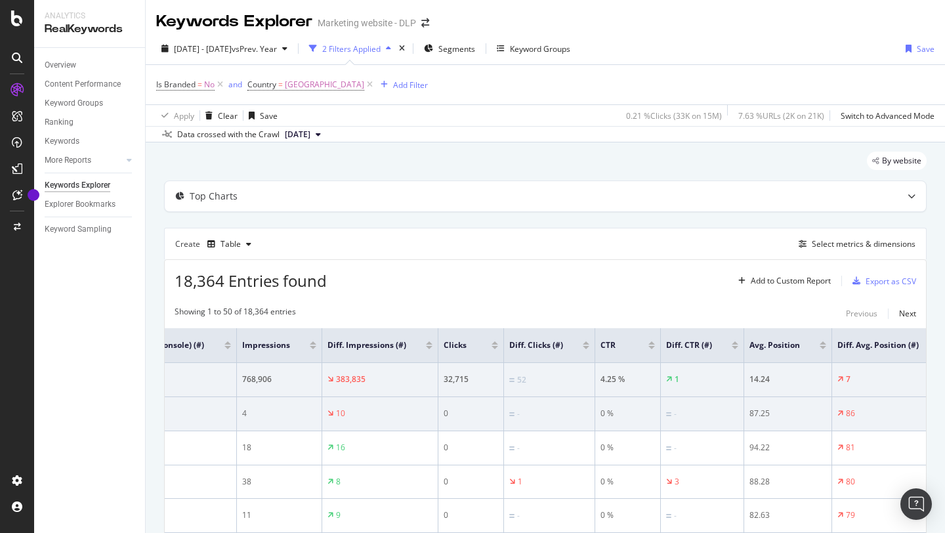
scroll to position [0, 461]
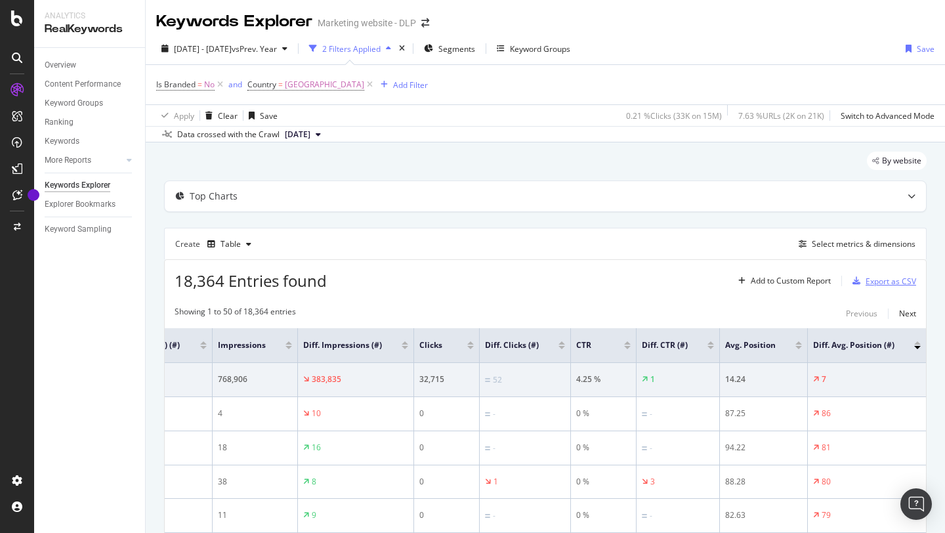
click at [880, 280] on div "Export as CSV" at bounding box center [891, 281] width 51 height 11
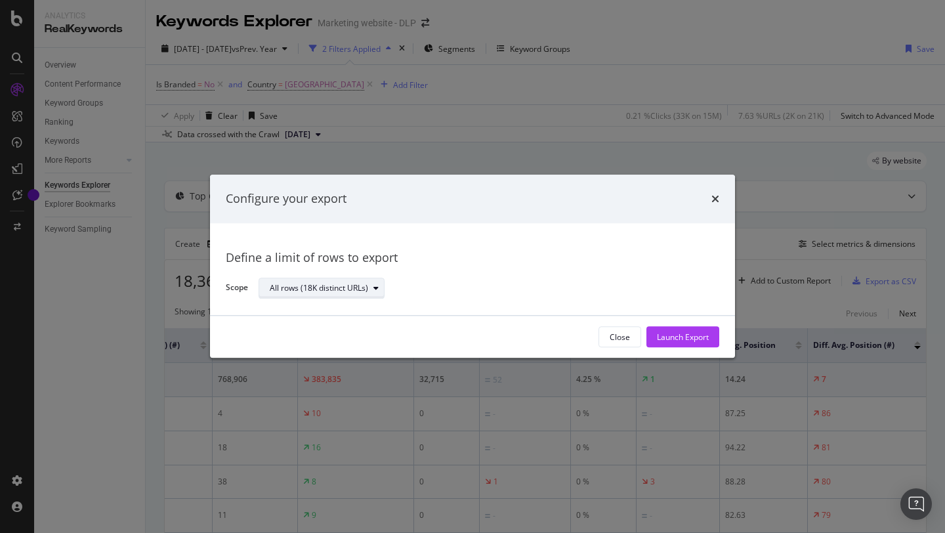
click at [362, 286] on div "All rows (18K distinct URLs)" at bounding box center [319, 288] width 98 height 8
click at [679, 339] on div "Launch Export" at bounding box center [683, 336] width 52 height 11
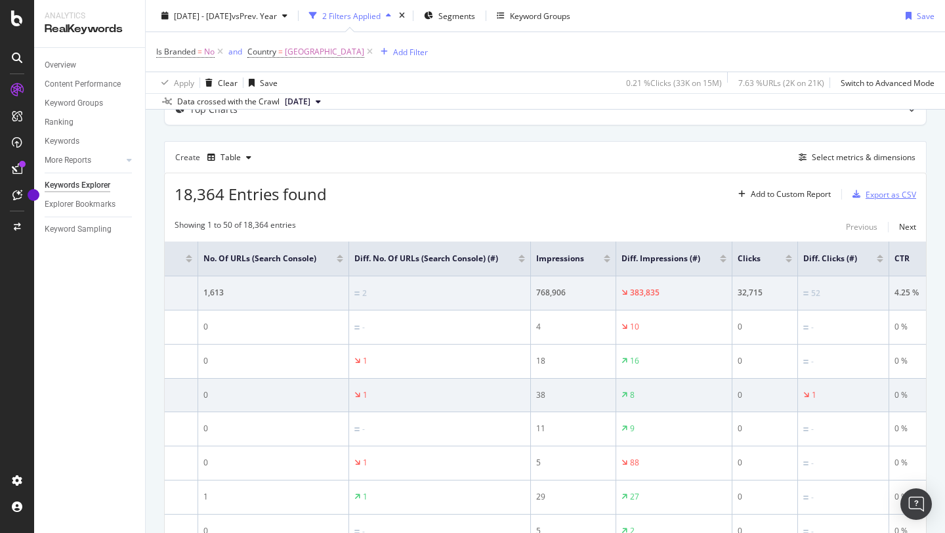
scroll to position [0, 0]
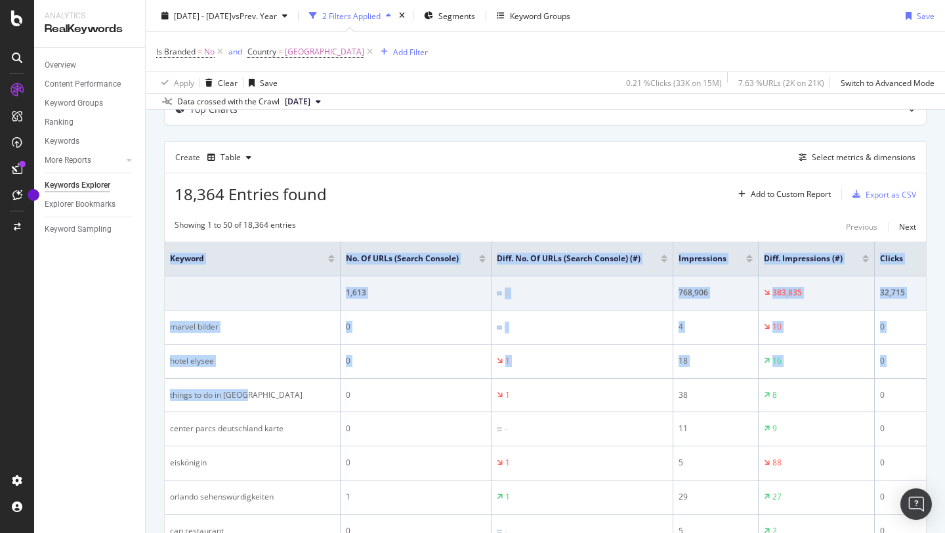
drag, startPoint x: 260, startPoint y: 411, endPoint x: 158, endPoint y: 411, distance: 101.7
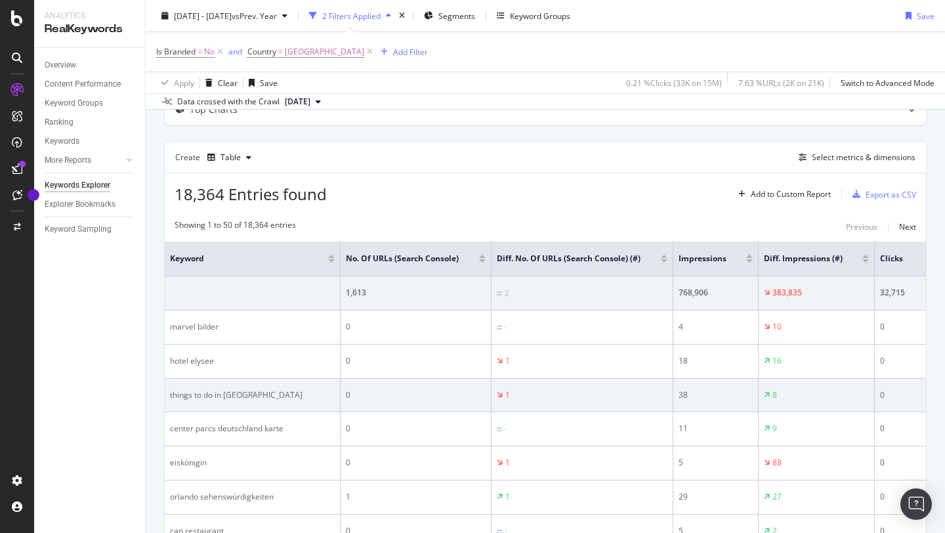
click at [219, 412] on td "things to do in [GEOGRAPHIC_DATA]" at bounding box center [253, 395] width 176 height 33
drag, startPoint x: 250, startPoint y: 406, endPoint x: 169, endPoint y: 408, distance: 81.4
click at [169, 408] on td "things to do in [GEOGRAPHIC_DATA]" at bounding box center [253, 395] width 176 height 33
copy div "things to do in [GEOGRAPHIC_DATA]"
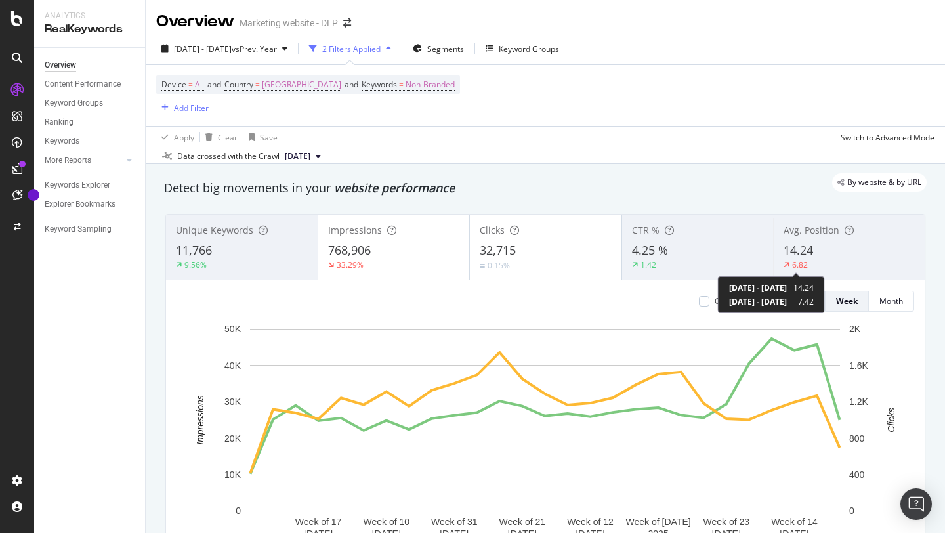
click at [801, 263] on div "6.82" at bounding box center [800, 264] width 16 height 11
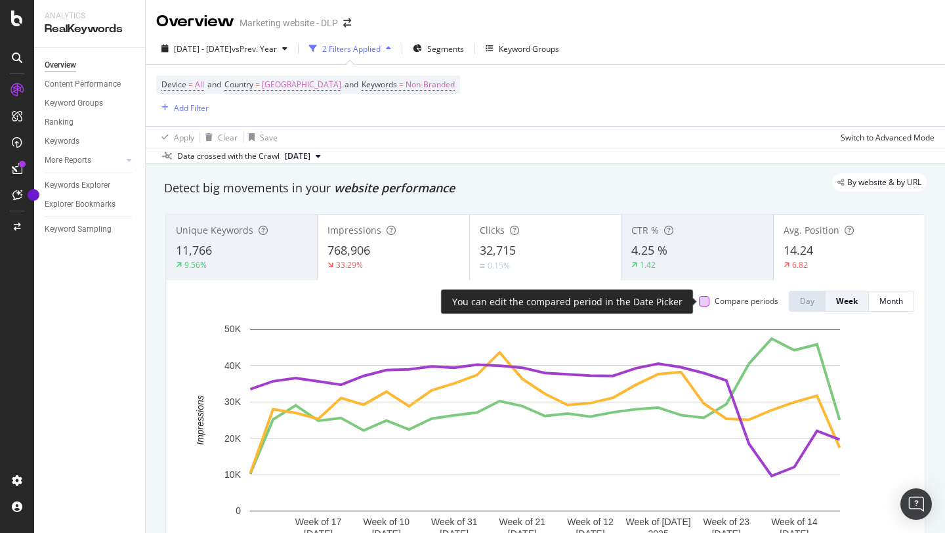
click at [707, 301] on div at bounding box center [704, 301] width 11 height 11
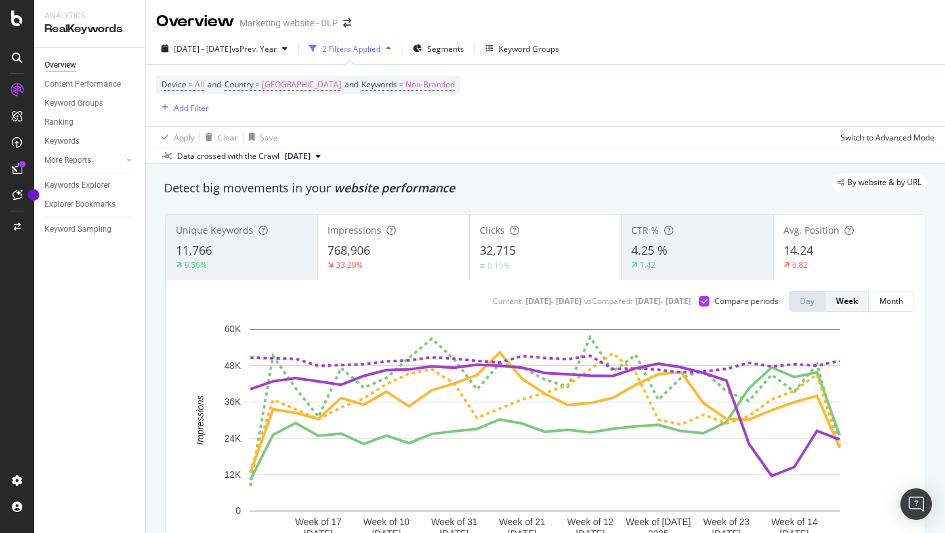
click at [540, 259] on div "0.15%" at bounding box center [545, 265] width 131 height 12
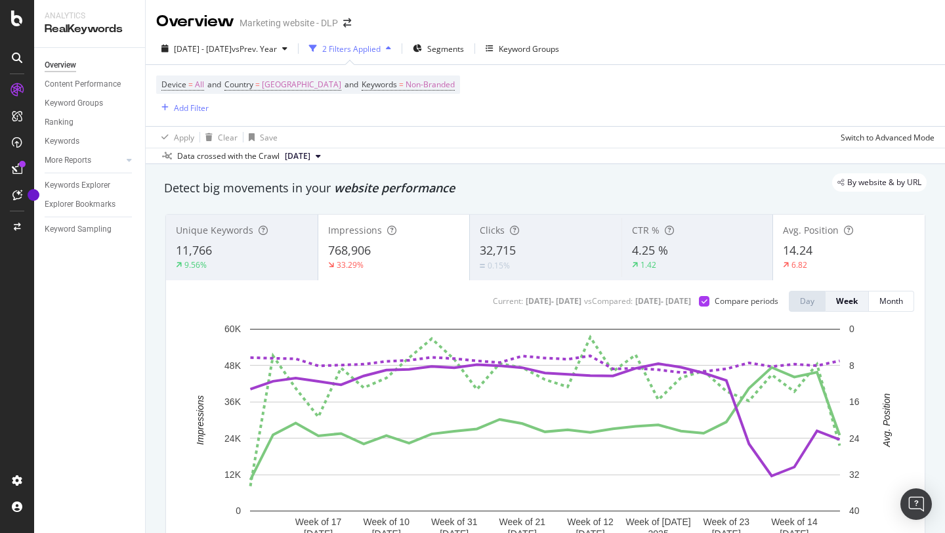
click at [404, 251] on div "768,906" at bounding box center [394, 250] width 132 height 17
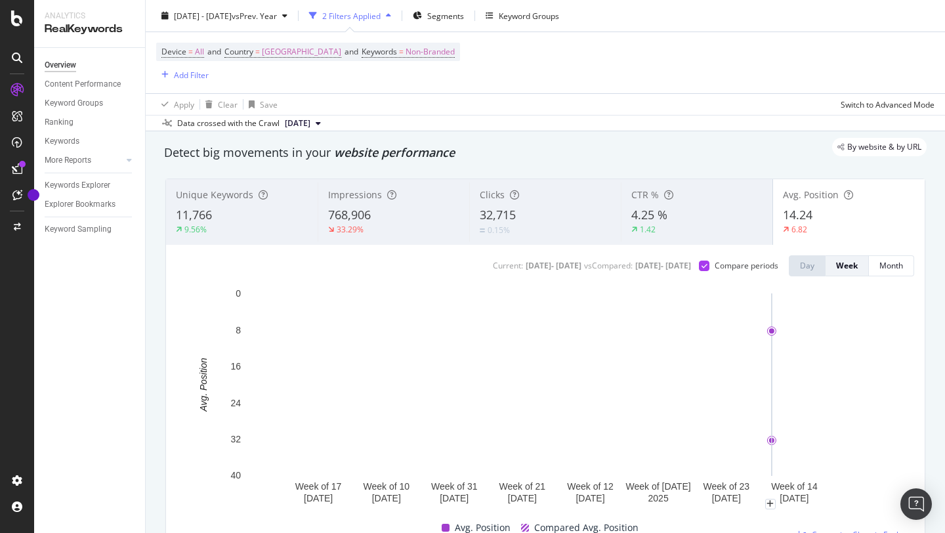
scroll to position [37, 0]
